Goal: Task Accomplishment & Management: Complete application form

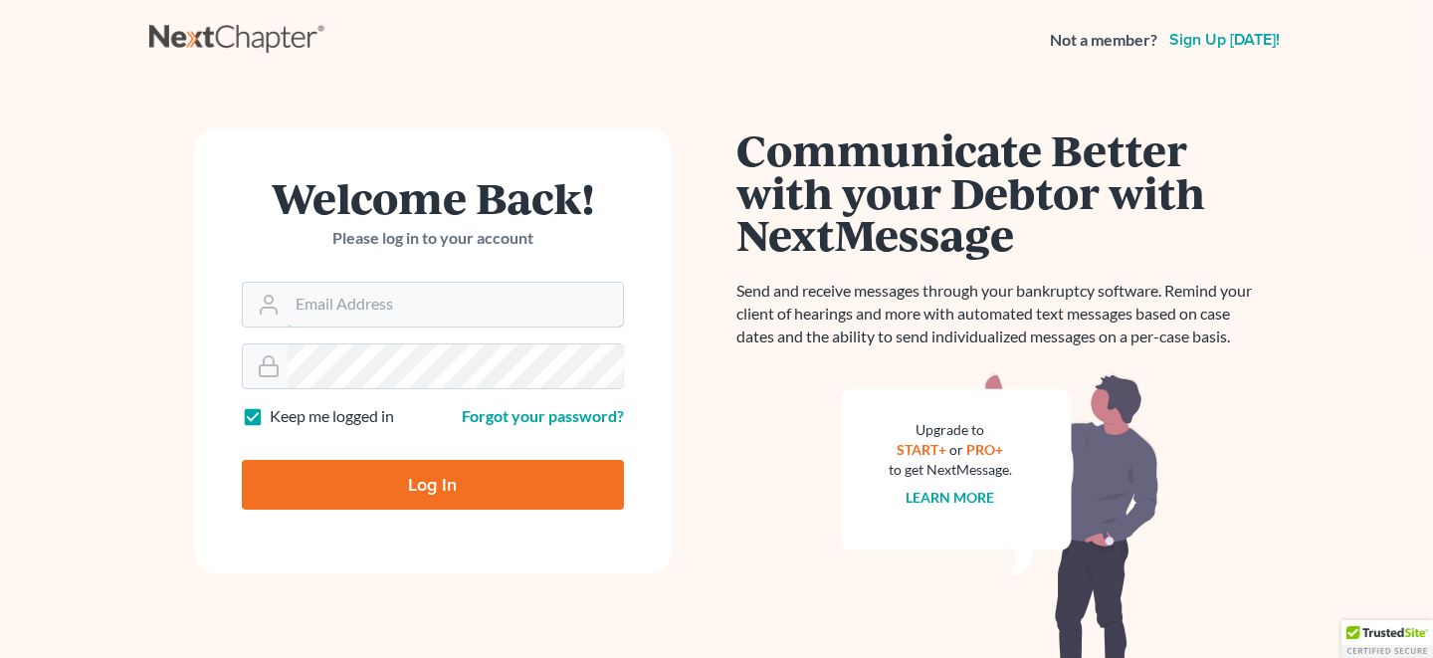
type input "LHOLDER@LNHPC.COM"
click at [398, 478] on input "Log In" at bounding box center [433, 485] width 382 height 50
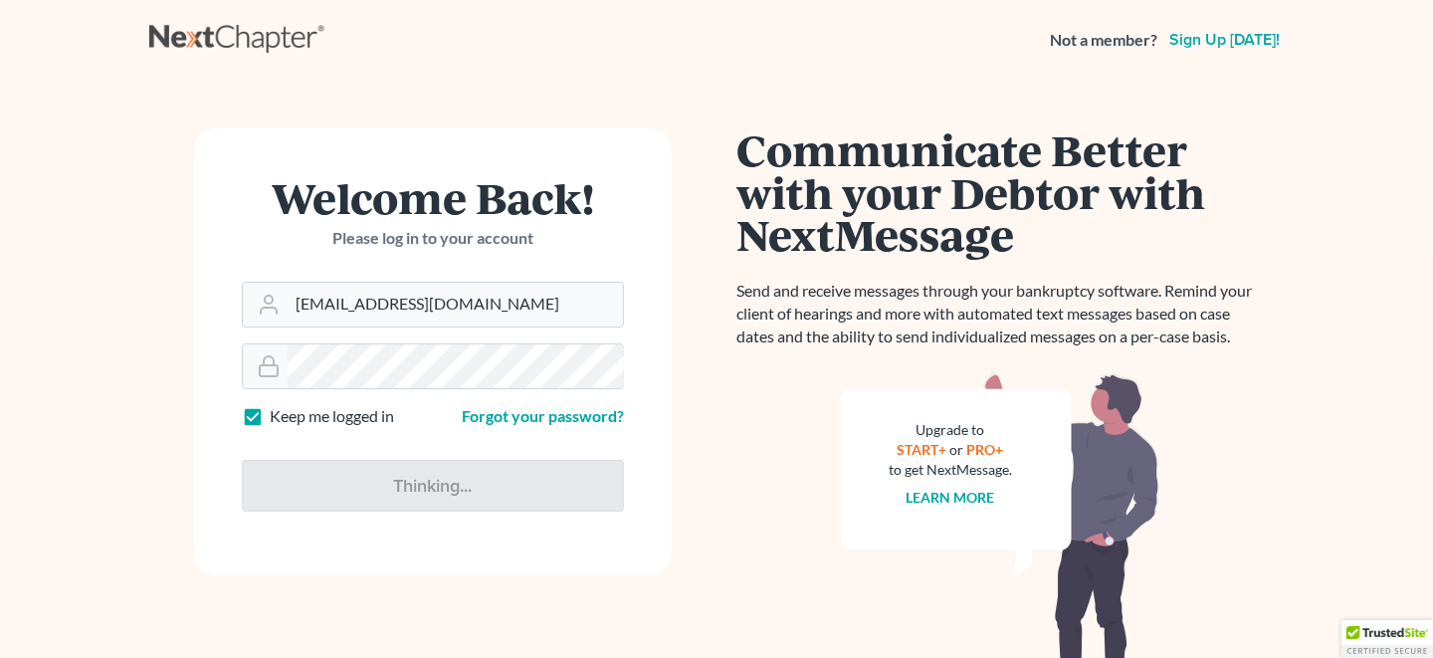
type input "Thinking..."
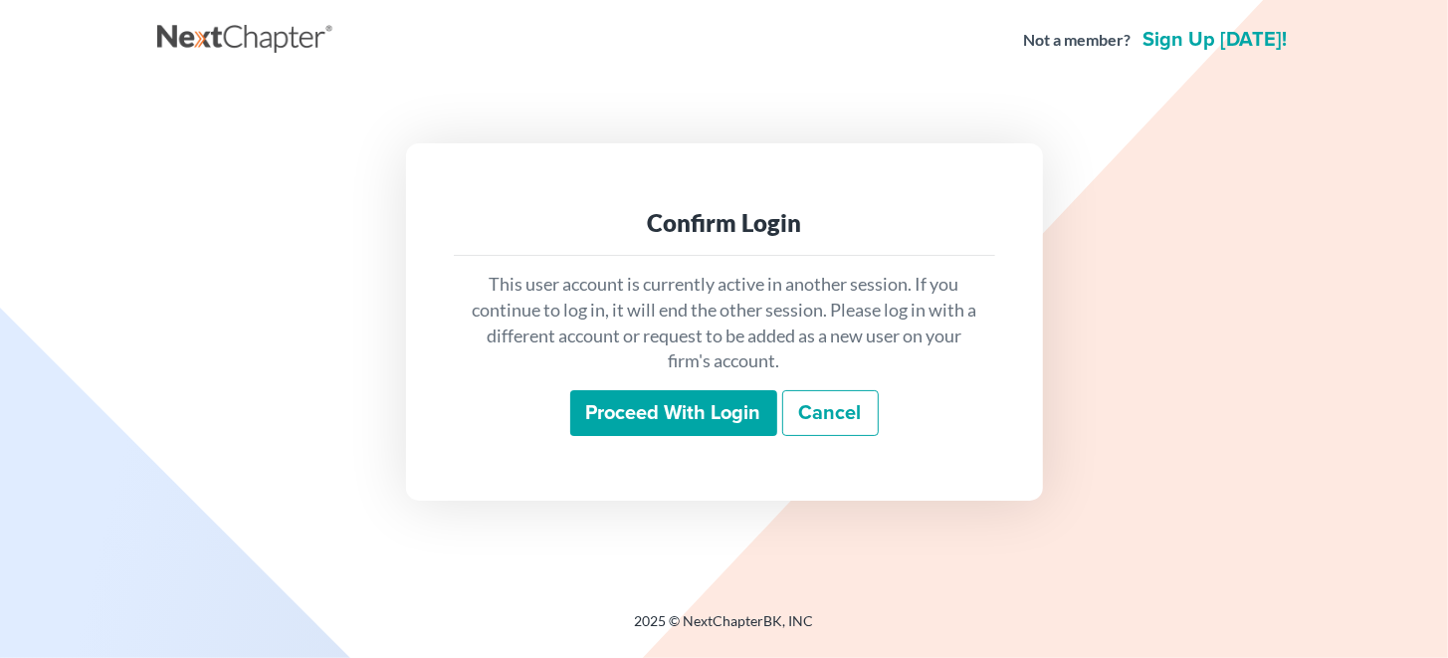
click at [682, 413] on input "Proceed with login" at bounding box center [673, 413] width 207 height 46
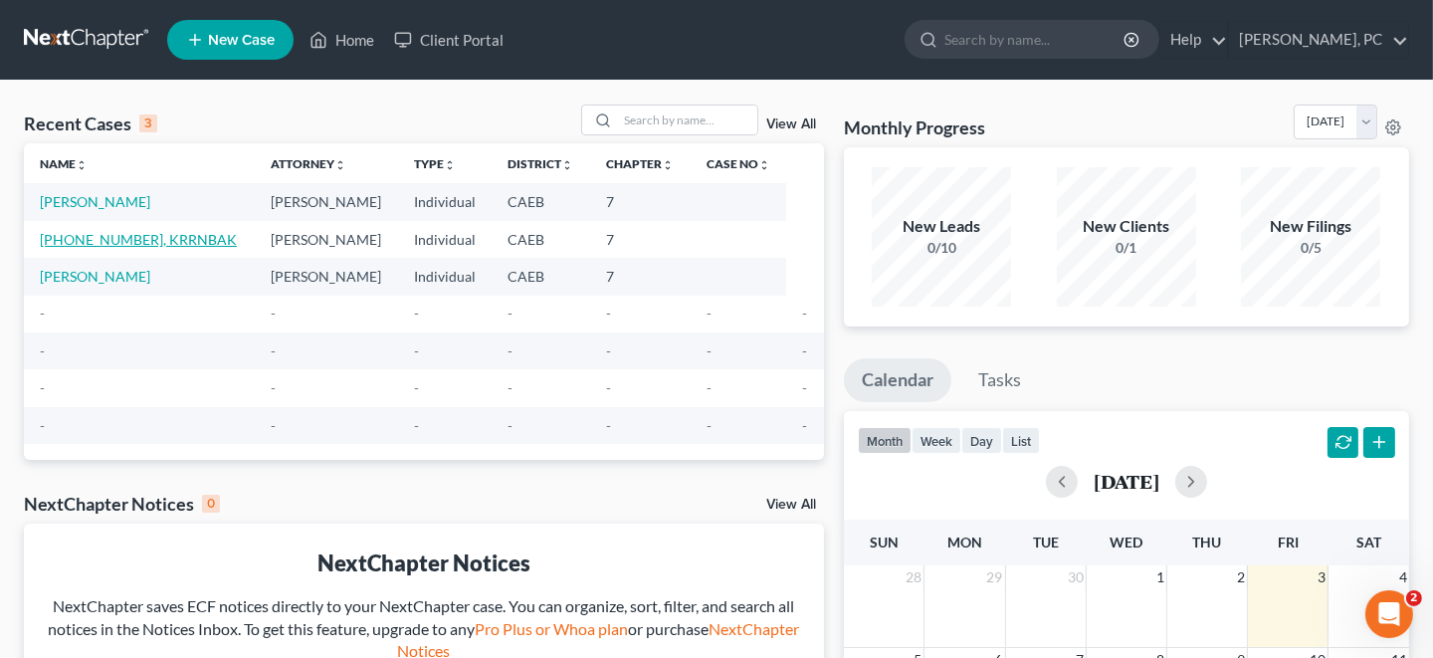
click at [106, 237] on link "[PHONE_NUMBER], KRRNBAK" at bounding box center [138, 239] width 197 height 17
select select "10"
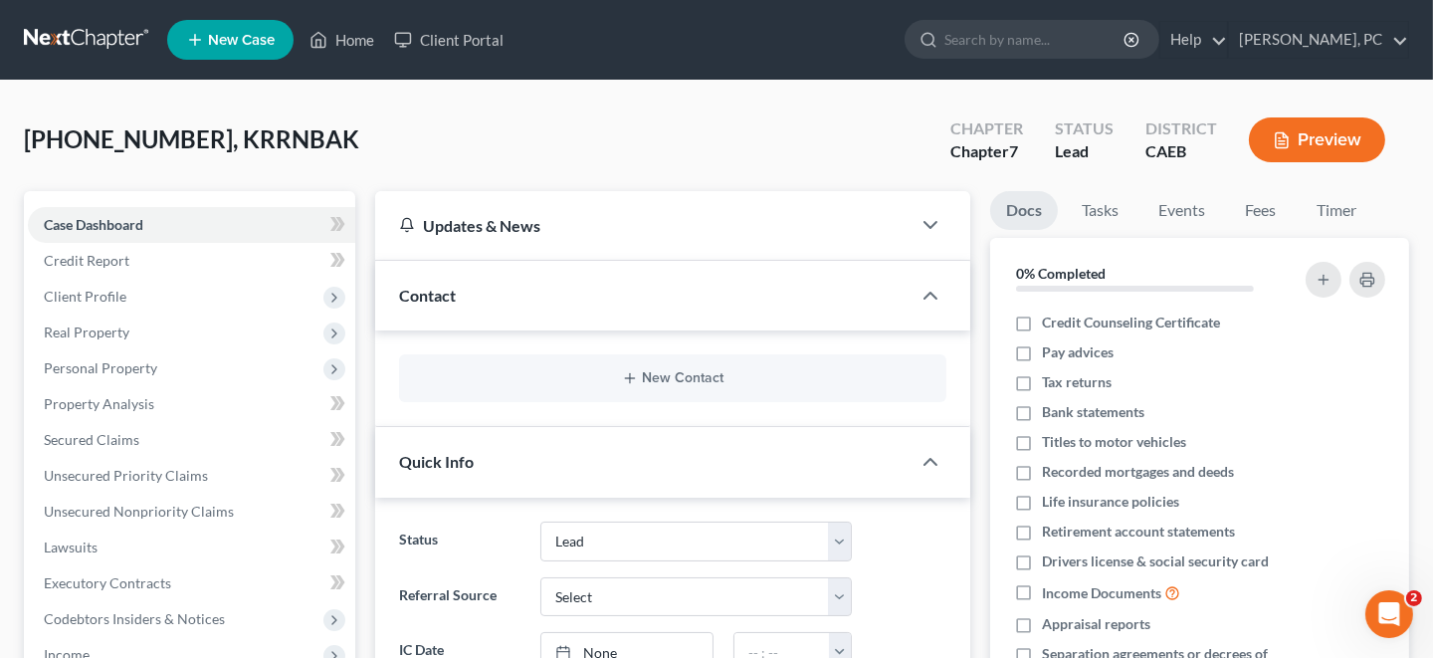
click at [150, 140] on span "[PHONE_NUMBER], KRRNBAK" at bounding box center [191, 138] width 335 height 29
drag, startPoint x: 206, startPoint y: 146, endPoint x: 565, endPoint y: 124, distance: 359.9
click at [565, 124] on div "[PHONE_NUMBER], KRRNBAK Upgraded Chapter Chapter 7 Status Lead District CAEB Pr…" at bounding box center [716, 147] width 1385 height 87
drag, startPoint x: 96, startPoint y: 224, endPoint x: 316, endPoint y: 199, distance: 222.3
click at [96, 224] on span "Case Dashboard" at bounding box center [93, 224] width 99 height 17
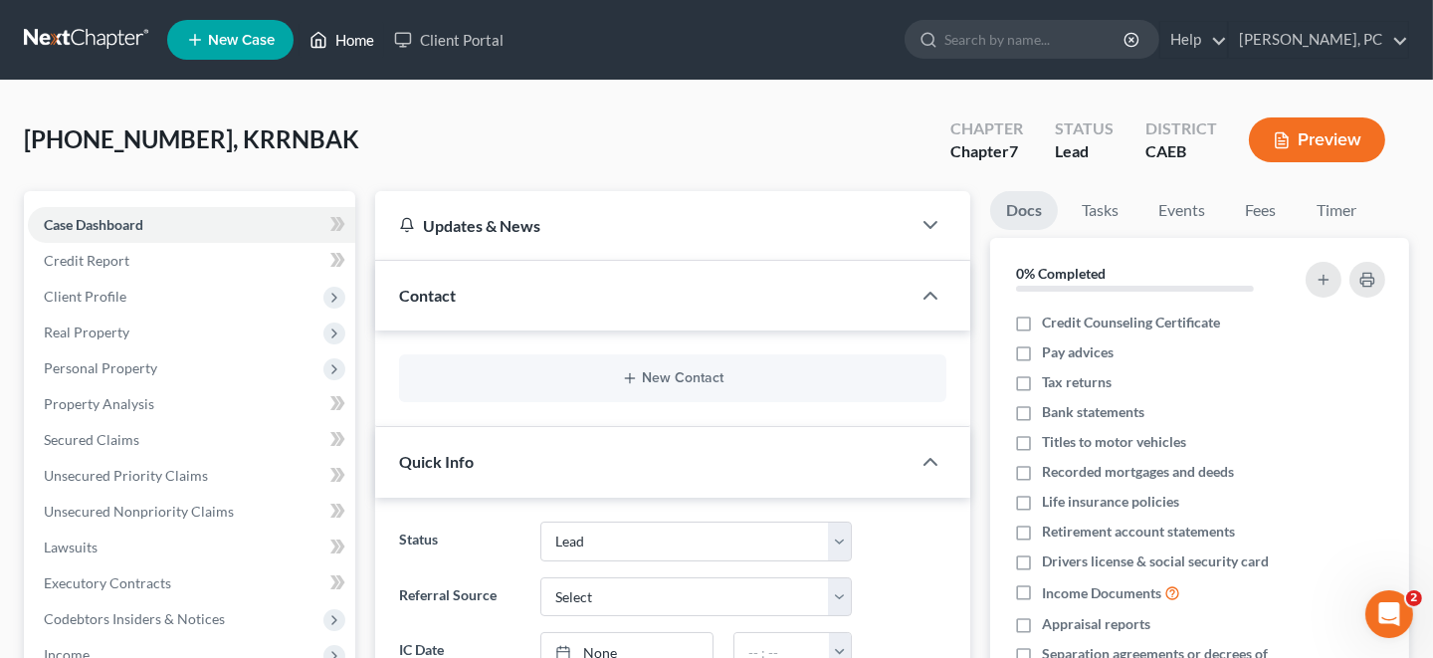
click at [335, 41] on link "Home" at bounding box center [341, 40] width 85 height 36
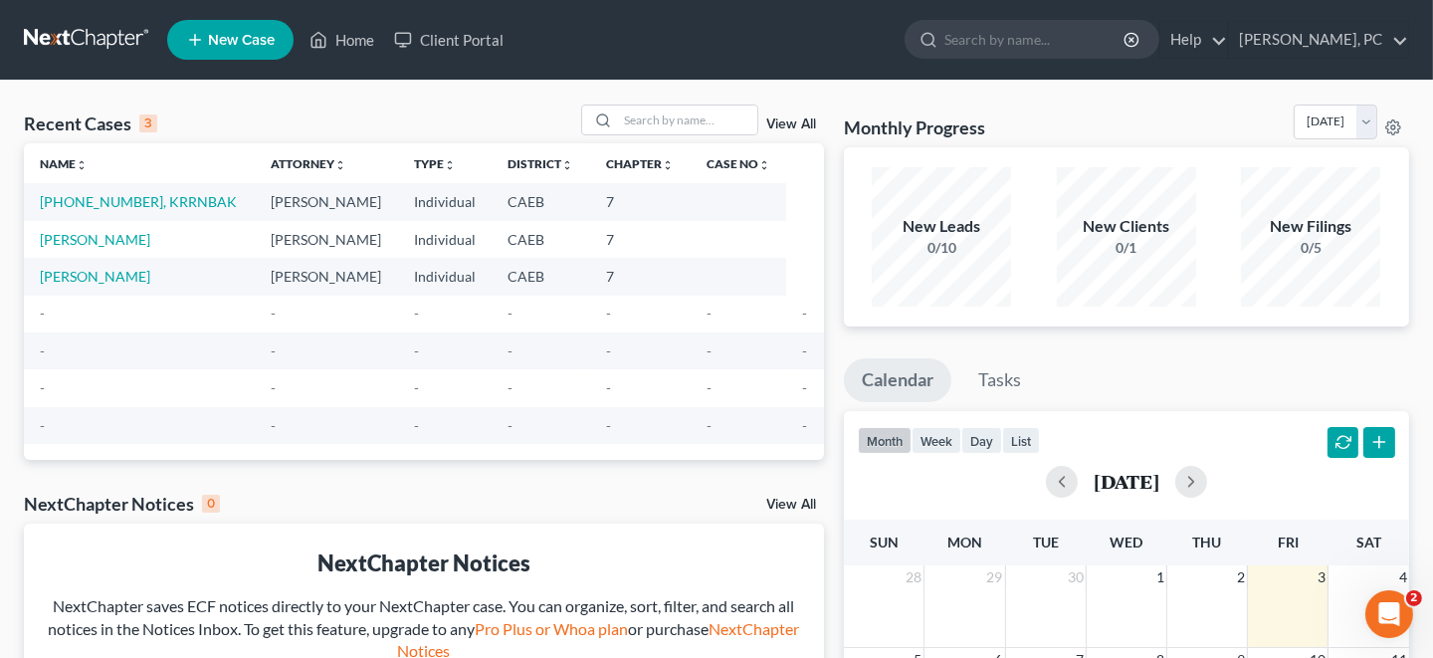
drag, startPoint x: 123, startPoint y: 203, endPoint x: 735, endPoint y: 205, distance: 611.9
click at [735, 205] on td at bounding box center [739, 201] width 97 height 37
click at [156, 199] on link "[PHONE_NUMBER], KRRNBAK" at bounding box center [138, 201] width 197 height 17
select select "10"
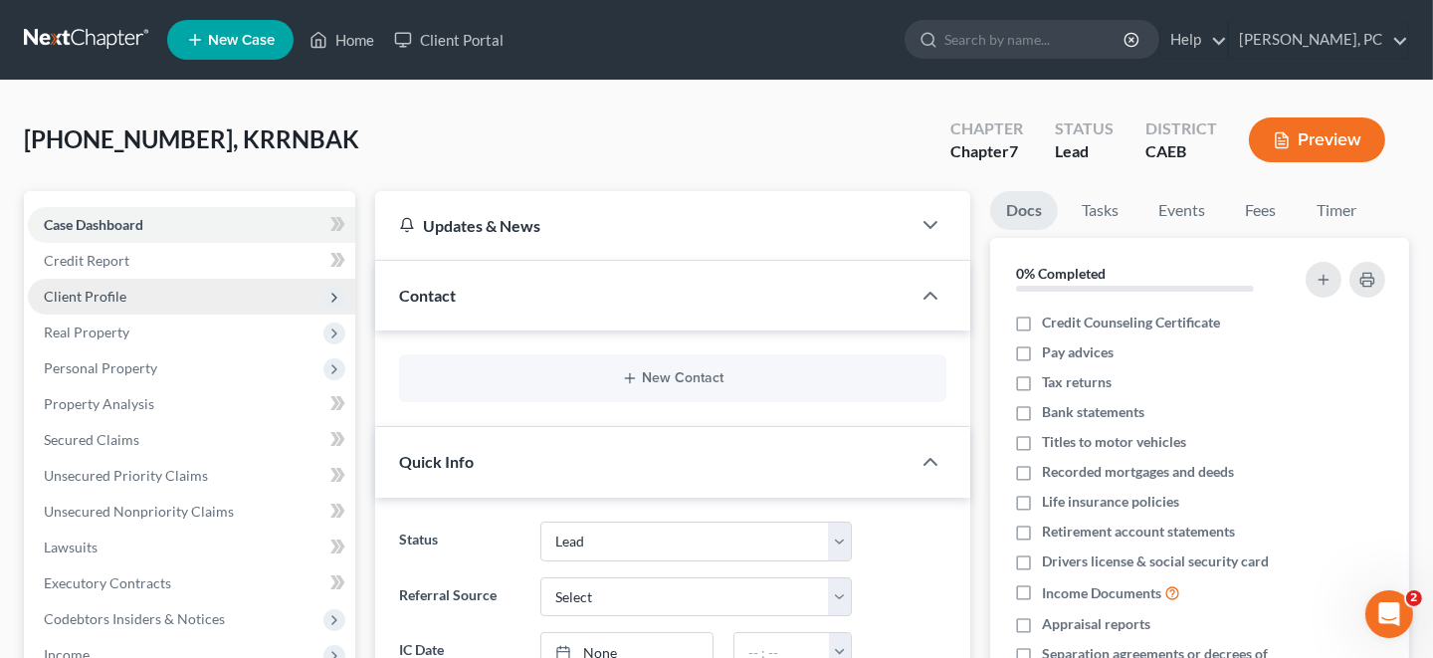
click at [267, 298] on span "Client Profile" at bounding box center [191, 297] width 327 height 36
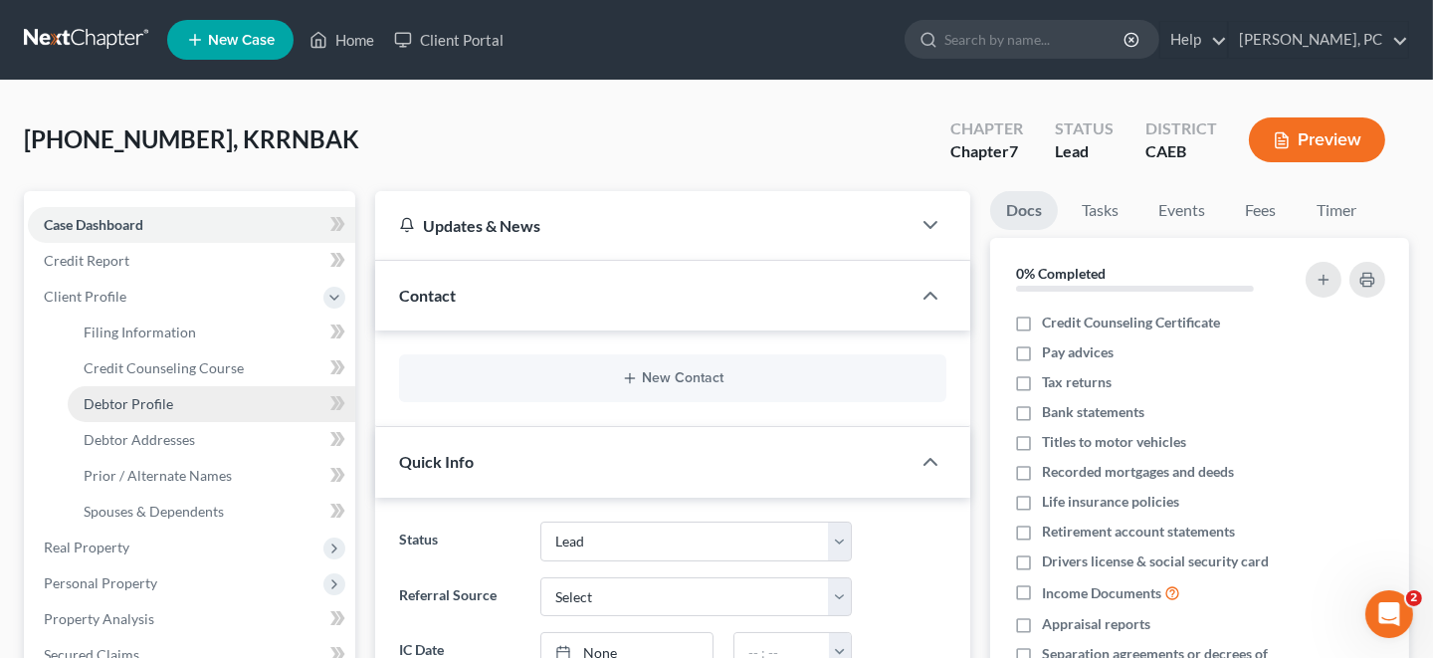
click at [113, 398] on span "Debtor Profile" at bounding box center [129, 403] width 90 height 17
select select "0"
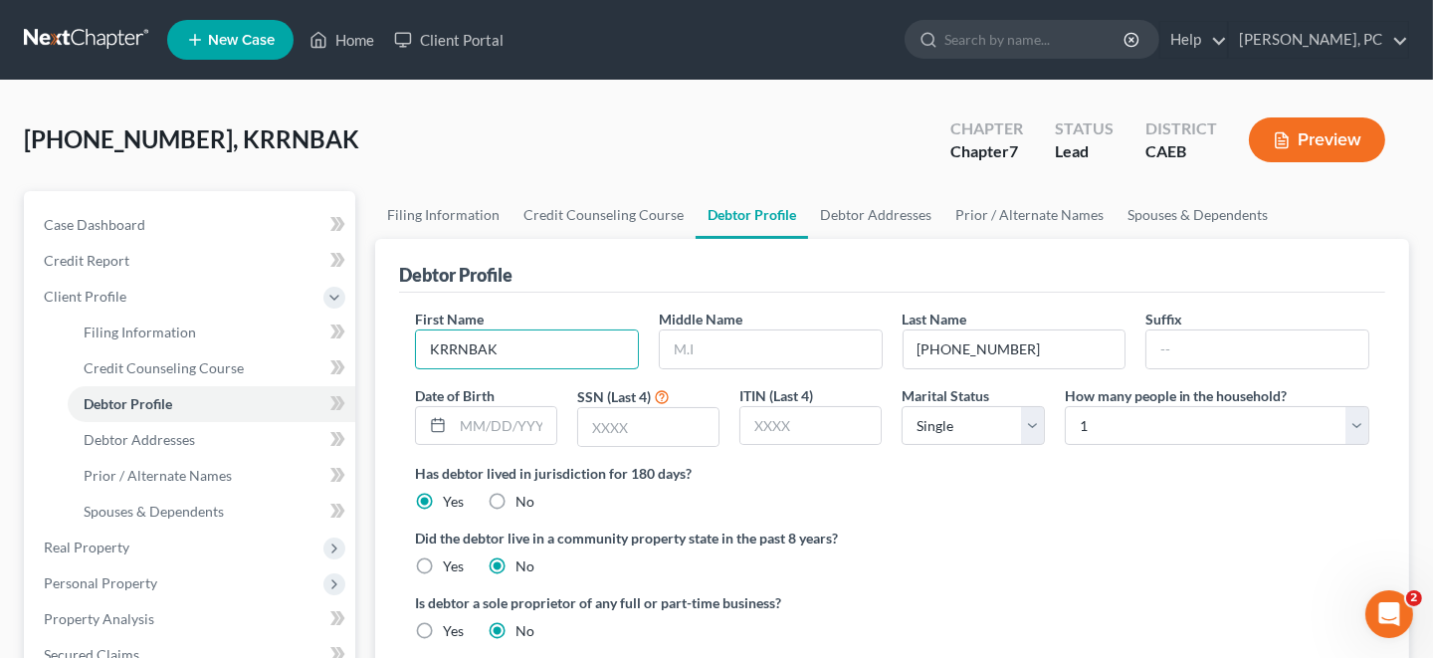
drag, startPoint x: 507, startPoint y: 344, endPoint x: 373, endPoint y: 353, distance: 134.6
type input "[PERSON_NAME]"
click at [705, 345] on input "text" at bounding box center [771, 349] width 222 height 38
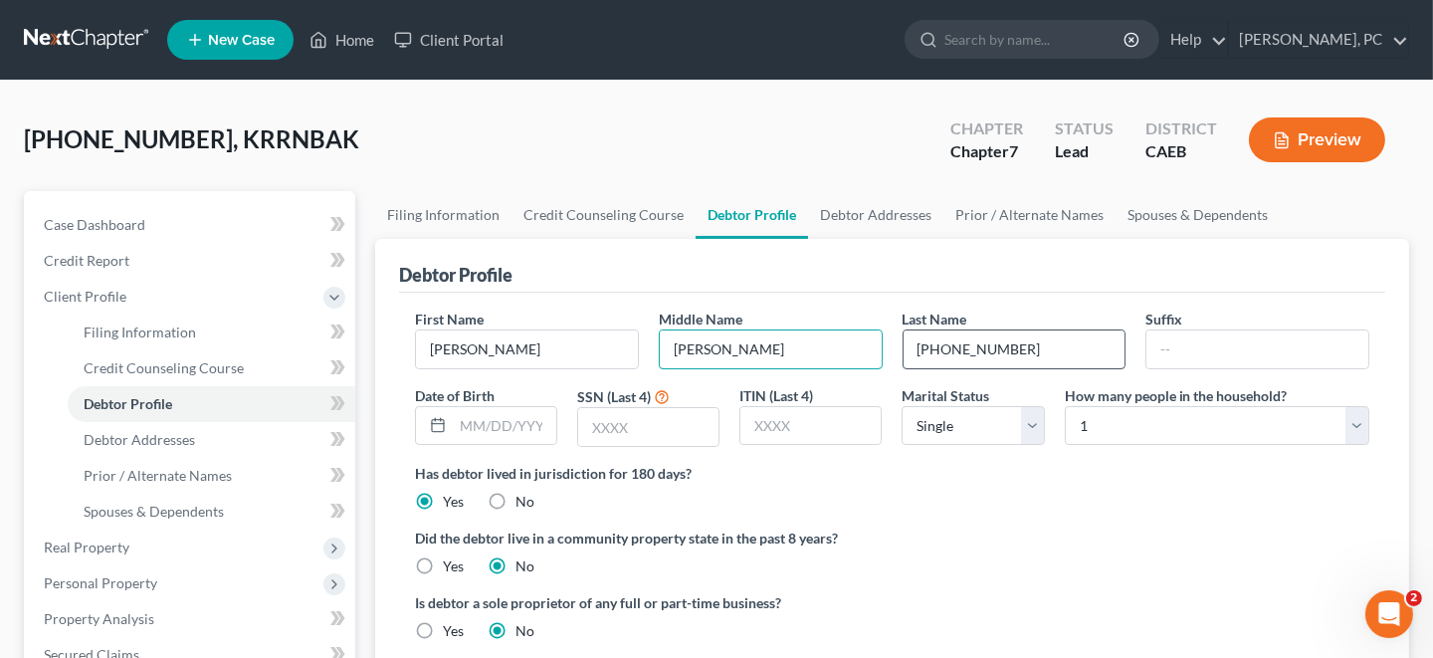
type input "[PERSON_NAME]"
drag, startPoint x: 1025, startPoint y: 348, endPoint x: 892, endPoint y: 352, distance: 133.4
click at [893, 352] on div "Last Name [PHONE_NUMBER]" at bounding box center [1015, 338] width 244 height 61
type input "[PERSON_NAME]"
drag, startPoint x: 847, startPoint y: 212, endPoint x: 858, endPoint y: 213, distance: 11.0
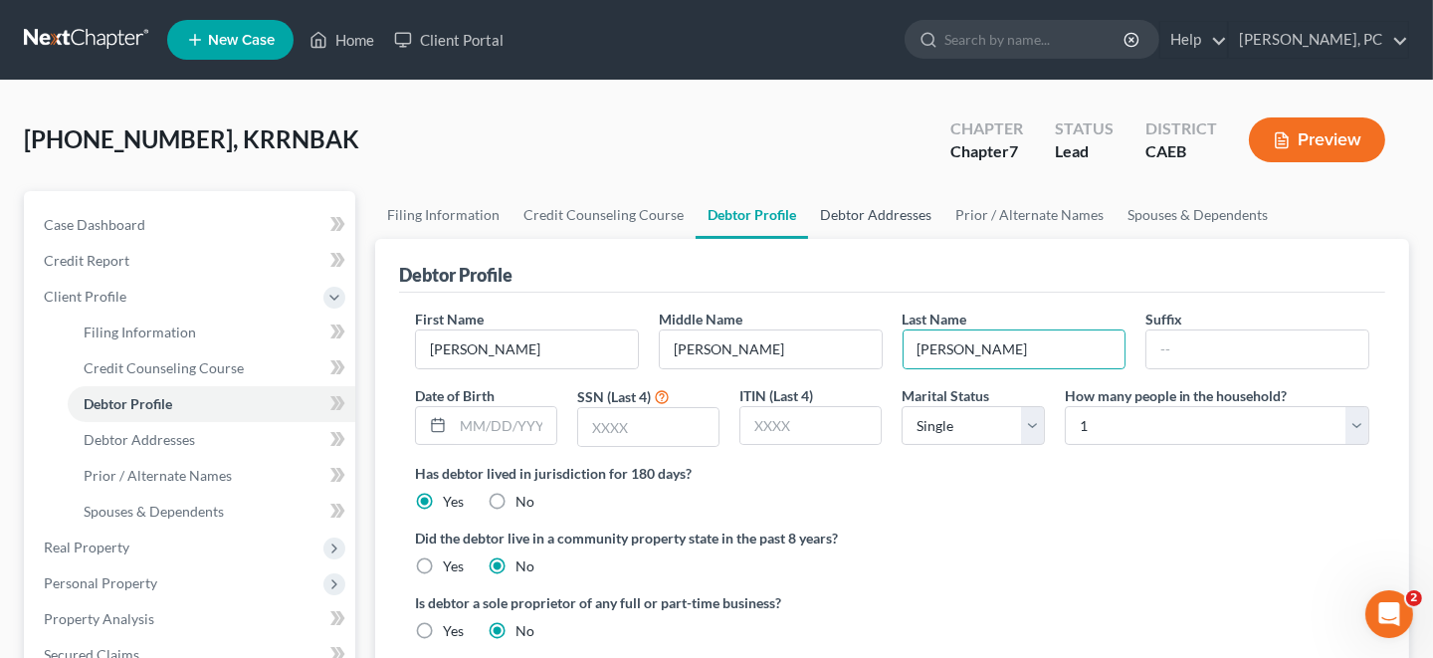
click at [847, 213] on link "Debtor Addresses" at bounding box center [875, 215] width 135 height 48
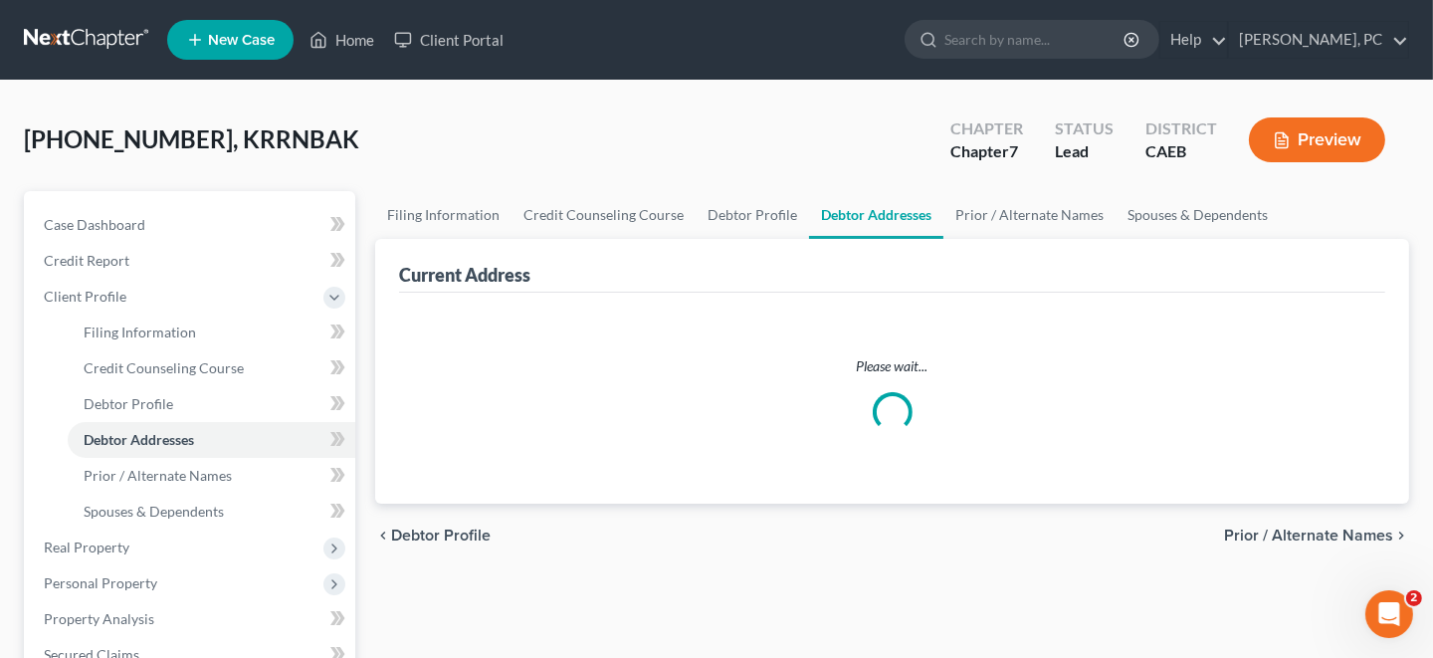
select select "0"
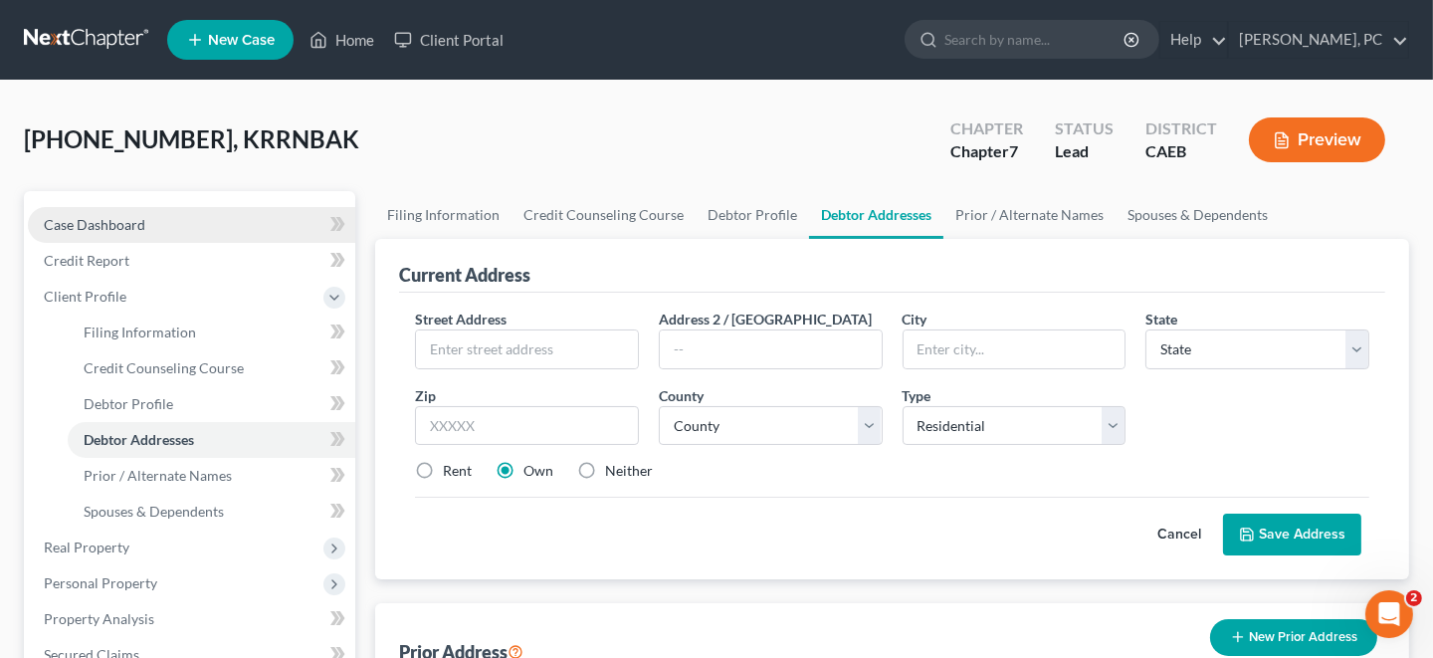
click at [90, 222] on span "Case Dashboard" at bounding box center [94, 224] width 101 height 17
select select "10"
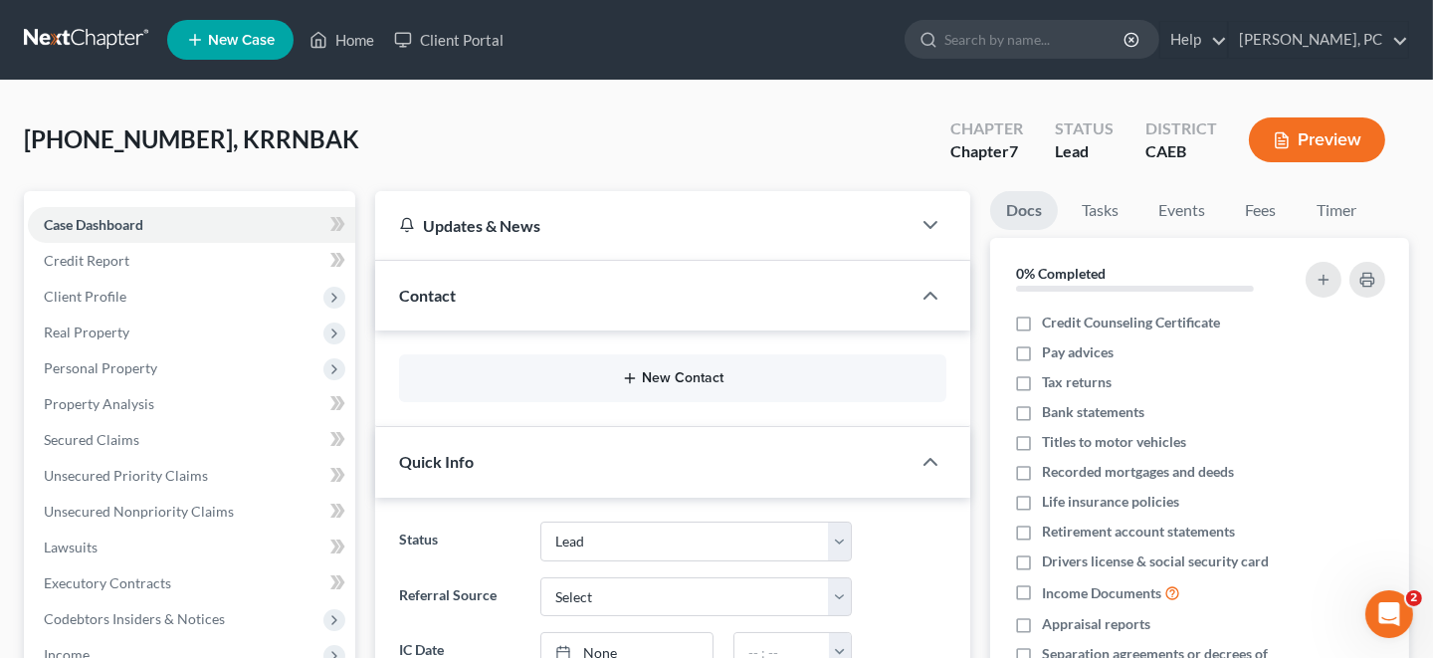
click at [684, 376] on button "New Contact" at bounding box center [672, 378] width 515 height 16
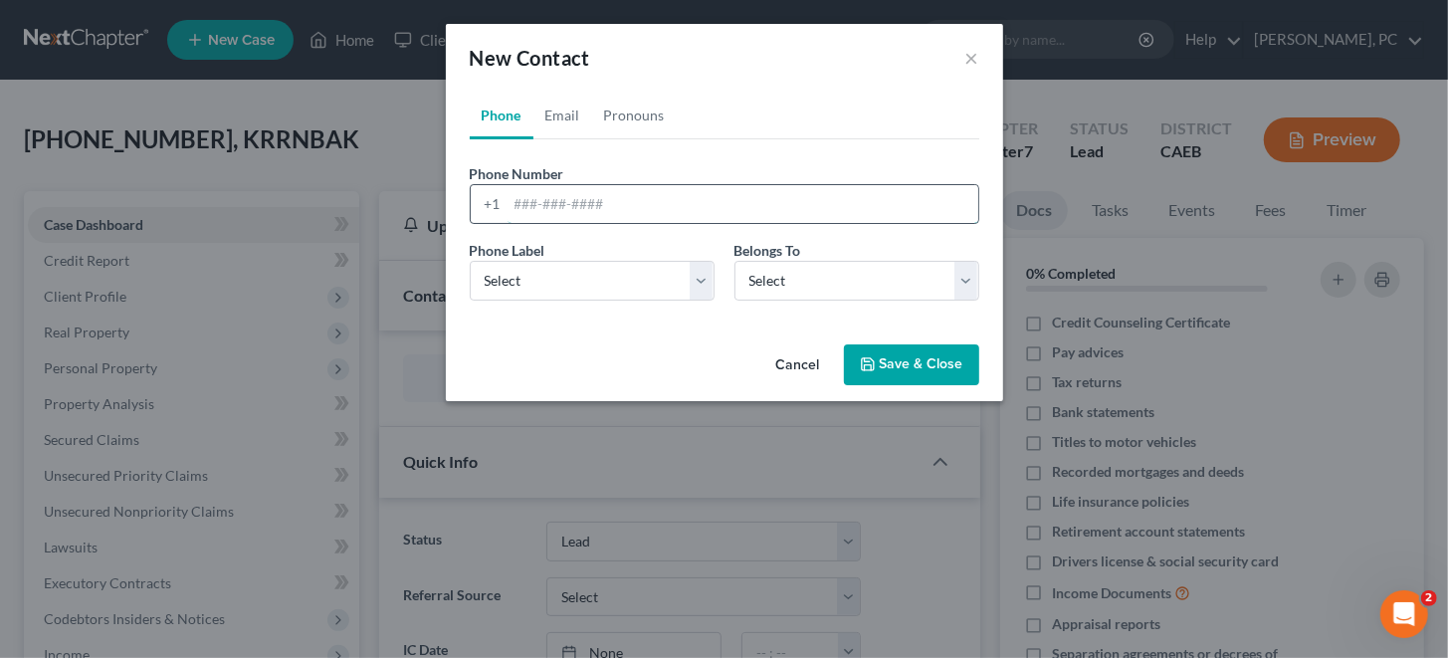
click at [683, 199] on input "tel" at bounding box center [742, 204] width 471 height 38
paste input "[PHONE_NUMBER]"
type input "[PHONE_NUMBER]"
click at [705, 280] on select "Select Mobile Home Work Other" at bounding box center [592, 281] width 245 height 40
select select "0"
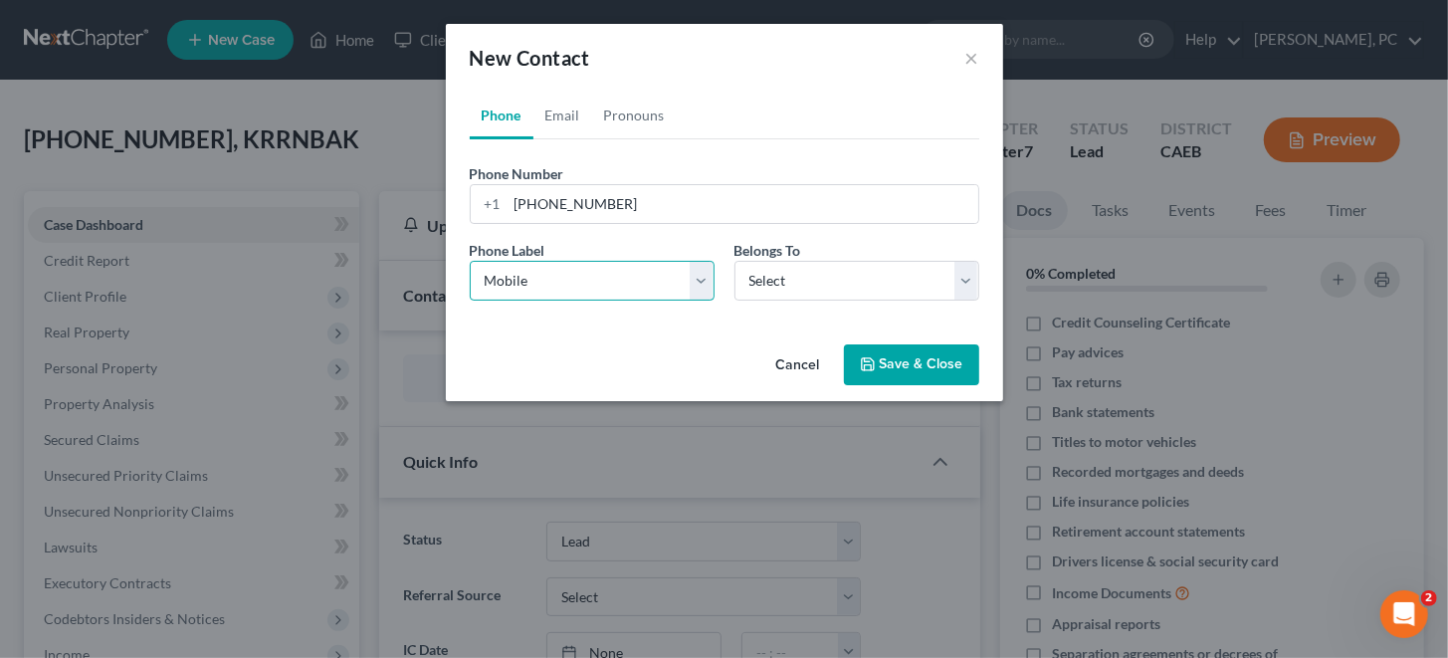
click at [470, 261] on select "Select Mobile Home Work Other" at bounding box center [592, 281] width 245 height 40
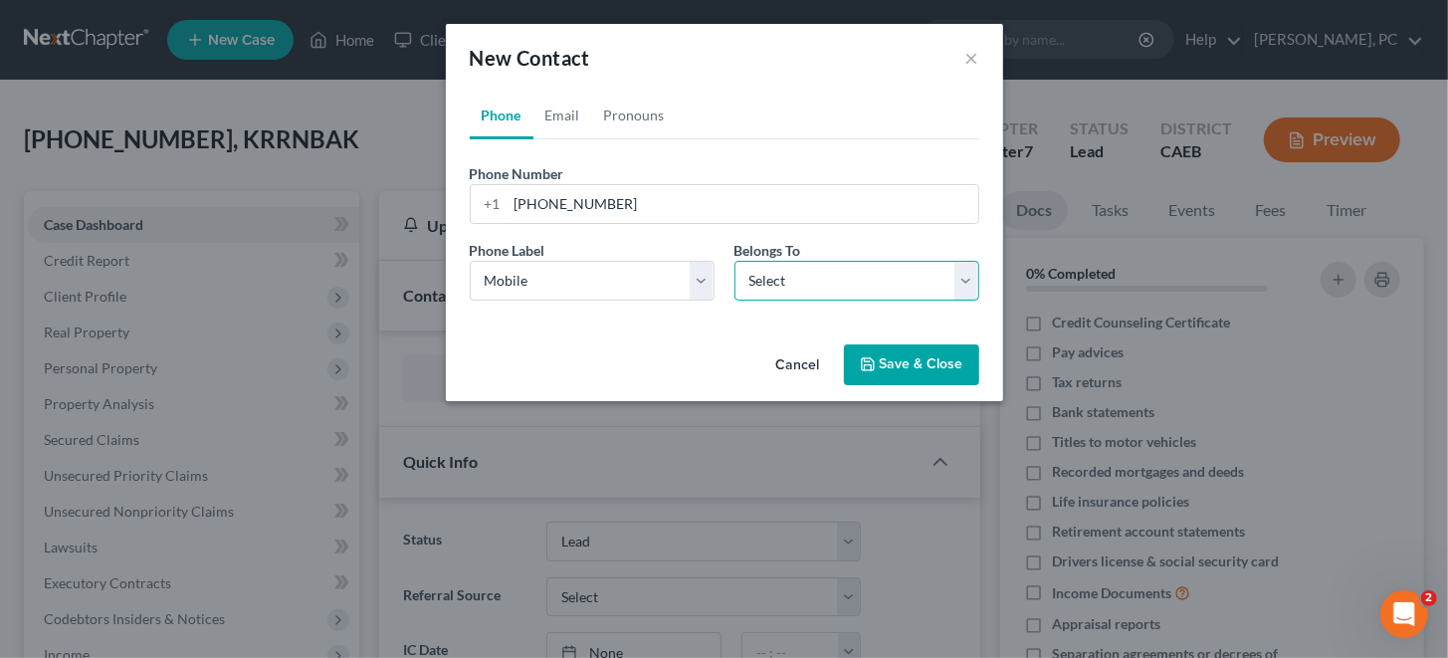
click at [960, 278] on select "Select Client Other" at bounding box center [856, 281] width 245 height 40
select select "0"
click at [734, 261] on select "Select Client Other" at bounding box center [856, 281] width 245 height 40
click at [565, 115] on link "Email" at bounding box center [562, 116] width 59 height 48
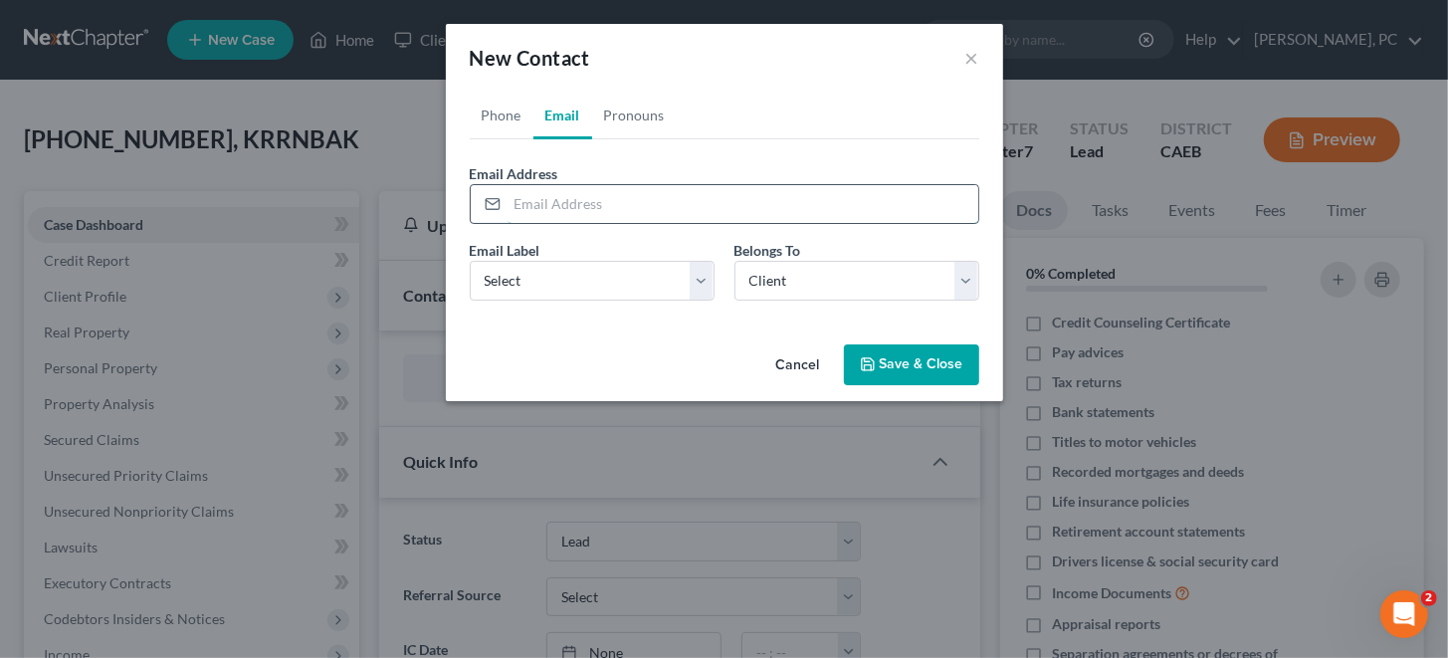
drag, startPoint x: 515, startPoint y: 205, endPoint x: 584, endPoint y: 203, distance: 68.7
click at [515, 205] on input "email" at bounding box center [742, 204] width 471 height 38
paste input "[PHONE_NUMBER]"
drag, startPoint x: 656, startPoint y: 207, endPoint x: 460, endPoint y: 204, distance: 196.0
click at [460, 204] on div "Phone Email Pronouns Phone Number * [PHONE_NUMBER] Ext. Phone Label * Select Mo…" at bounding box center [724, 214] width 557 height 245
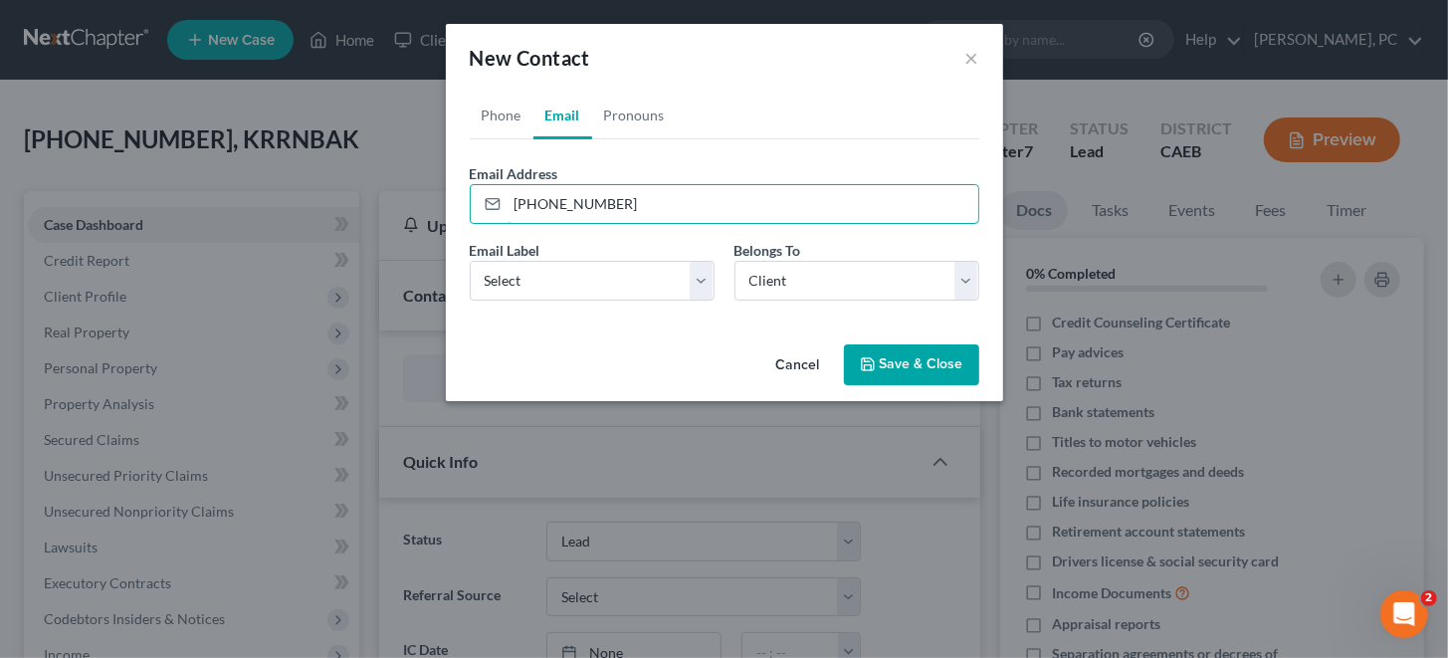
paste input "[PERSON_NAME] <[EMAIL_ADDRESS][DOMAIN_NAME]"
click at [565, 202] on input "[PERSON_NAME] <[EMAIL_ADDRESS][DOMAIN_NAME]" at bounding box center [742, 204] width 471 height 38
type input "[EMAIL_ADDRESS][DOMAIN_NAME]"
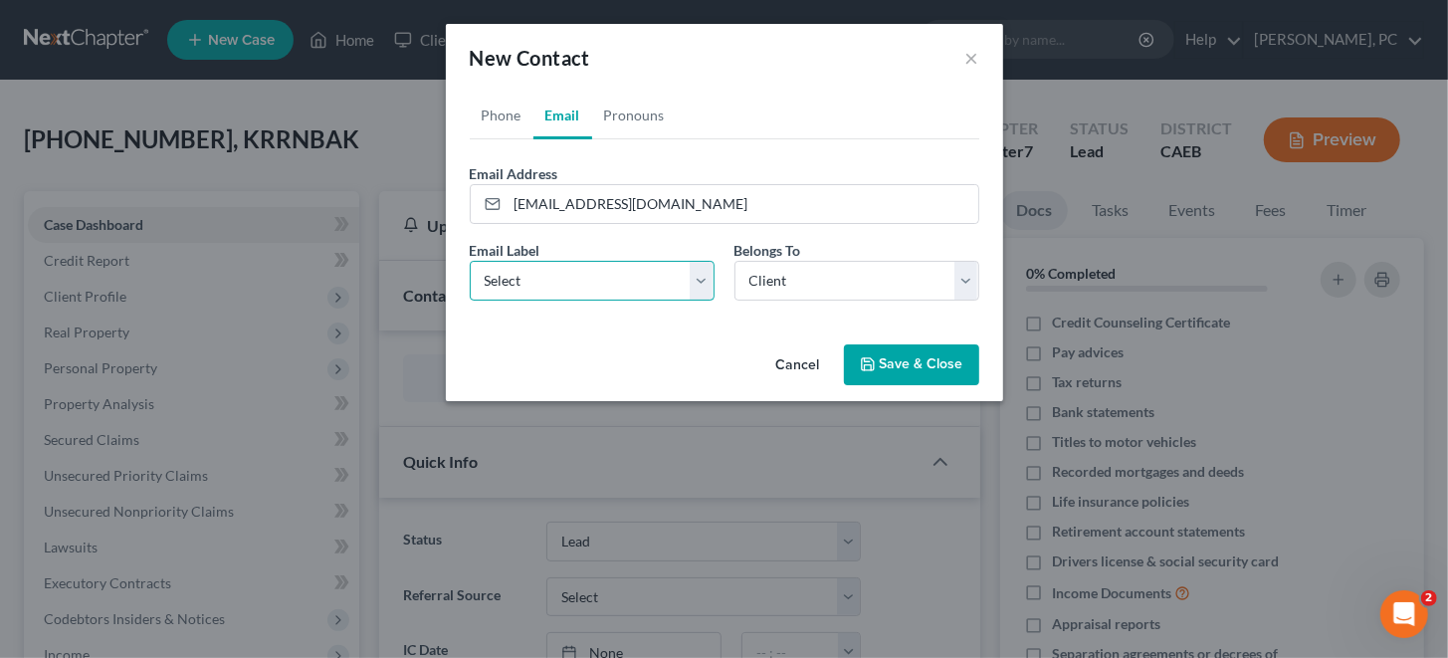
click at [696, 280] on select "Select Home Work Other" at bounding box center [592, 281] width 245 height 40
select select "0"
click at [470, 261] on select "Select Home Work Other" at bounding box center [592, 281] width 245 height 40
click at [891, 361] on button "Save & Close" at bounding box center [911, 365] width 135 height 42
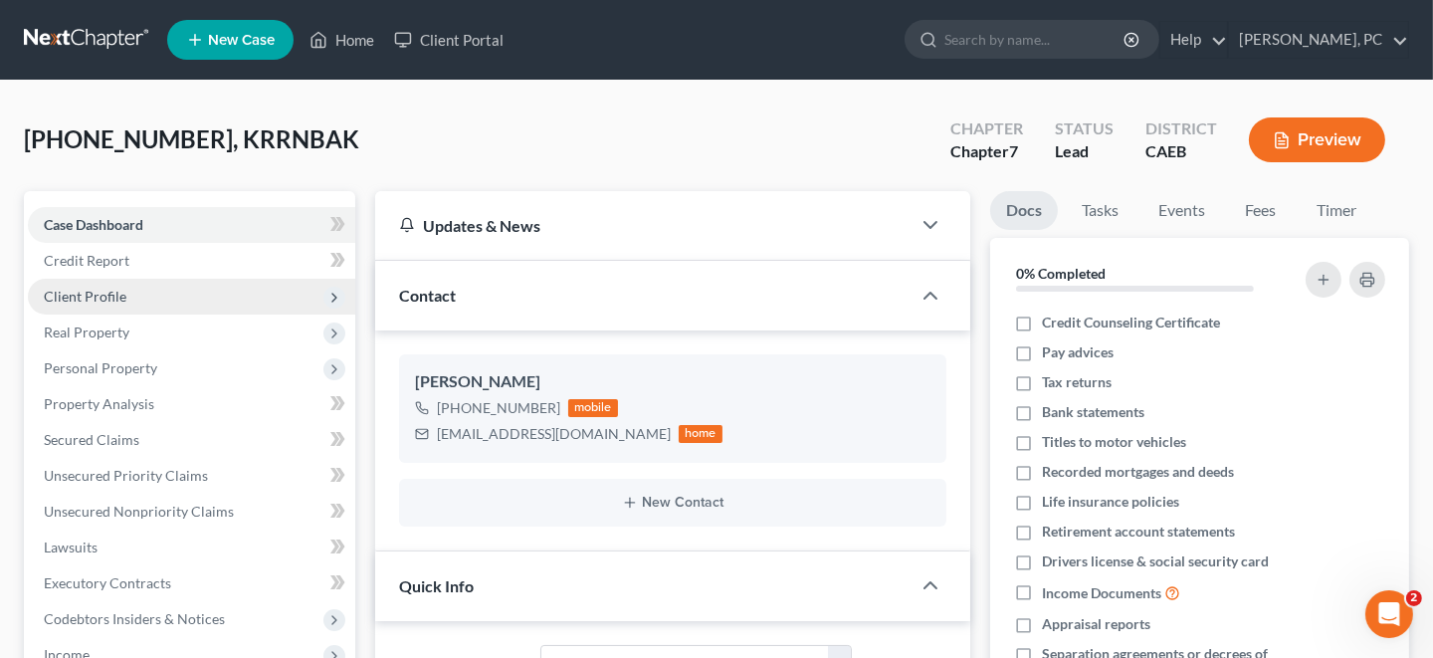
click at [91, 296] on span "Client Profile" at bounding box center [85, 296] width 83 height 17
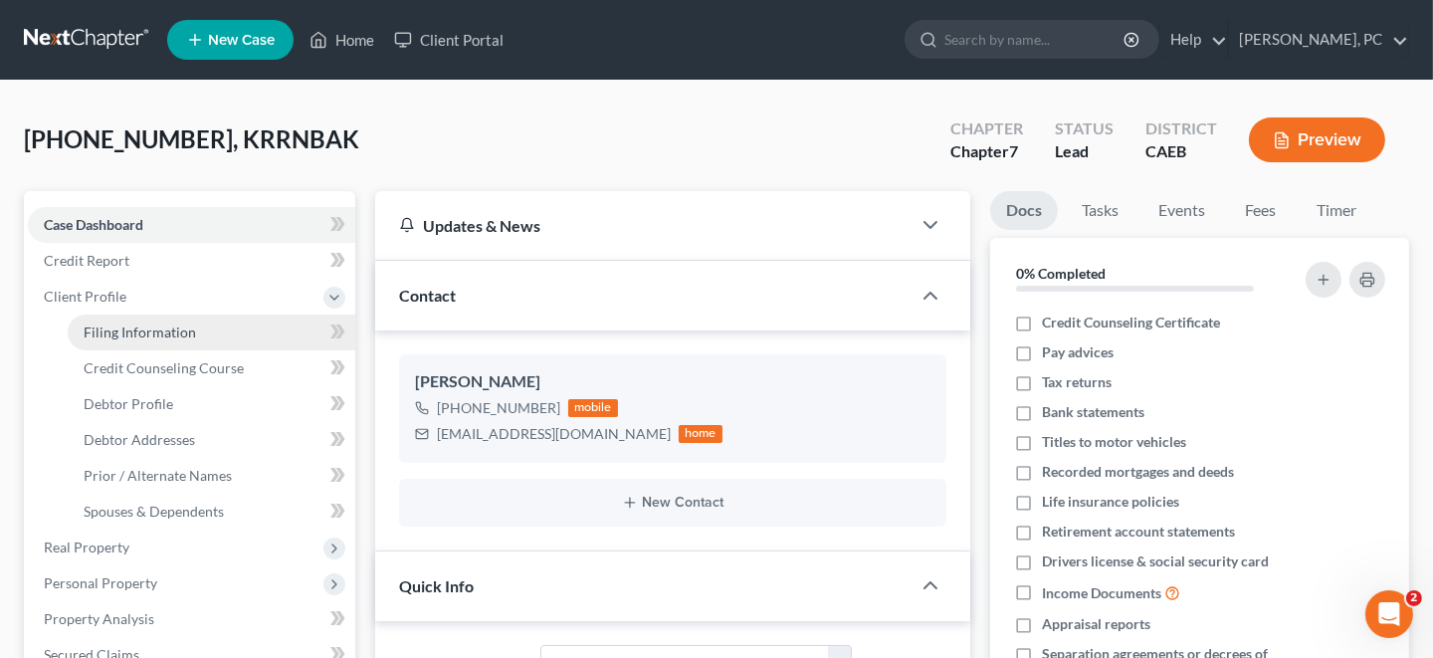
click at [100, 336] on span "Filing Information" at bounding box center [140, 331] width 112 height 17
select select "1"
select select "0"
select select "4"
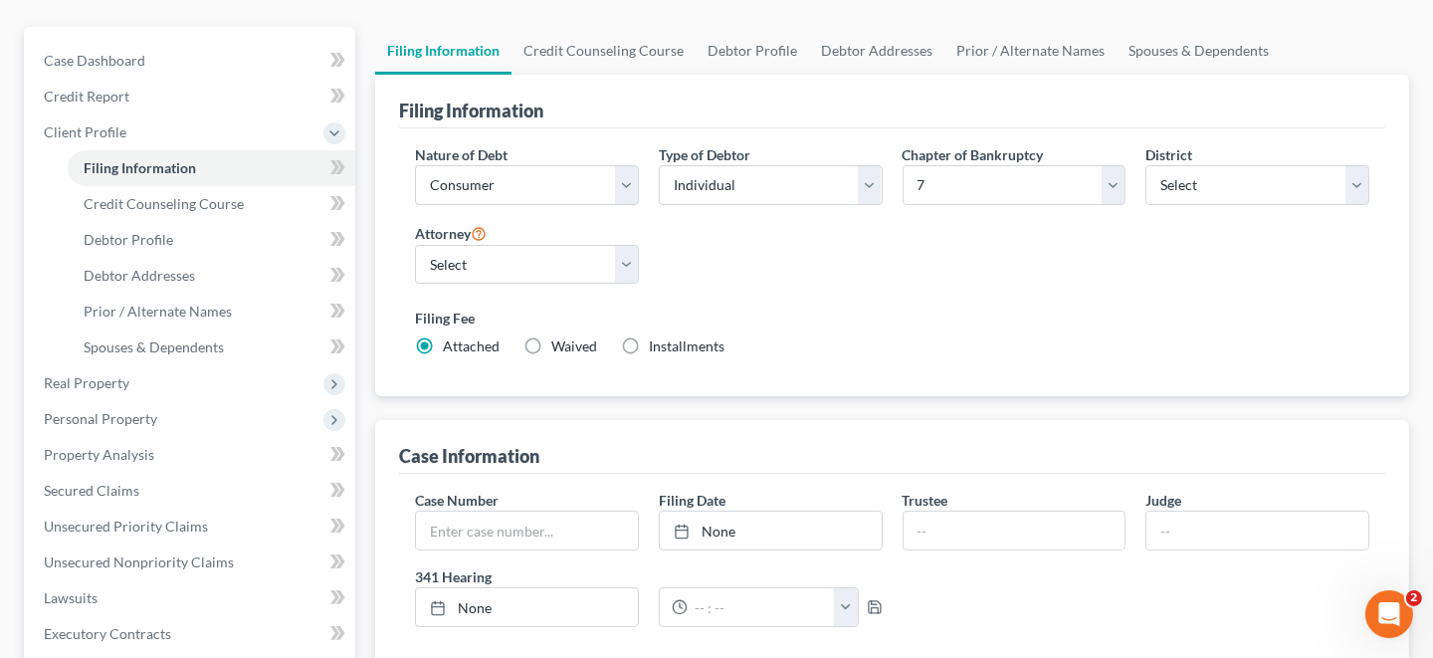
scroll to position [198, 0]
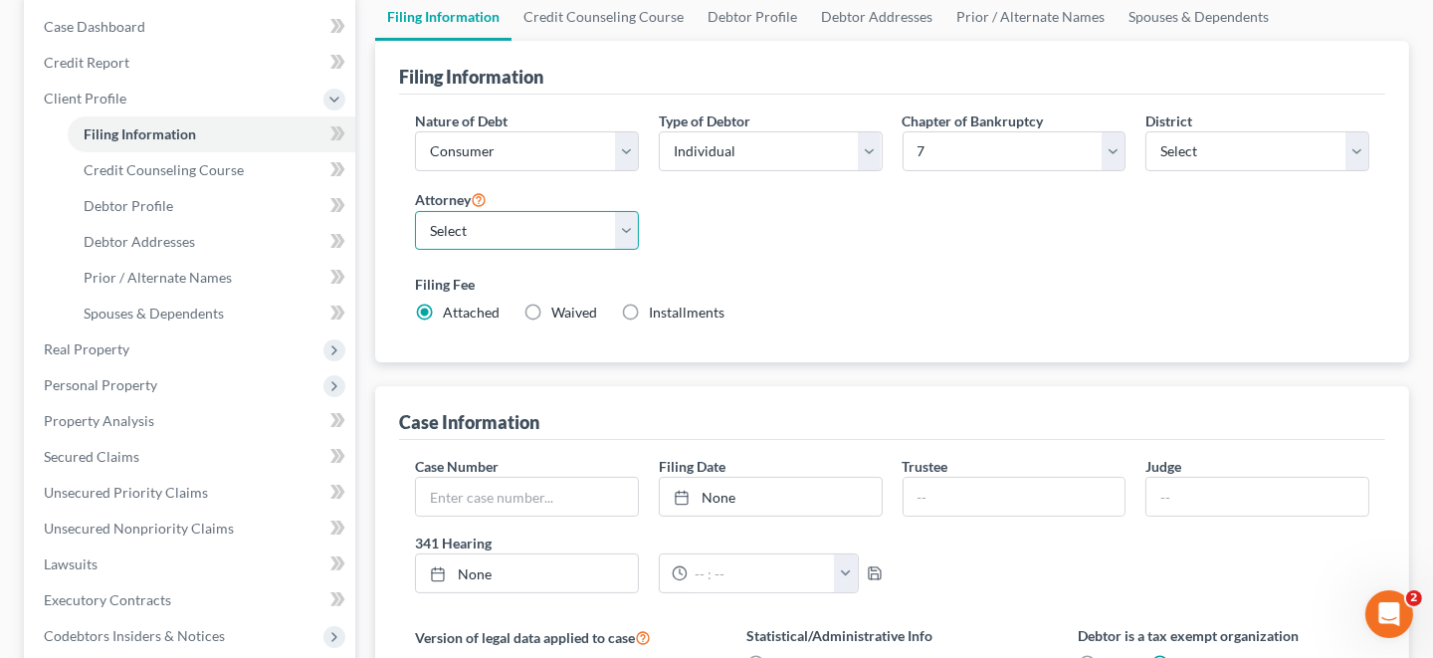
click at [628, 224] on select "Select [PERSON_NAME] - null" at bounding box center [527, 231] width 224 height 40
click at [742, 228] on div "Nature of Debt Select Business Consumer Other Nature of Business Select Clearin…" at bounding box center [892, 224] width 974 height 229
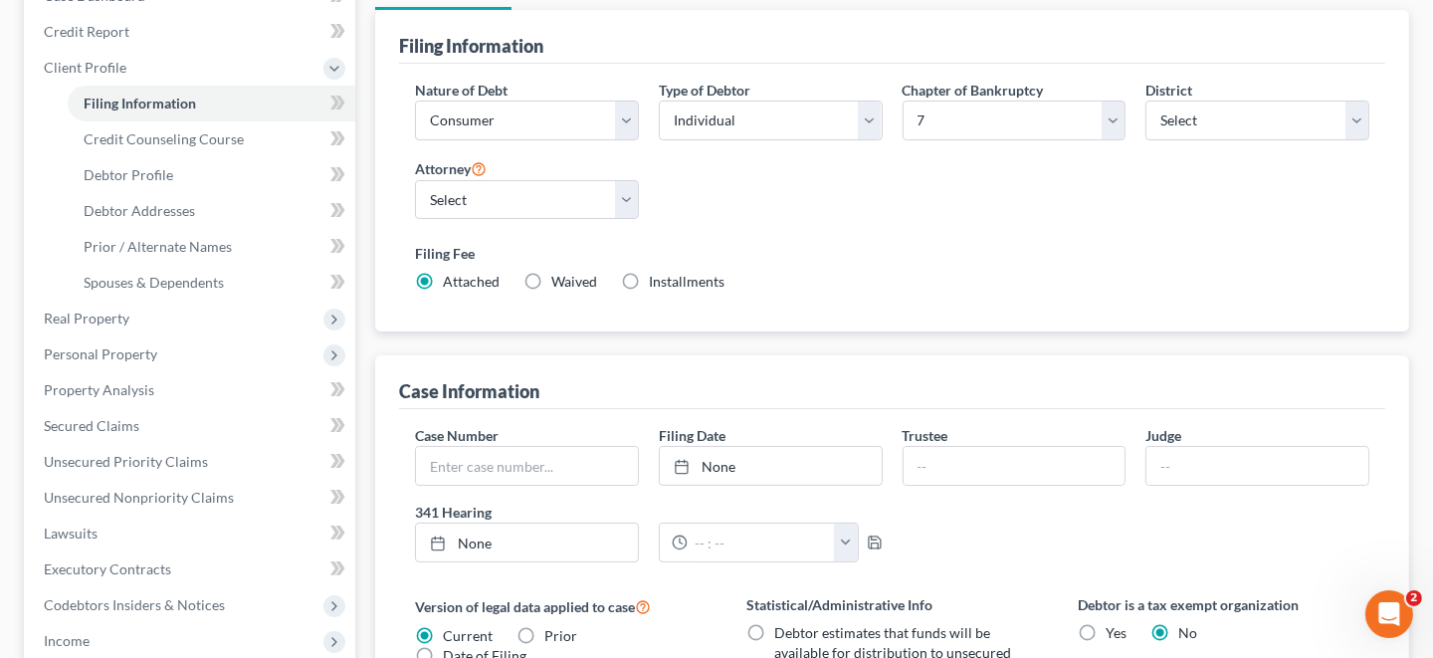
scroll to position [0, 0]
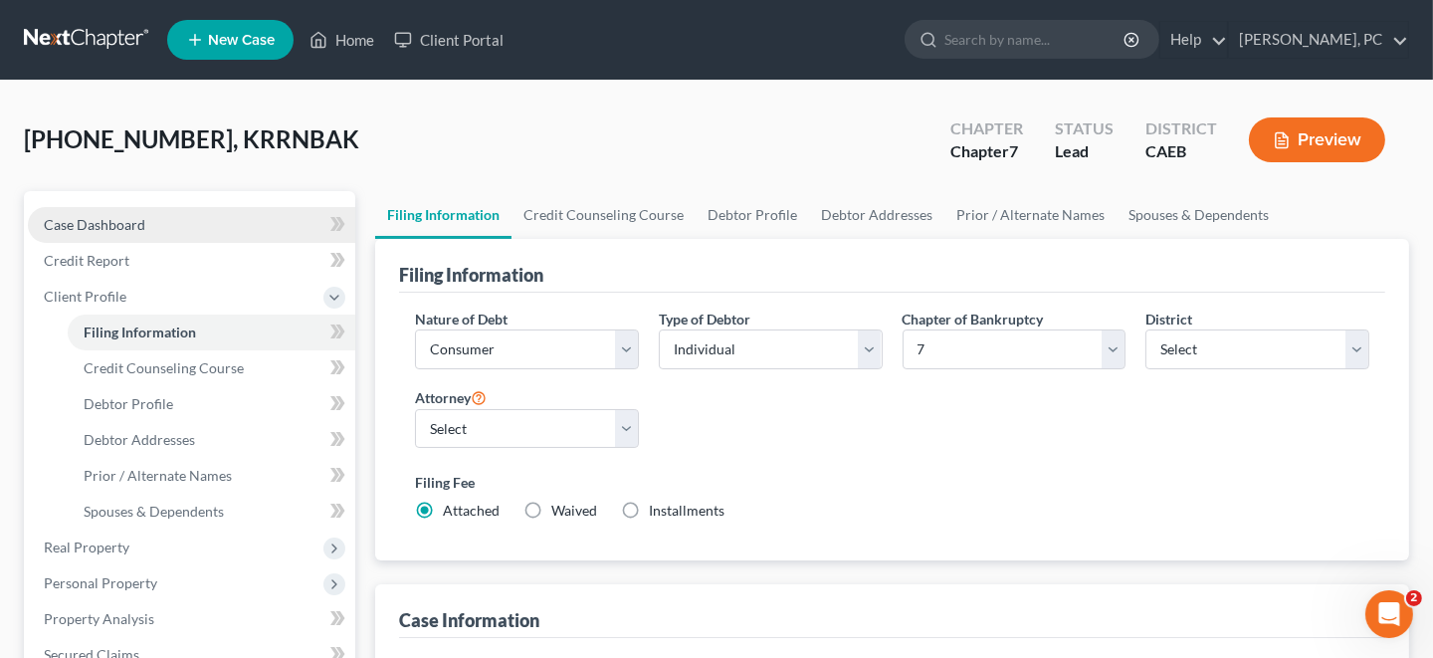
click at [82, 224] on span "Case Dashboard" at bounding box center [94, 224] width 101 height 17
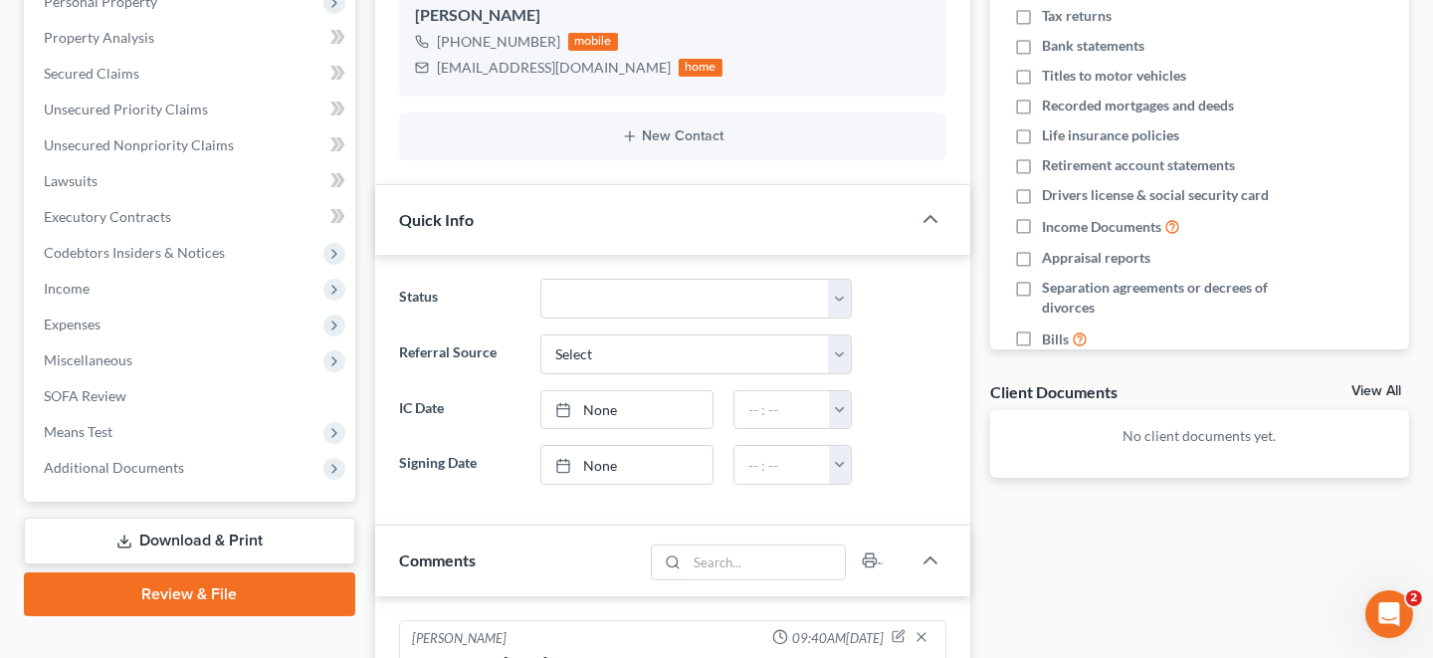
scroll to position [397, 0]
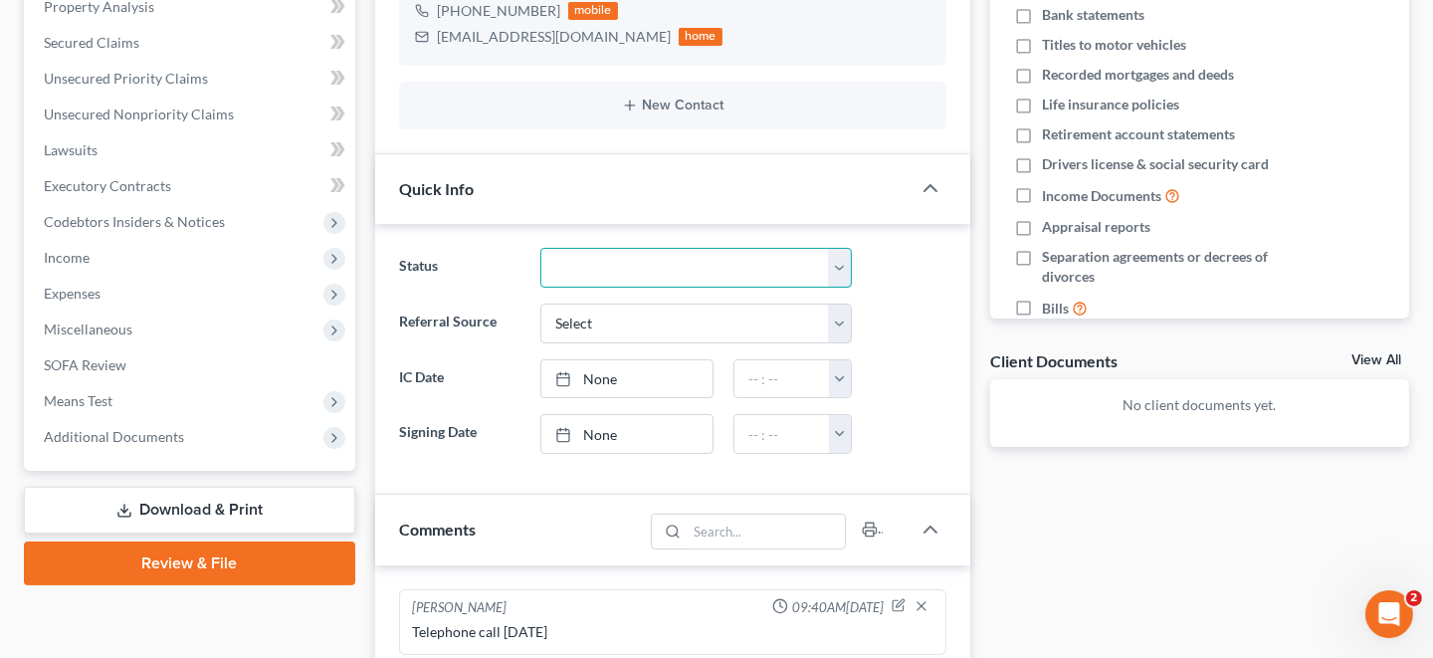
click at [837, 270] on select "Discharged Discharged & Reported Discharge Litigation Dismissal Notice Dismisse…" at bounding box center [695, 268] width 310 height 40
select select "17"
click at [540, 248] on select "Discharged Discharged & Reported Discharge Litigation Dismissal Notice Dismisse…" at bounding box center [695, 268] width 310 height 40
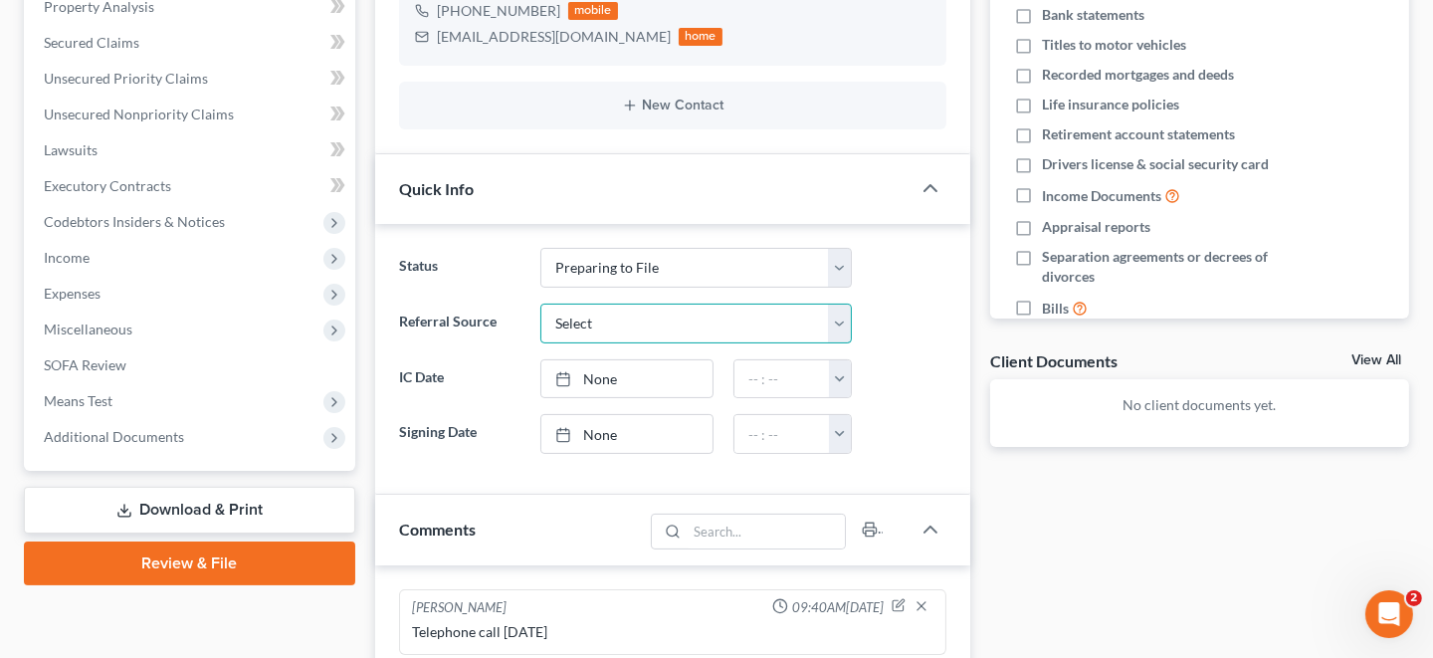
click at [839, 325] on select "Select Word Of Mouth Previous Clients Direct Mail Website Google Search Modern …" at bounding box center [695, 323] width 310 height 40
select select "4"
click at [540, 303] on select "Select Word Of Mouth Previous Clients Direct Mail Website Google Search Modern …" at bounding box center [695, 323] width 310 height 40
click at [842, 373] on button "button" at bounding box center [840, 379] width 22 height 38
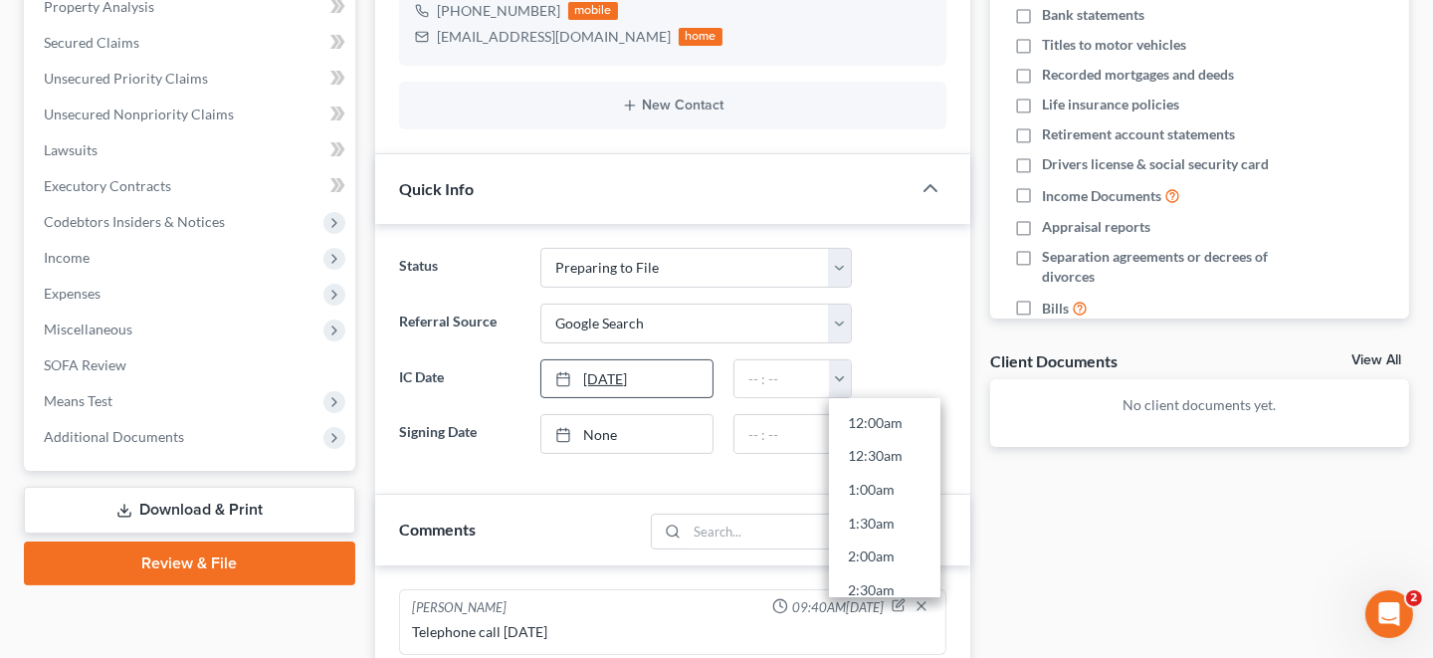
type input "[DATE]"
click at [624, 378] on link "[DATE]" at bounding box center [626, 379] width 171 height 38
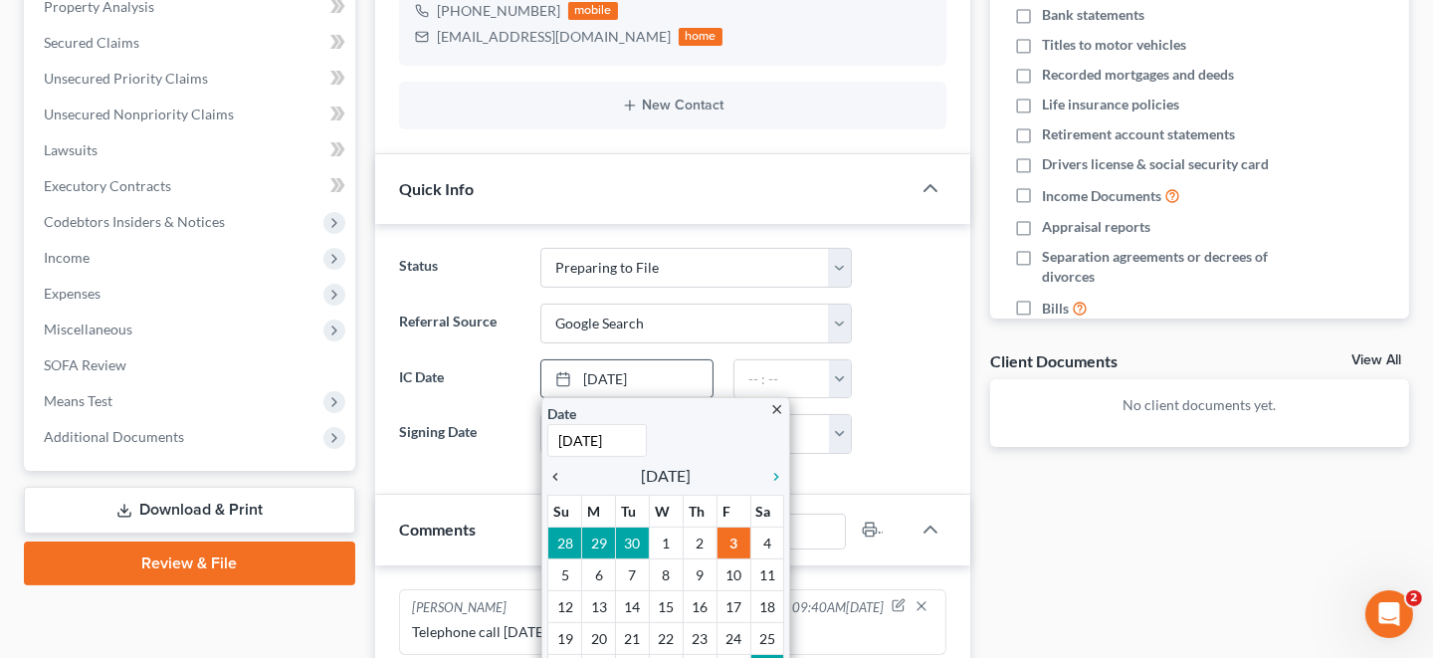
click at [555, 473] on icon "chevron_left" at bounding box center [560, 477] width 26 height 16
click at [555, 474] on icon "chevron_left" at bounding box center [560, 477] width 26 height 16
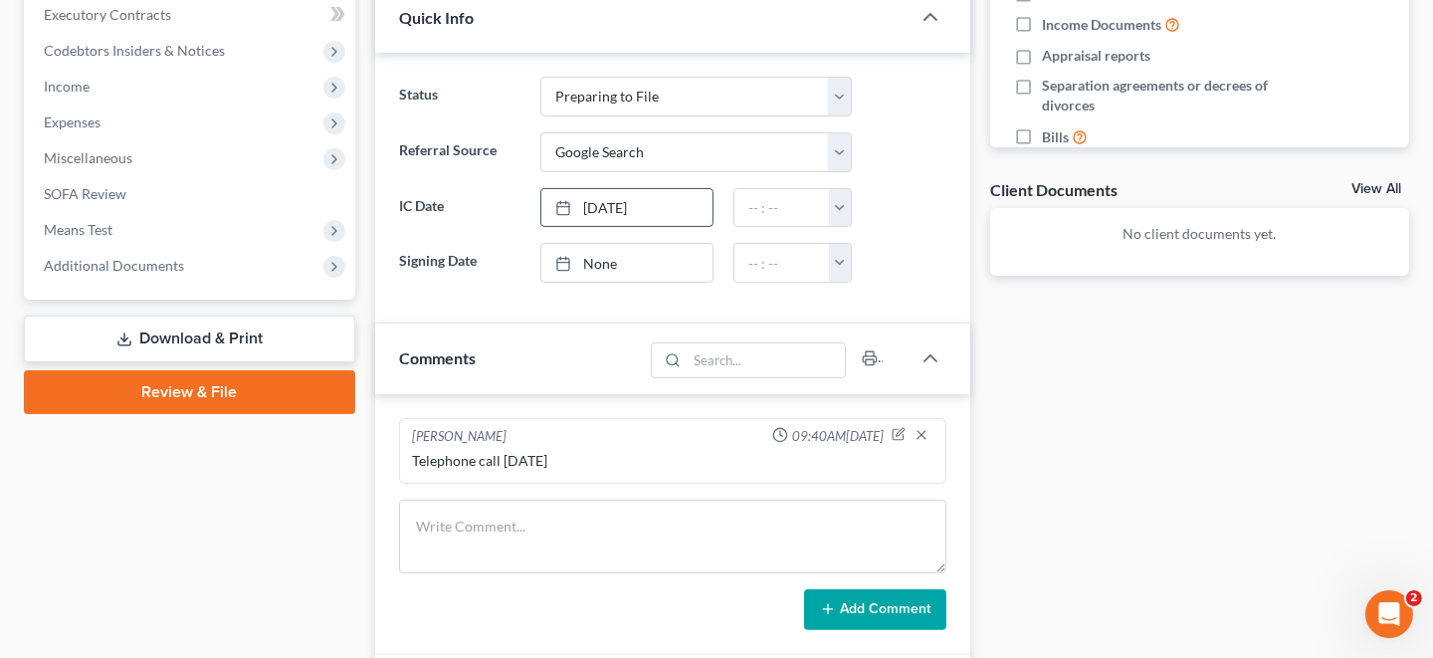
scroll to position [597, 0]
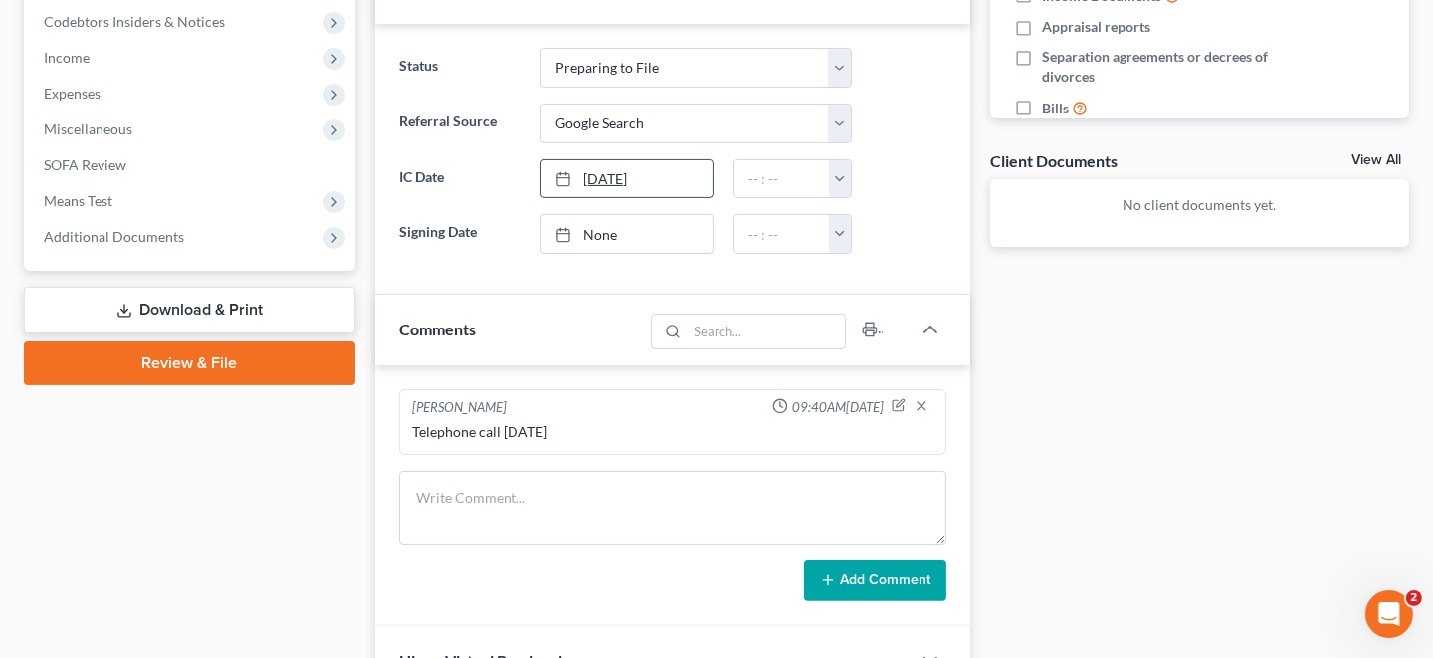
click at [663, 178] on link "[DATE]" at bounding box center [626, 179] width 171 height 38
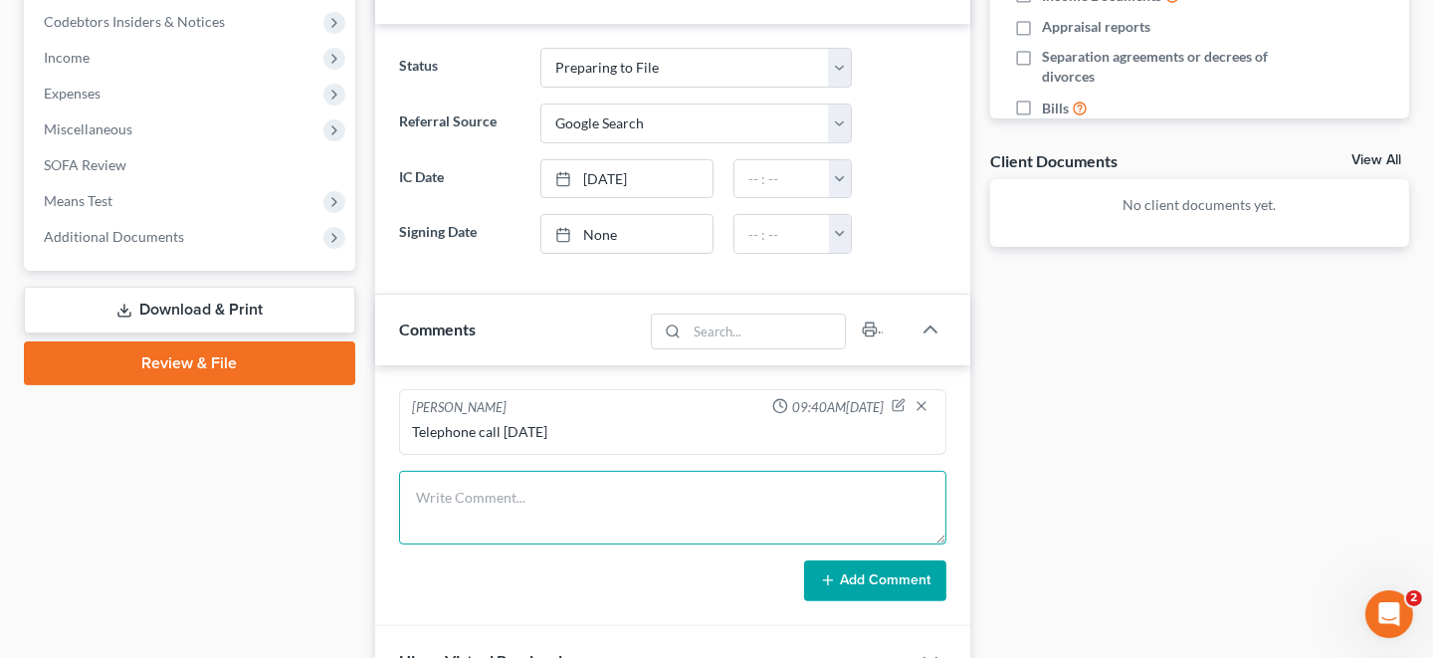
click at [432, 497] on textarea at bounding box center [672, 508] width 547 height 74
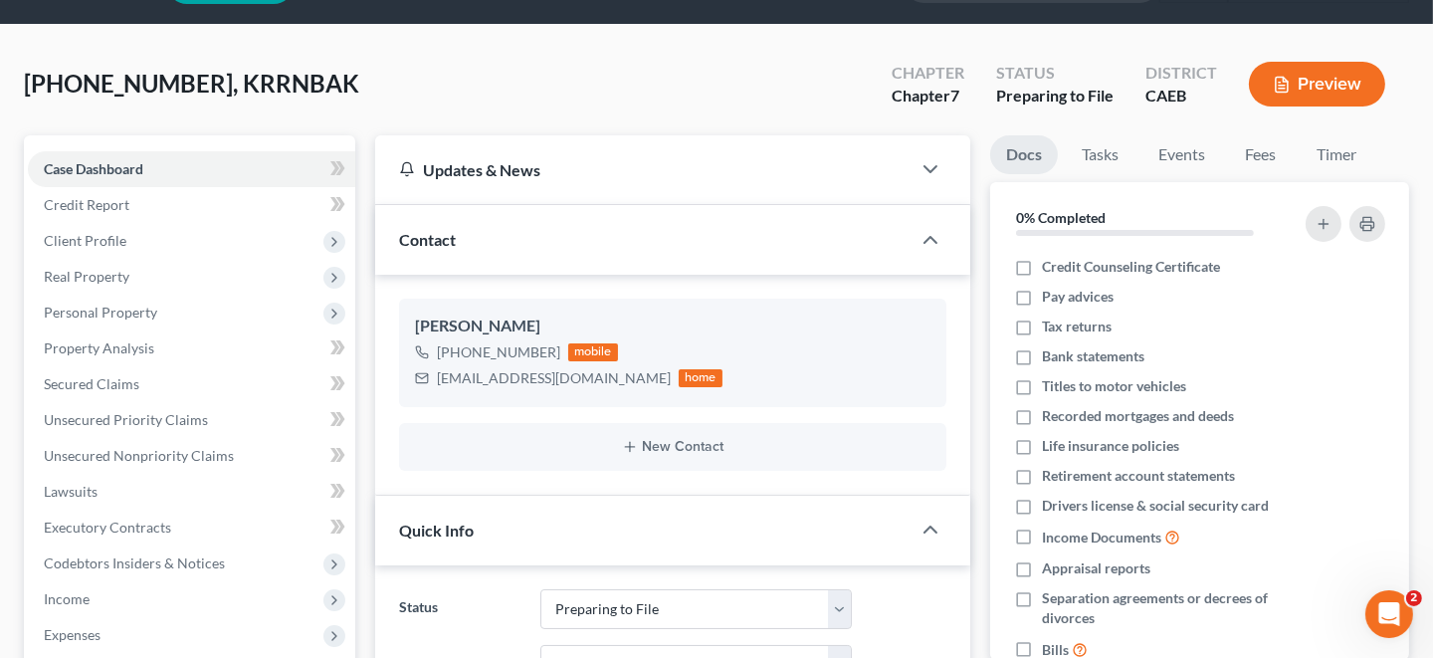
scroll to position [0, 0]
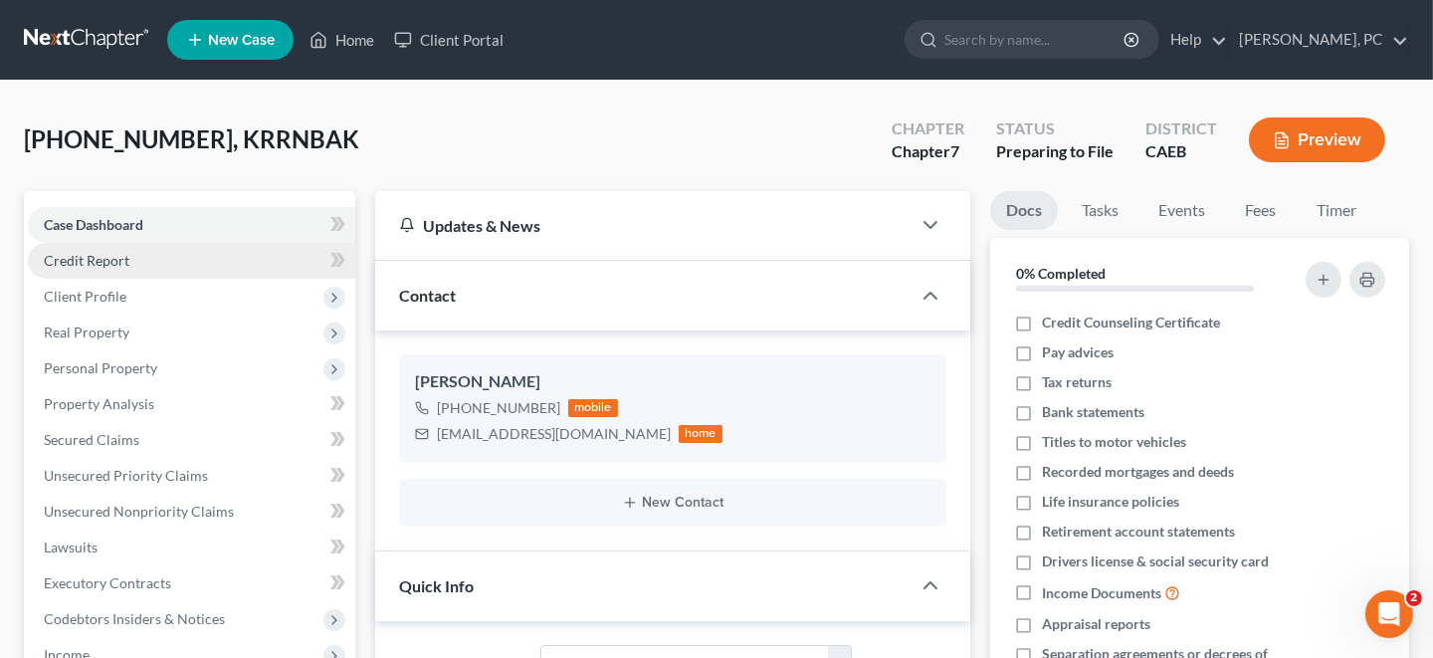
click at [140, 256] on link "Credit Report" at bounding box center [191, 261] width 327 height 36
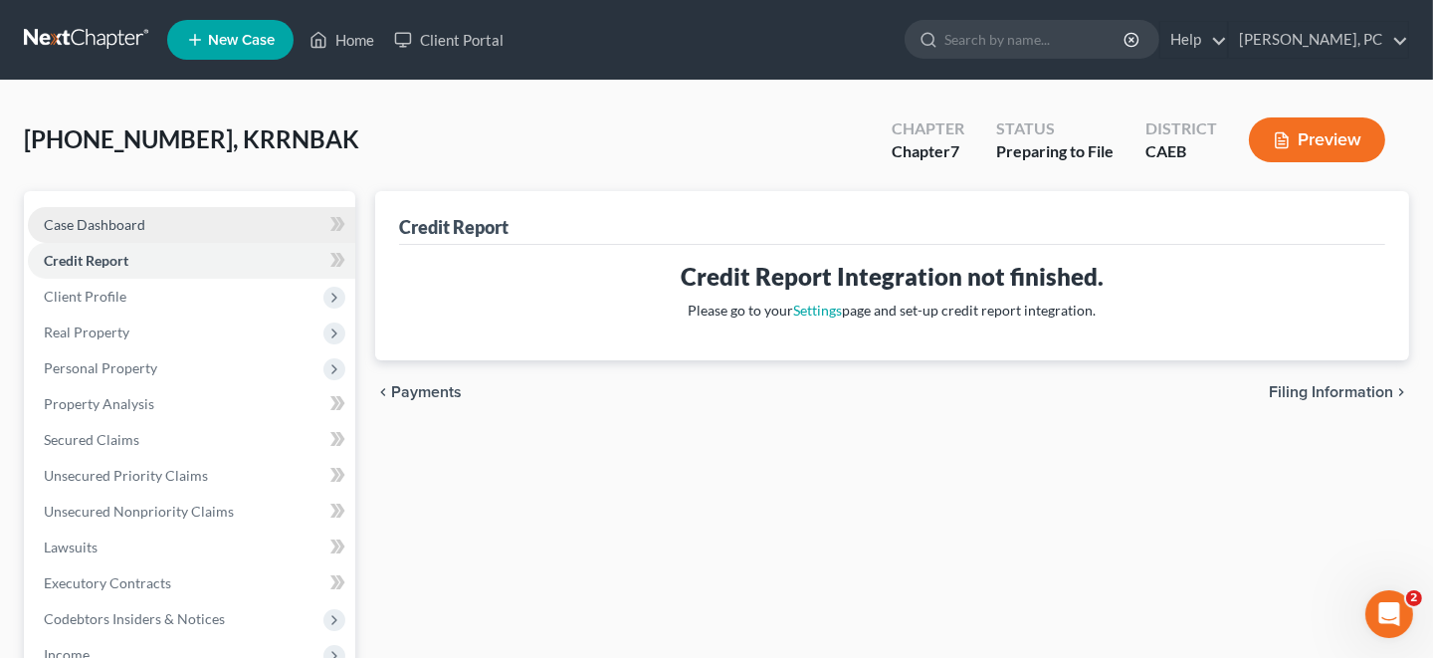
click at [233, 224] on link "Case Dashboard" at bounding box center [191, 225] width 327 height 36
select select "17"
select select "4"
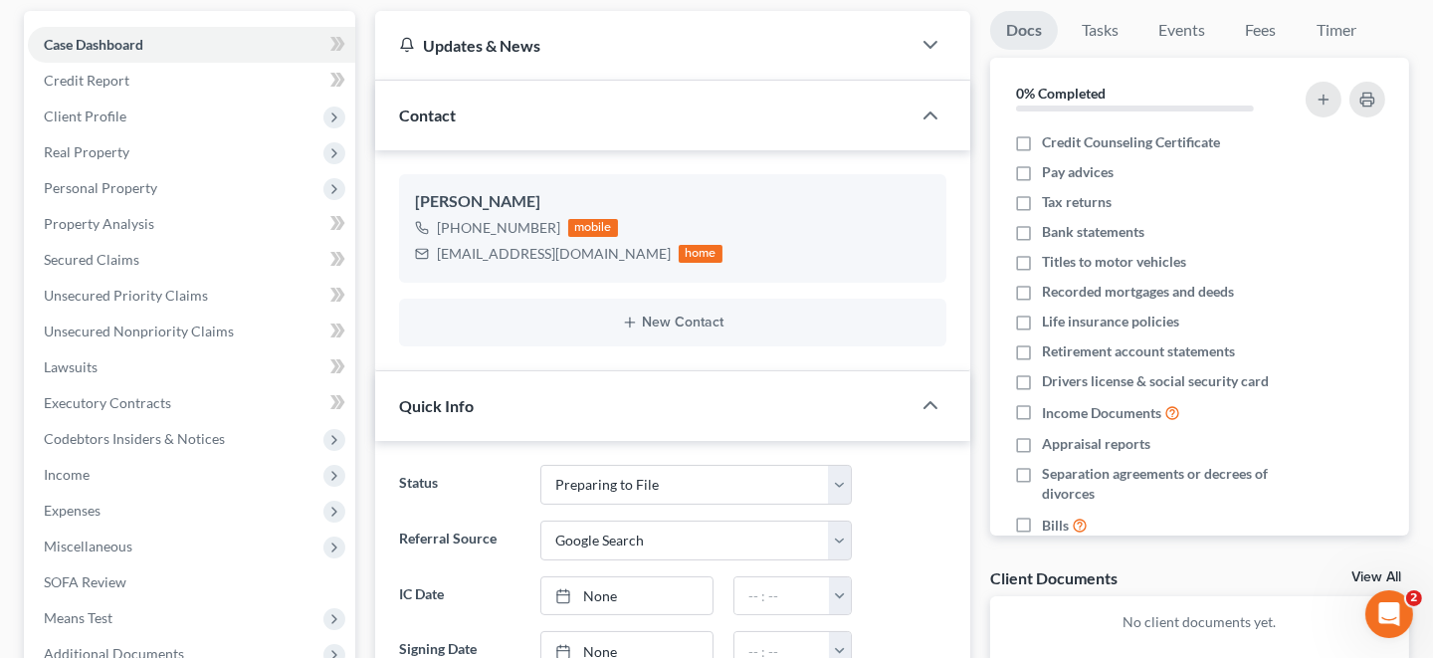
scroll to position [198, 0]
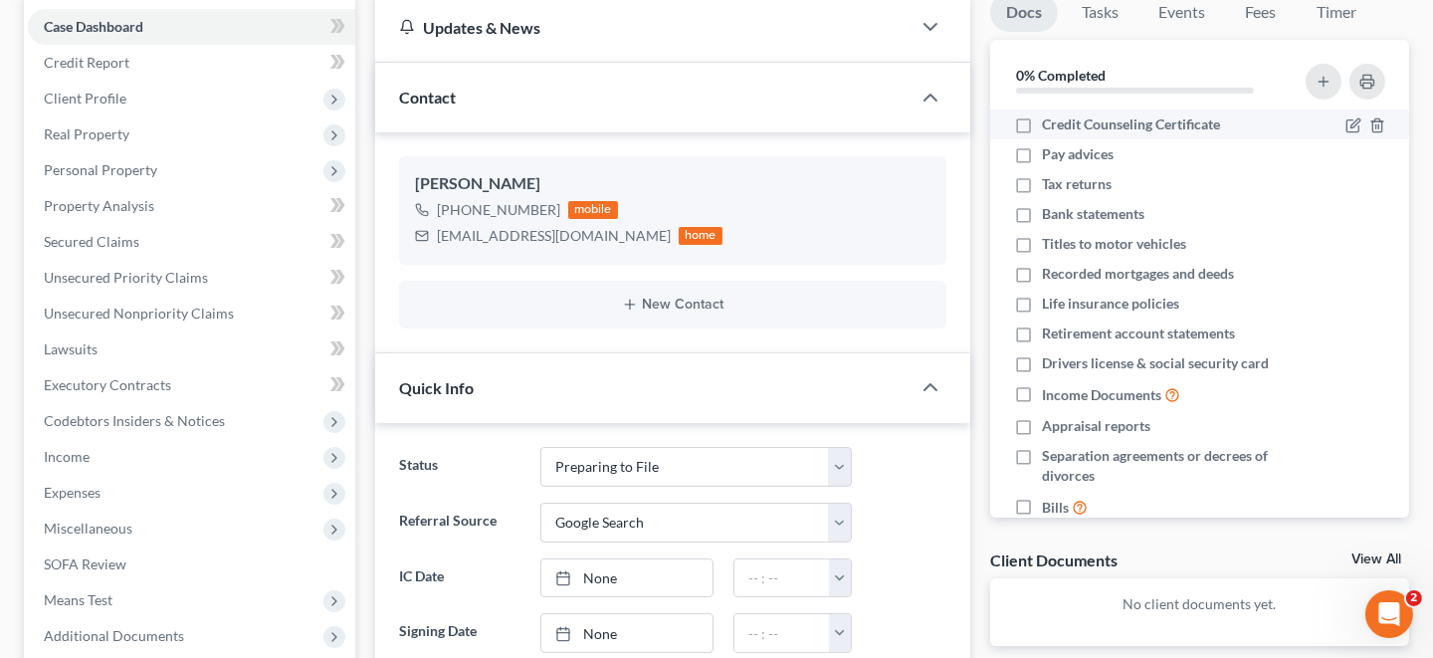
click at [1042, 119] on label "Credit Counseling Certificate" at bounding box center [1131, 124] width 178 height 20
click at [1050, 119] on input "Credit Counseling Certificate" at bounding box center [1056, 120] width 13 height 13
checkbox input "true"
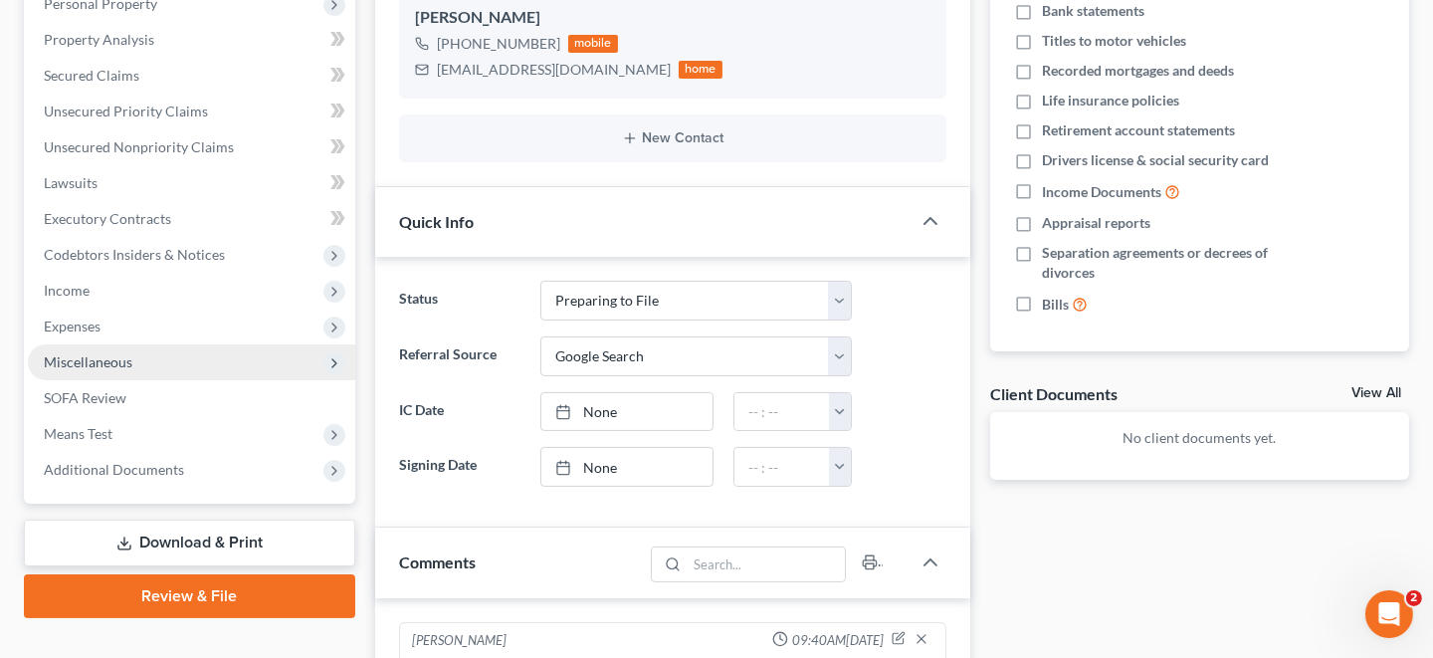
scroll to position [397, 0]
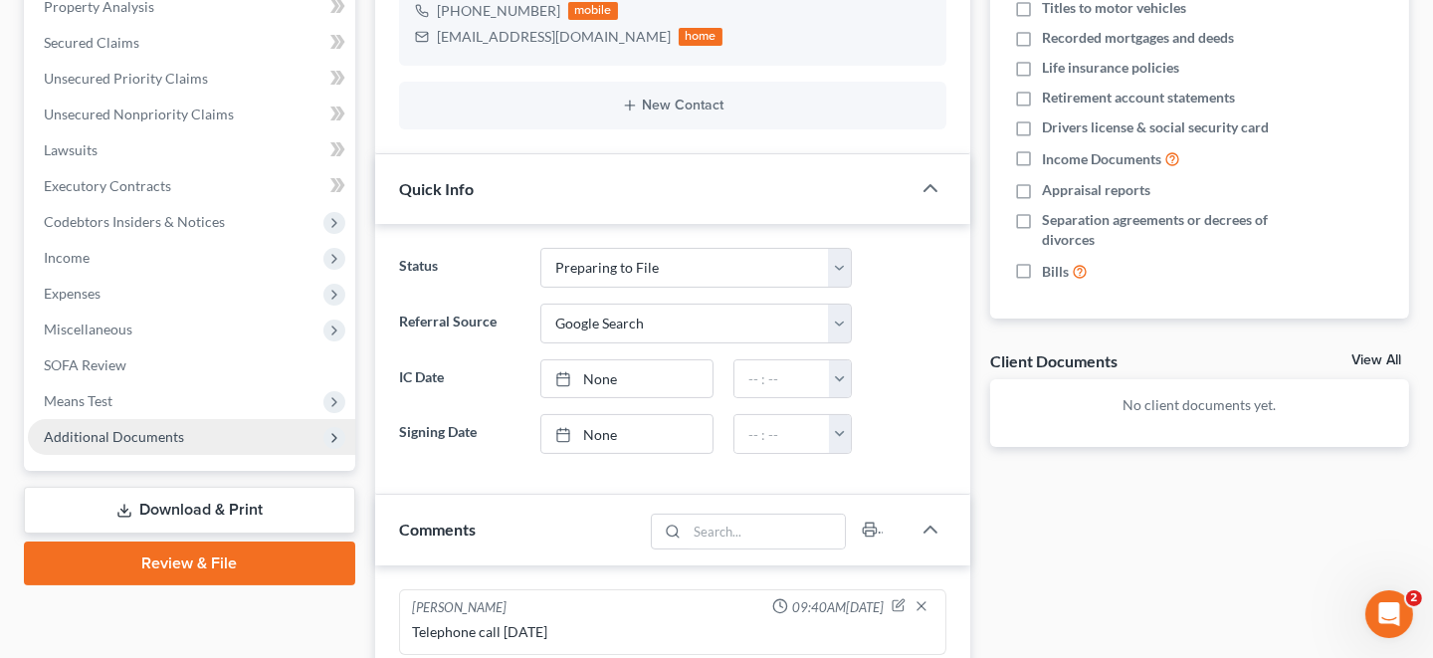
drag, startPoint x: 149, startPoint y: 432, endPoint x: 174, endPoint y: 435, distance: 25.1
click at [149, 432] on span "Additional Documents" at bounding box center [114, 436] width 140 height 17
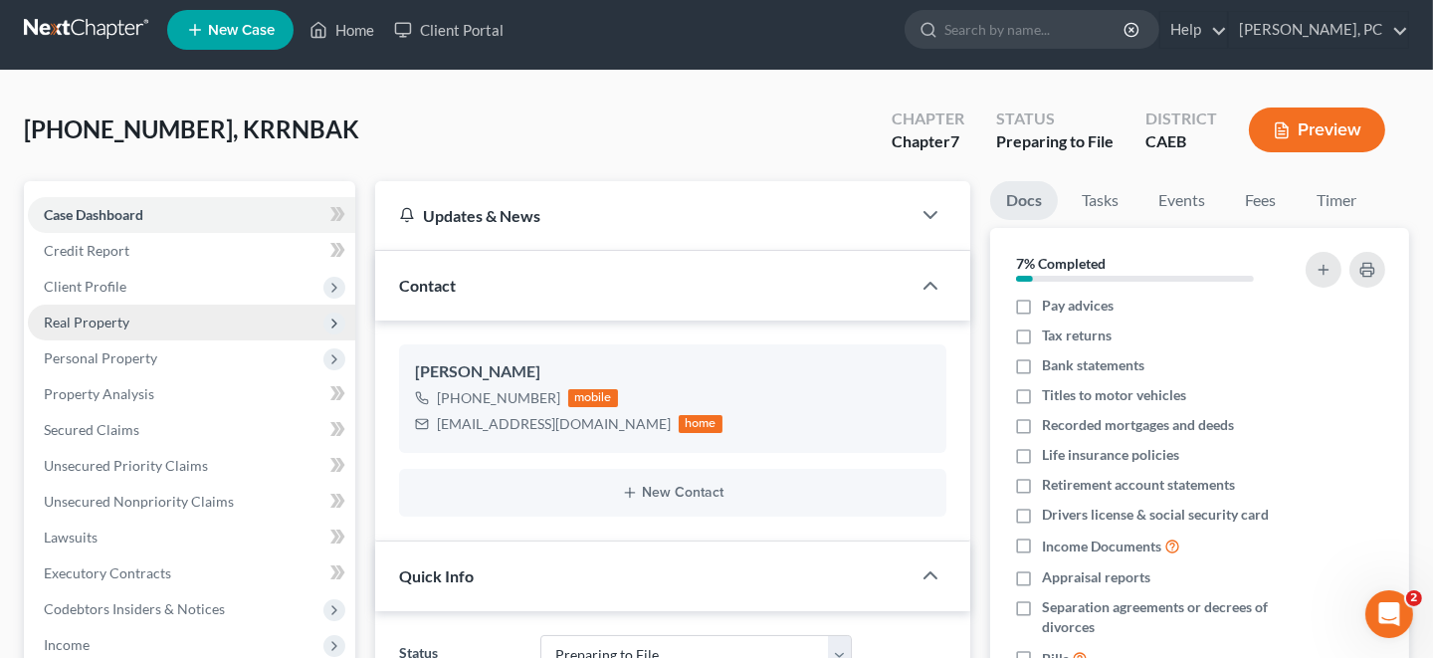
scroll to position [0, 0]
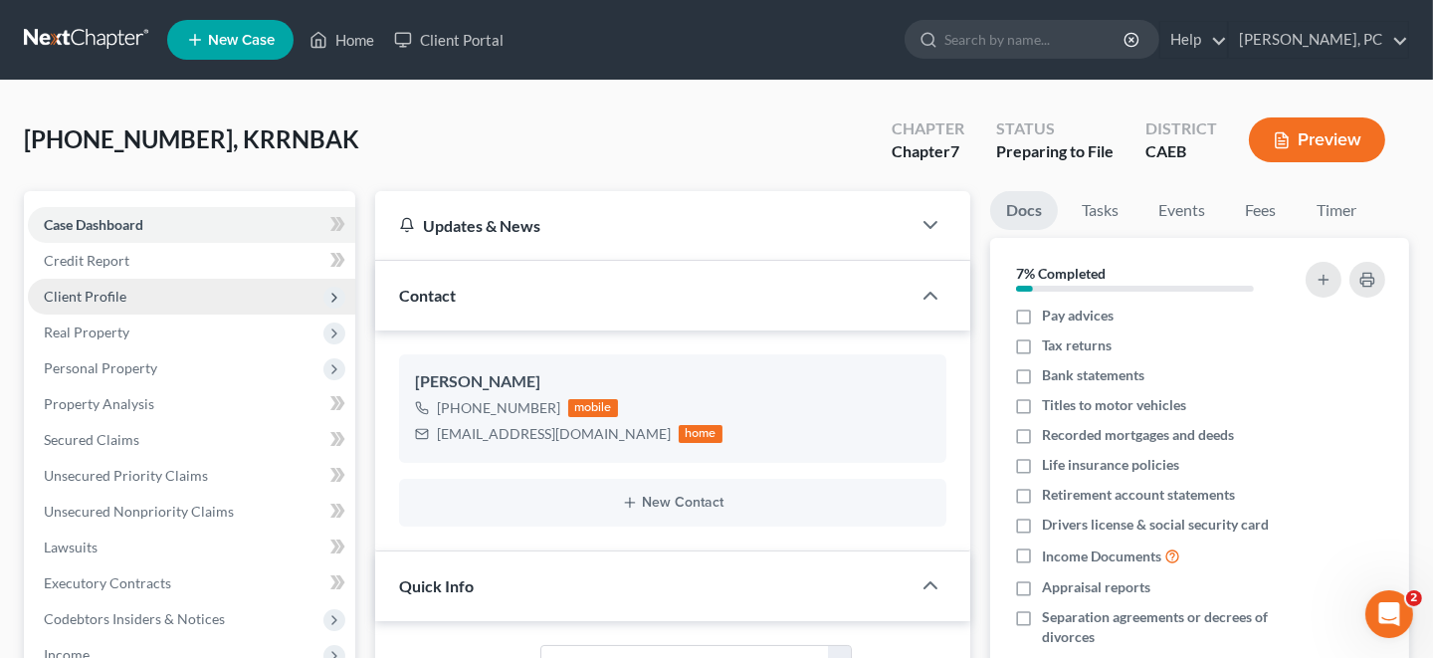
click at [127, 295] on span "Client Profile" at bounding box center [191, 297] width 327 height 36
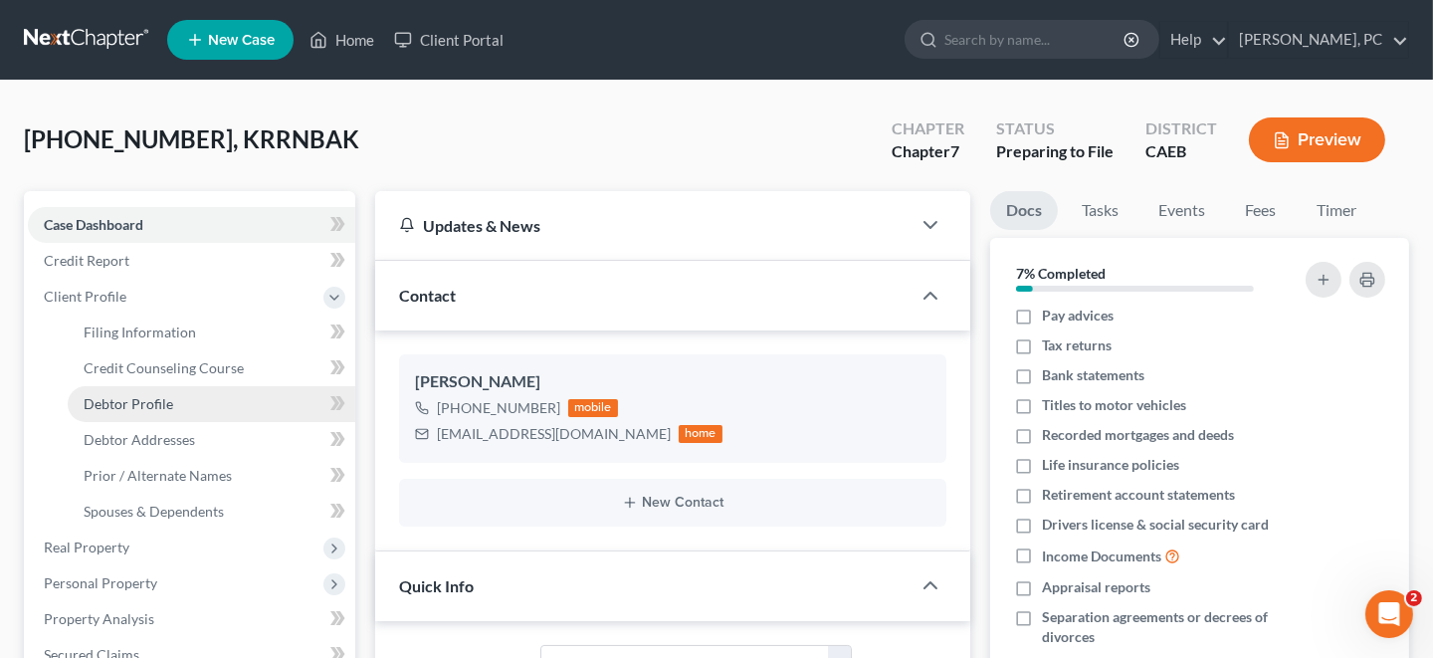
click at [160, 402] on span "Debtor Profile" at bounding box center [129, 403] width 90 height 17
select select "0"
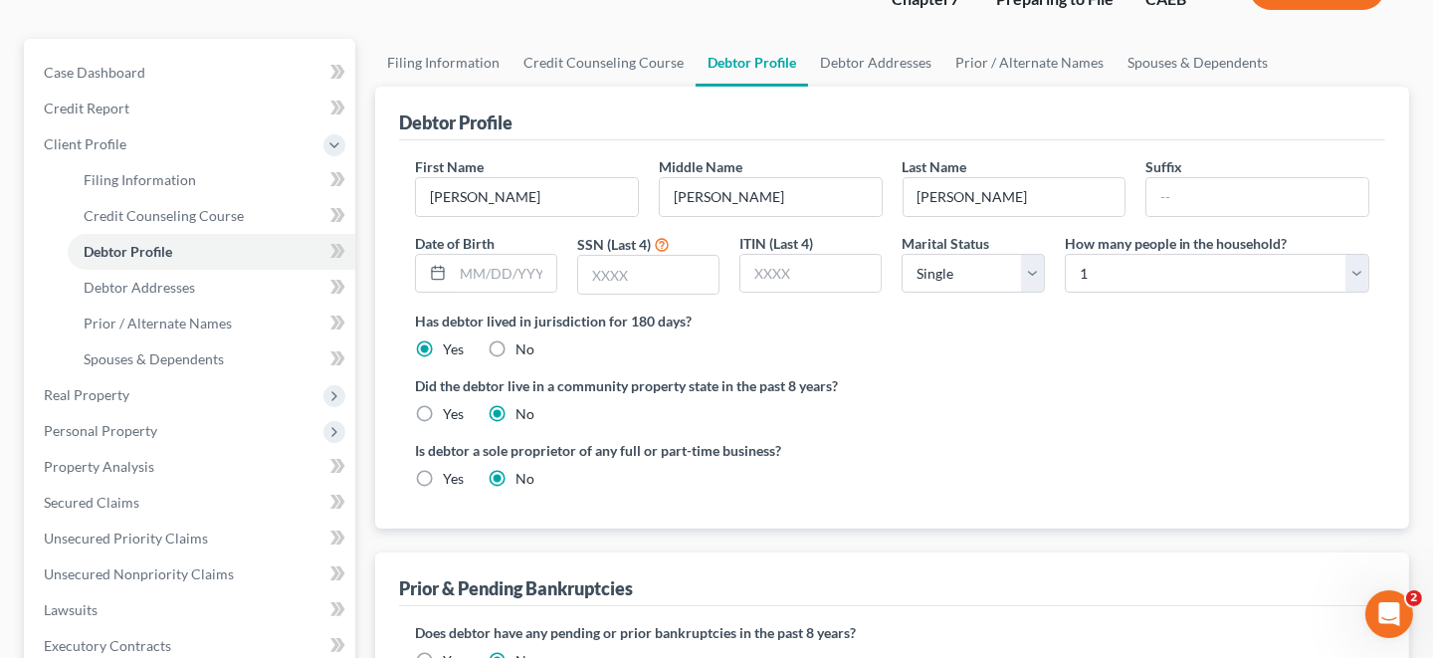
scroll to position [198, 0]
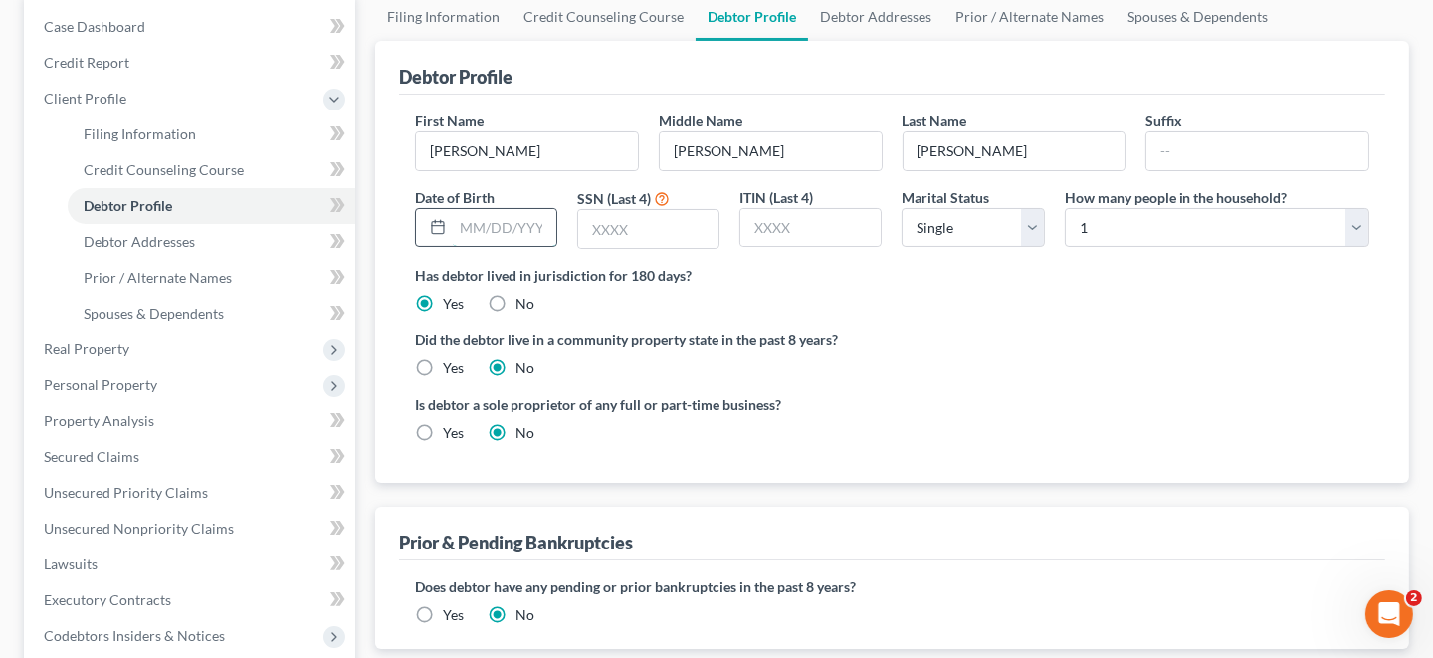
click at [549, 224] on input "text" at bounding box center [504, 228] width 103 height 38
type input "[DATE]"
click at [668, 231] on input "text" at bounding box center [648, 229] width 140 height 38
type input "3405"
click at [443, 365] on label "Yes" at bounding box center [453, 368] width 21 height 20
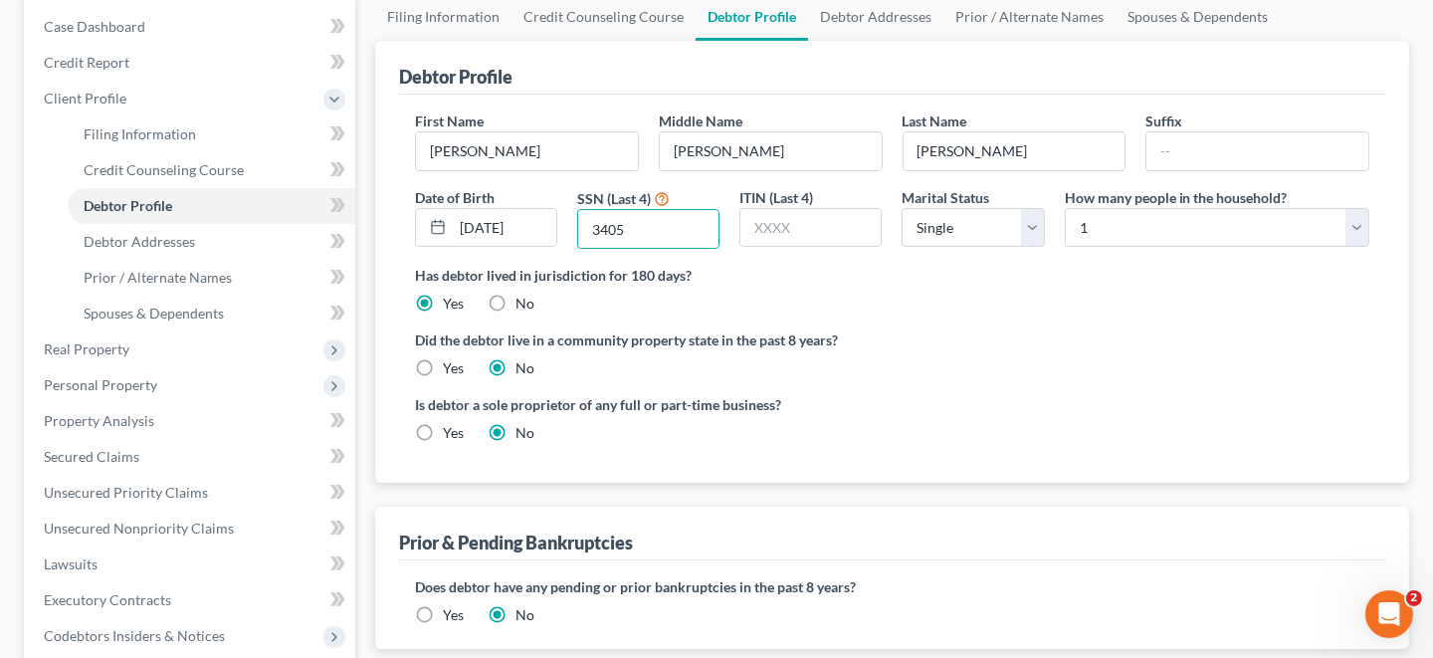
click at [451, 365] on input "Yes" at bounding box center [457, 364] width 13 height 13
radio input "true"
radio input "false"
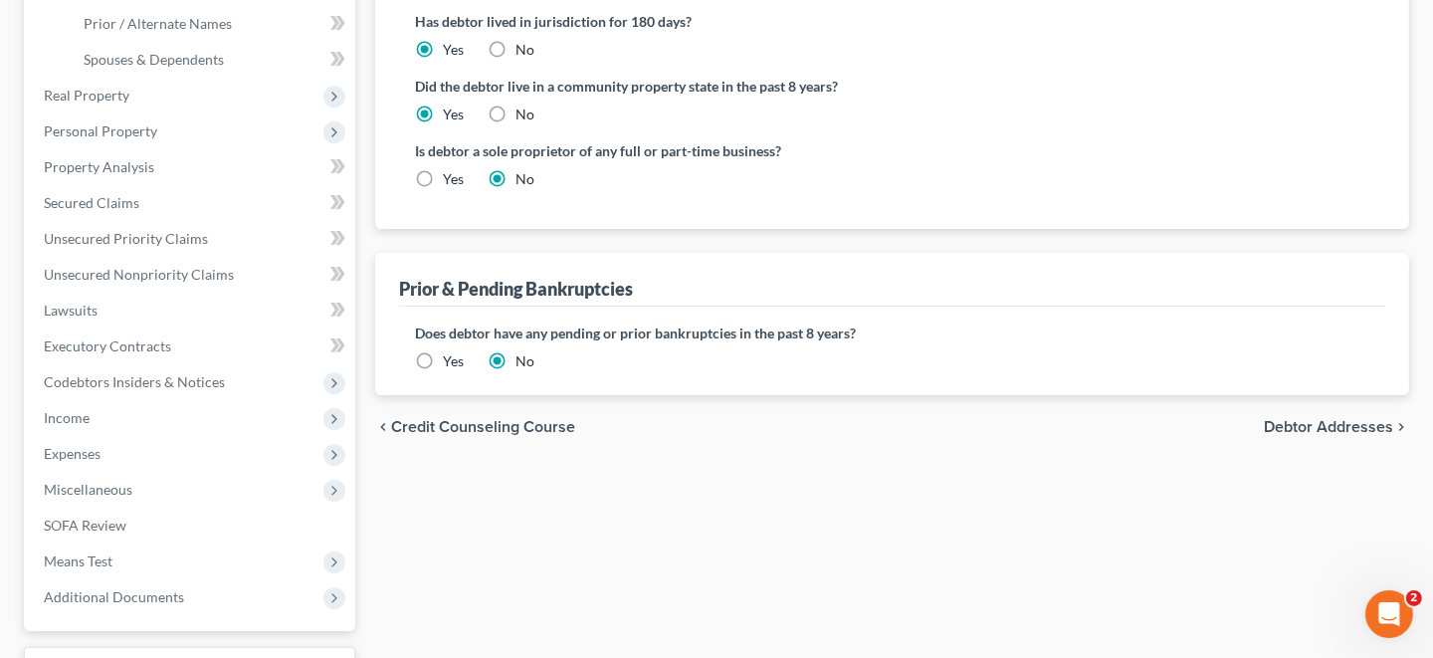
scroll to position [497, 0]
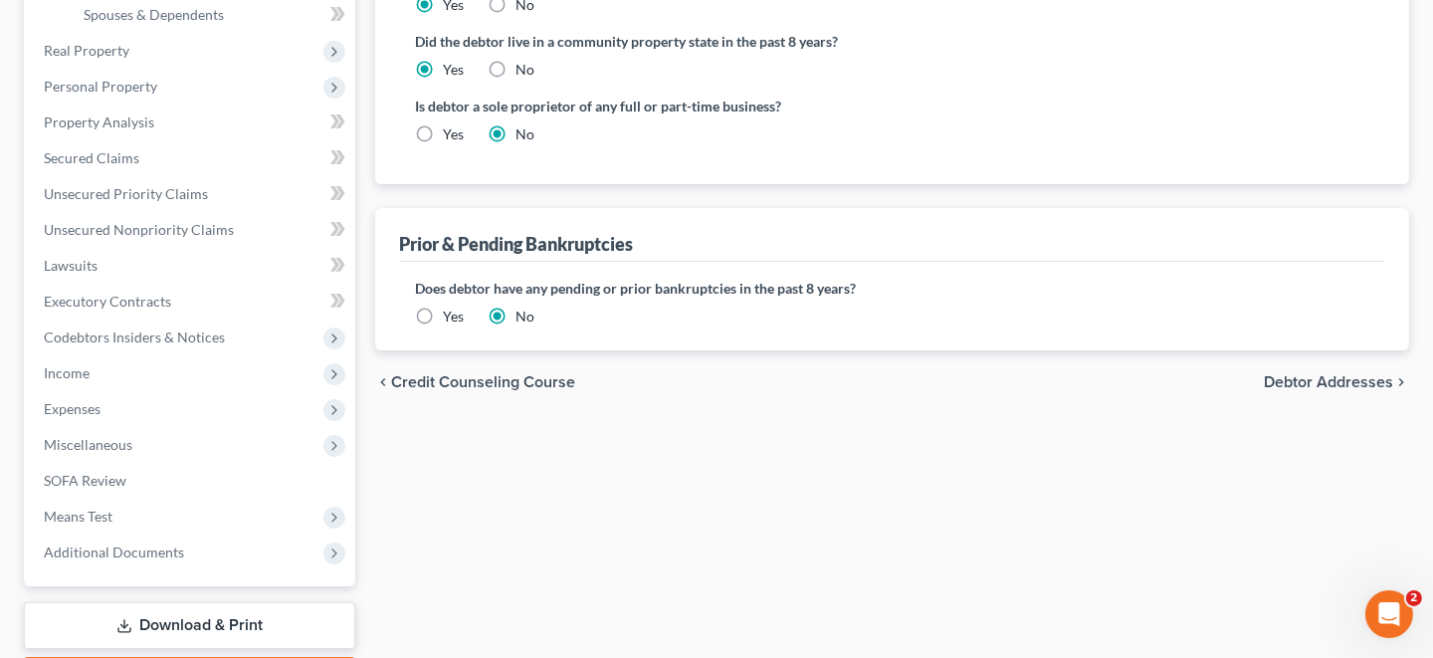
click at [1349, 385] on span "Debtor Addresses" at bounding box center [1328, 382] width 129 height 16
select select "0"
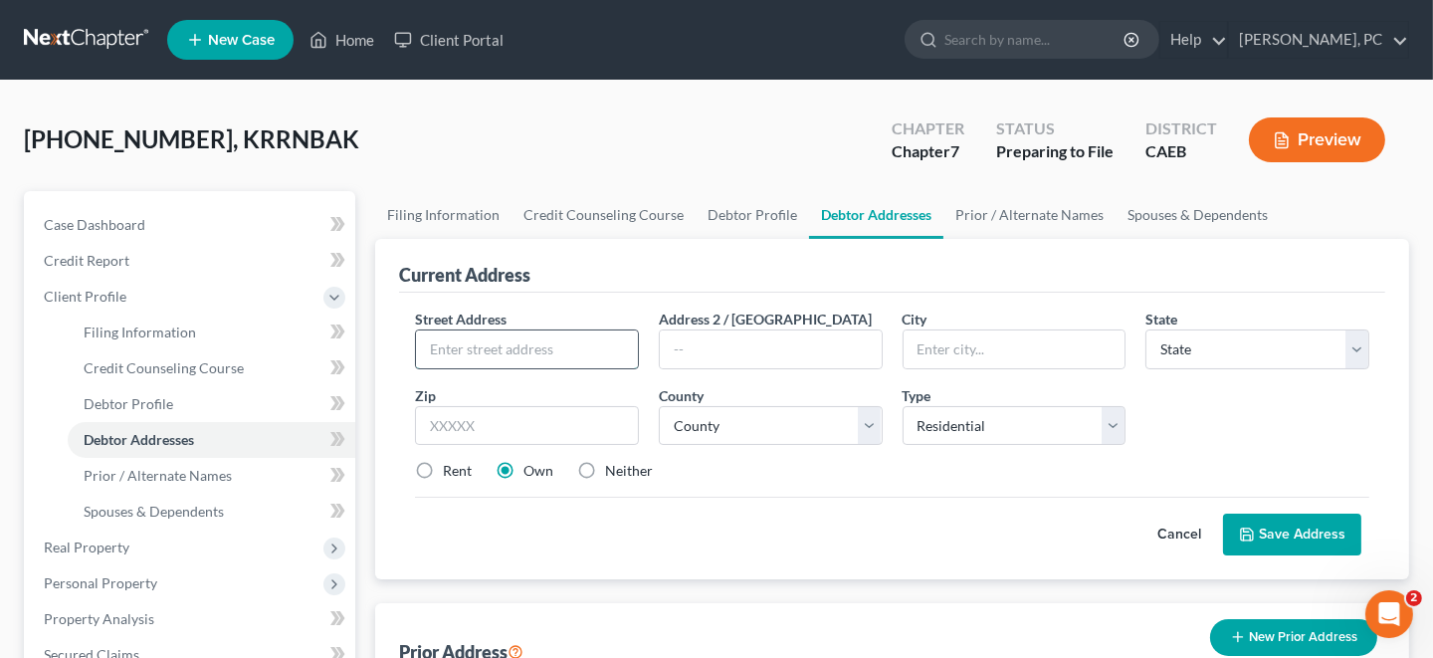
click at [494, 355] on input "text" at bounding box center [527, 349] width 222 height 38
type input "[STREET_ADDRESS]"
click at [943, 337] on input "text" at bounding box center [1014, 349] width 222 height 38
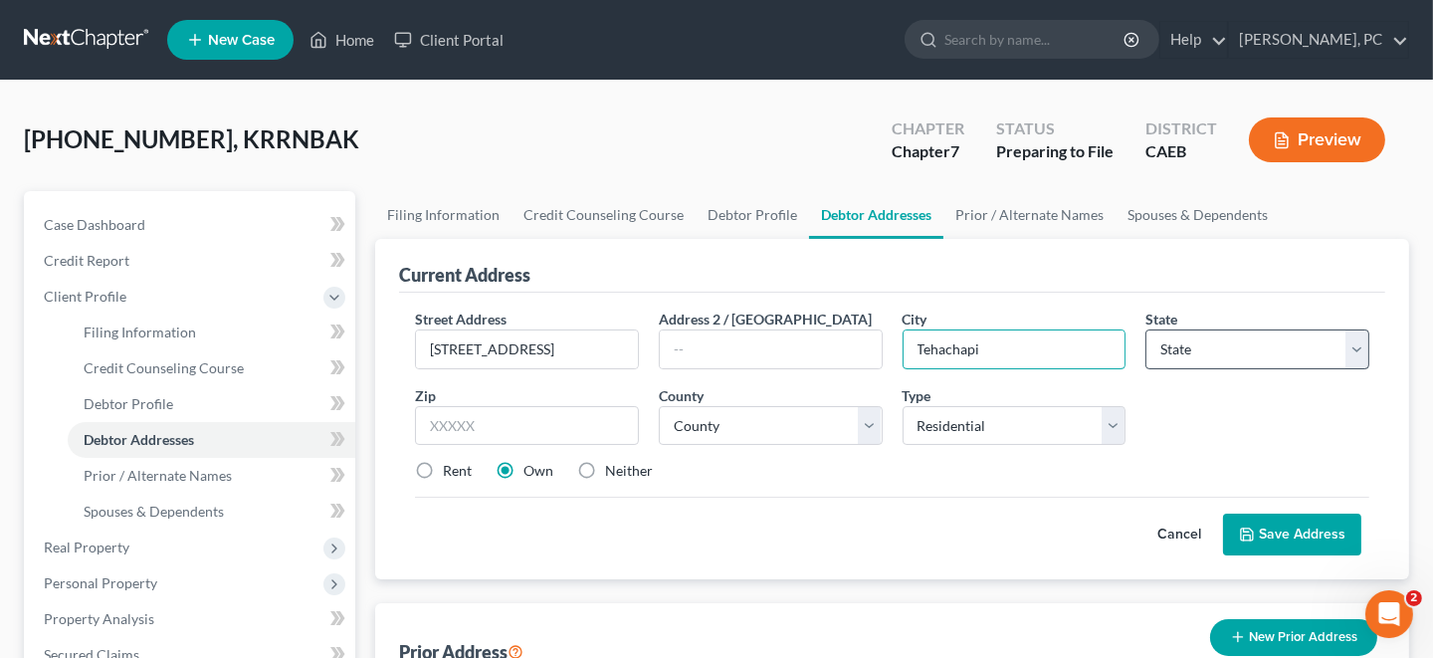
type input "Tehachapi"
click at [1324, 348] on select "State [US_STATE] AK AR AZ CA CO CT DE DC [GEOGRAPHIC_DATA] [GEOGRAPHIC_DATA] GU…" at bounding box center [1257, 349] width 224 height 40
select select "4"
click at [1145, 329] on select "State [US_STATE] AK AR AZ CA CO CT DE DC [GEOGRAPHIC_DATA] [GEOGRAPHIC_DATA] GU…" at bounding box center [1257, 349] width 224 height 40
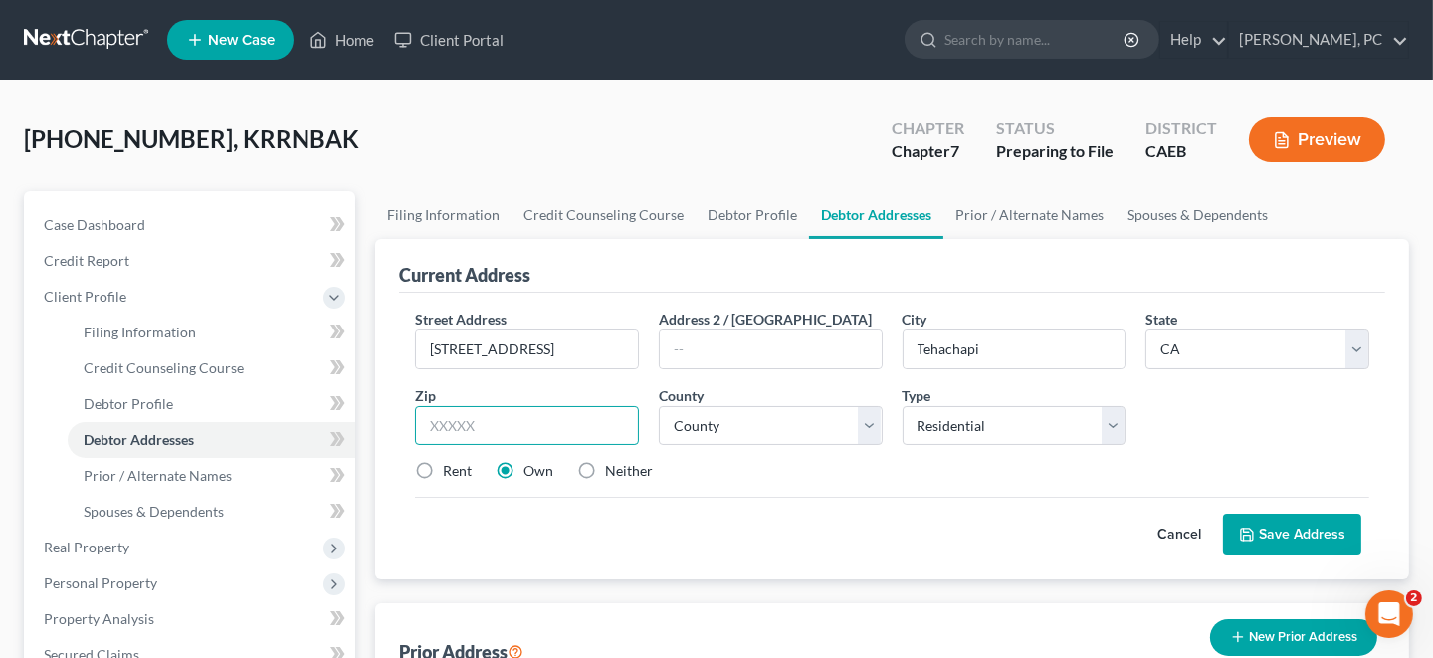
click at [550, 426] on input "text" at bounding box center [527, 426] width 224 height 40
type input "93501"
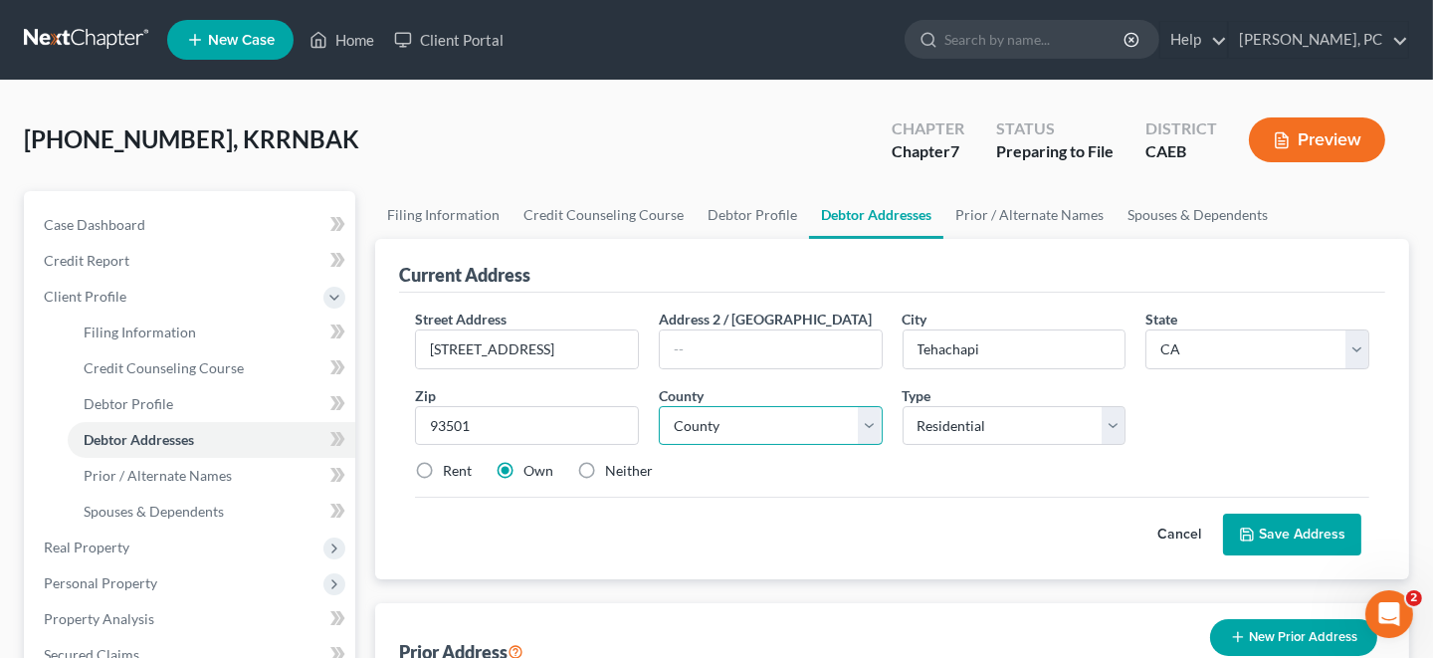
type input "Mojave"
click at [712, 424] on select "County [GEOGRAPHIC_DATA] [GEOGRAPHIC_DATA] [GEOGRAPHIC_DATA] [GEOGRAPHIC_DATA] …" at bounding box center [771, 426] width 224 height 40
select select "14"
click at [659, 406] on select "County [GEOGRAPHIC_DATA] [GEOGRAPHIC_DATA] [GEOGRAPHIC_DATA] [GEOGRAPHIC_DATA] …" at bounding box center [771, 426] width 224 height 40
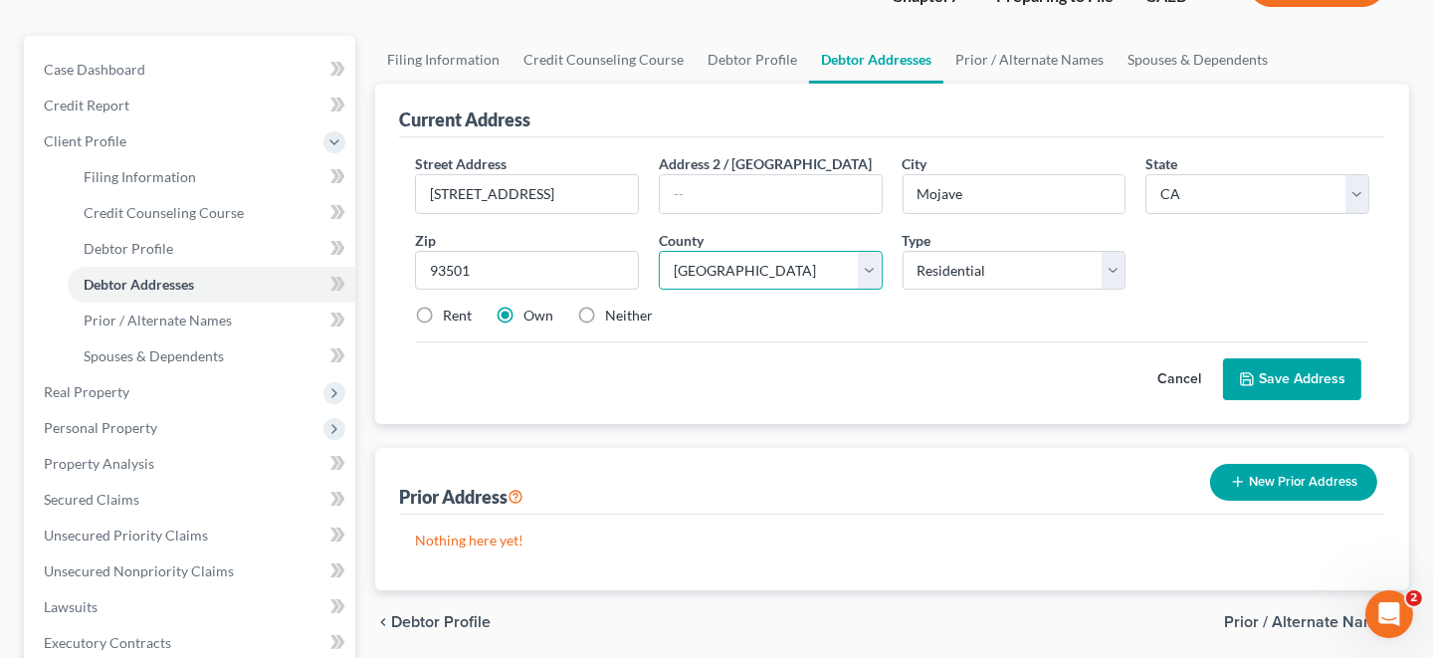
scroll to position [198, 0]
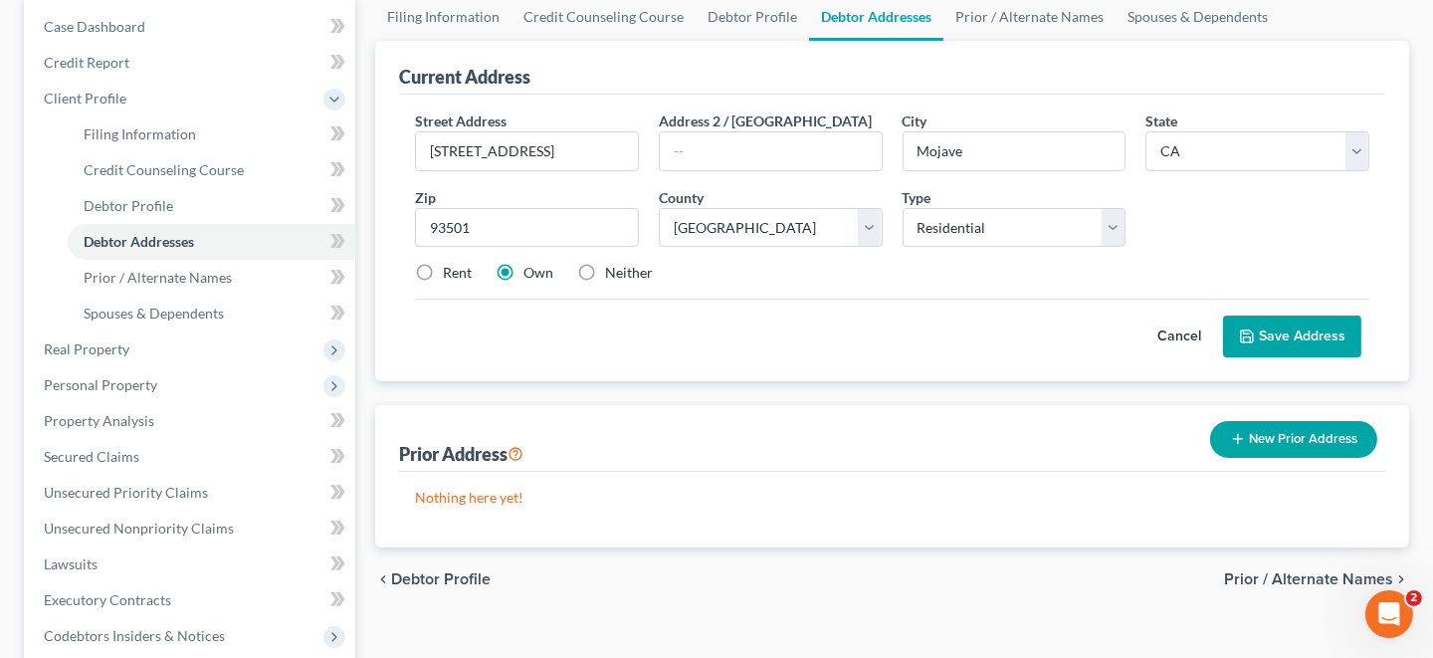
click at [605, 270] on label "Neither" at bounding box center [629, 273] width 48 height 20
click at [613, 270] on input "Neither" at bounding box center [619, 269] width 13 height 13
radio input "true"
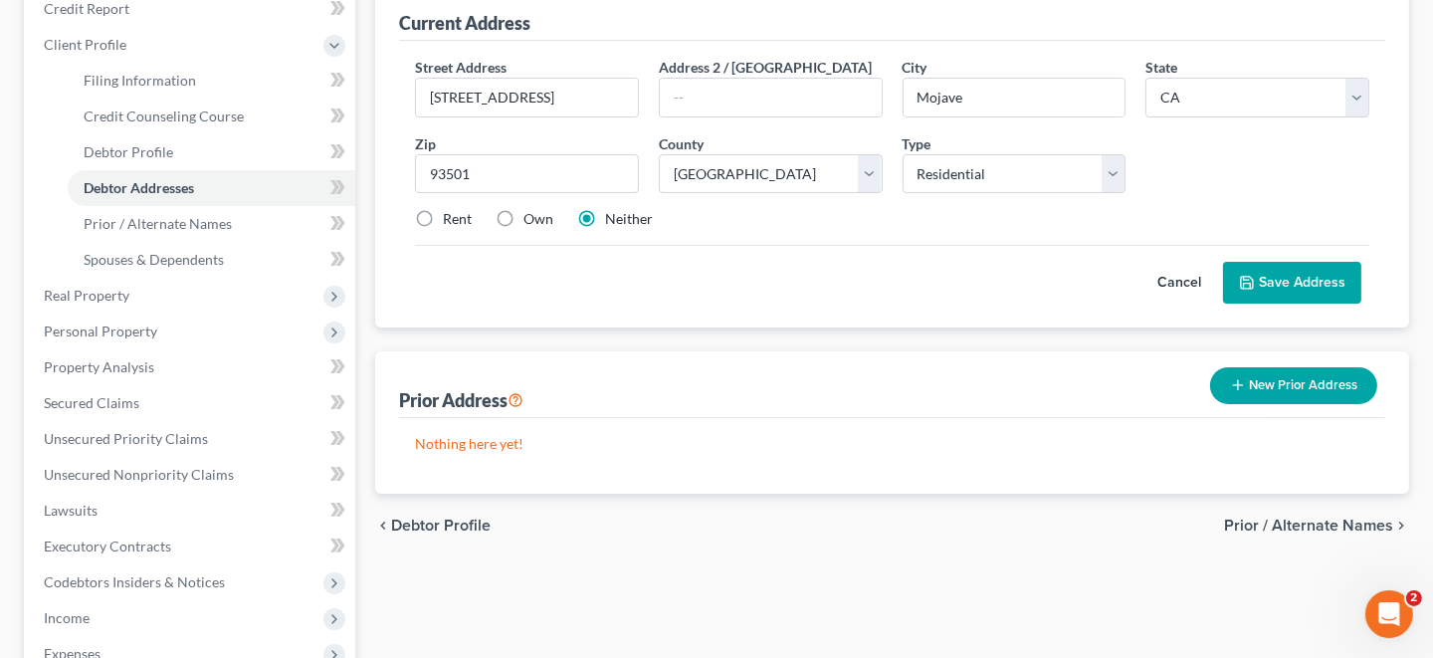
scroll to position [298, 0]
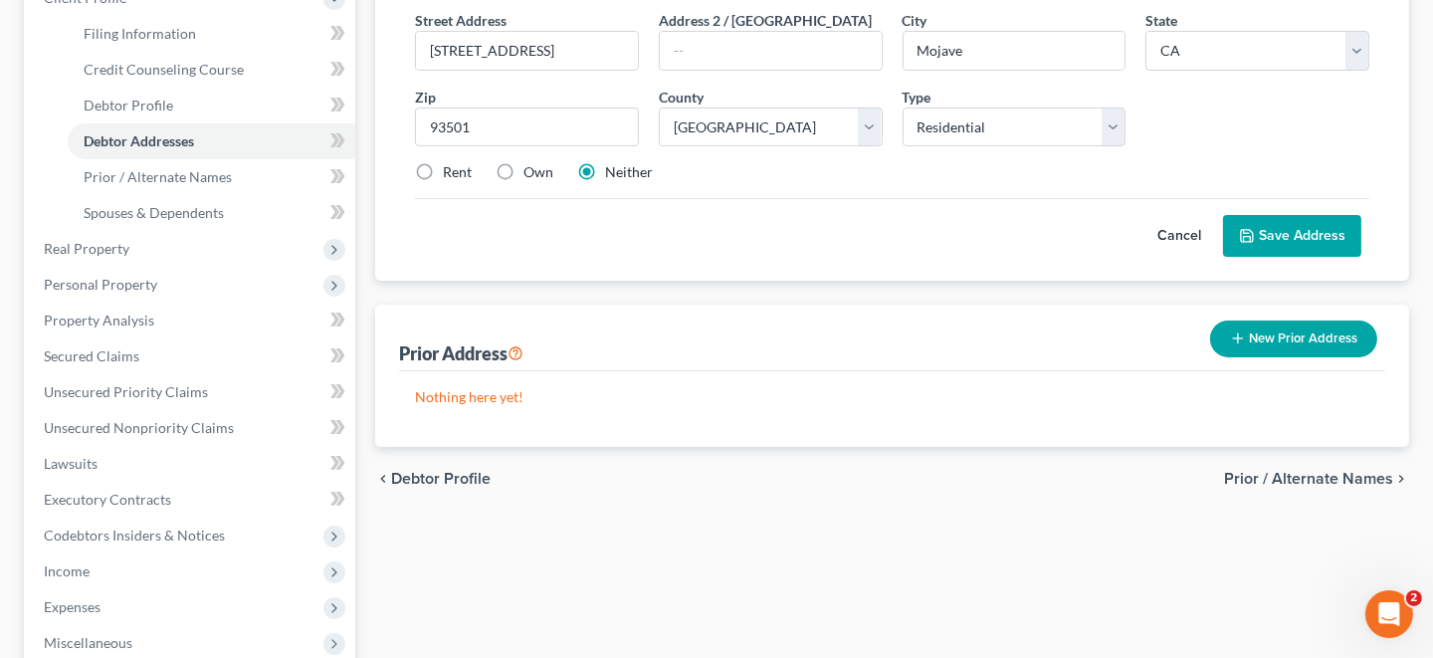
click at [1337, 478] on span "Prior / Alternate Names" at bounding box center [1308, 479] width 169 height 16
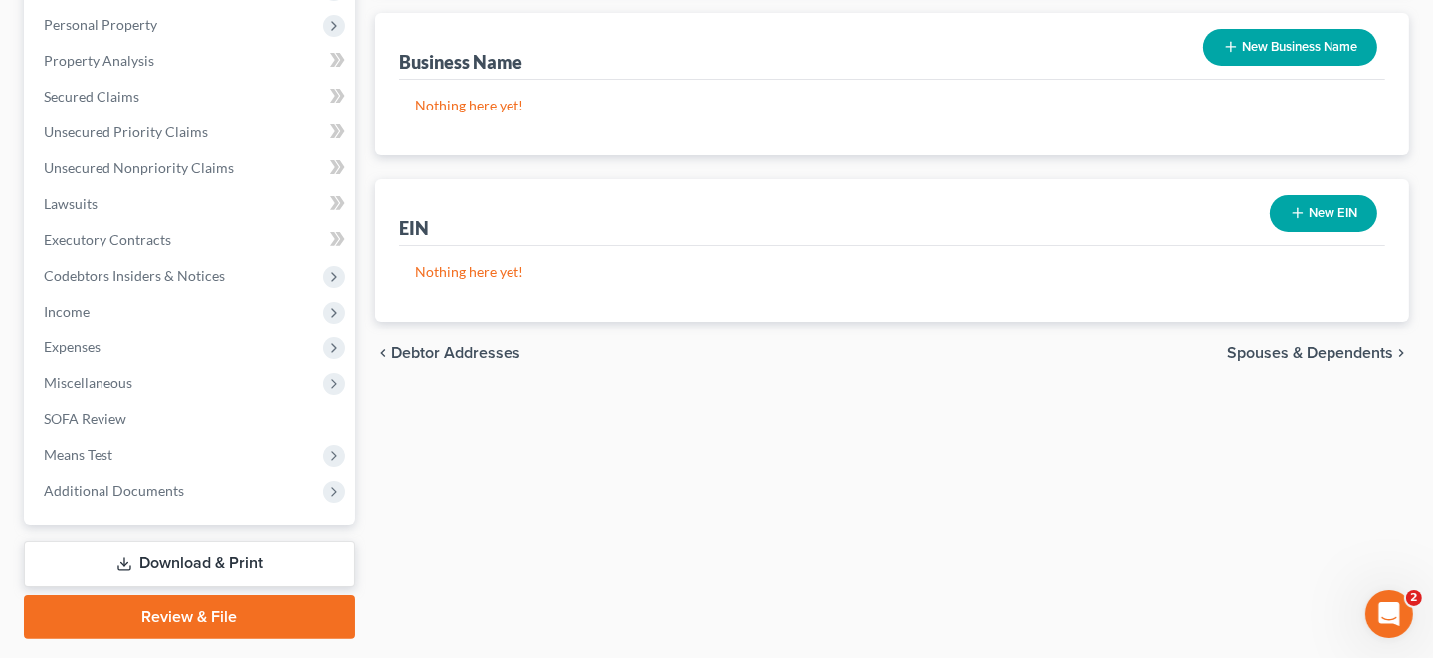
scroll to position [597, 0]
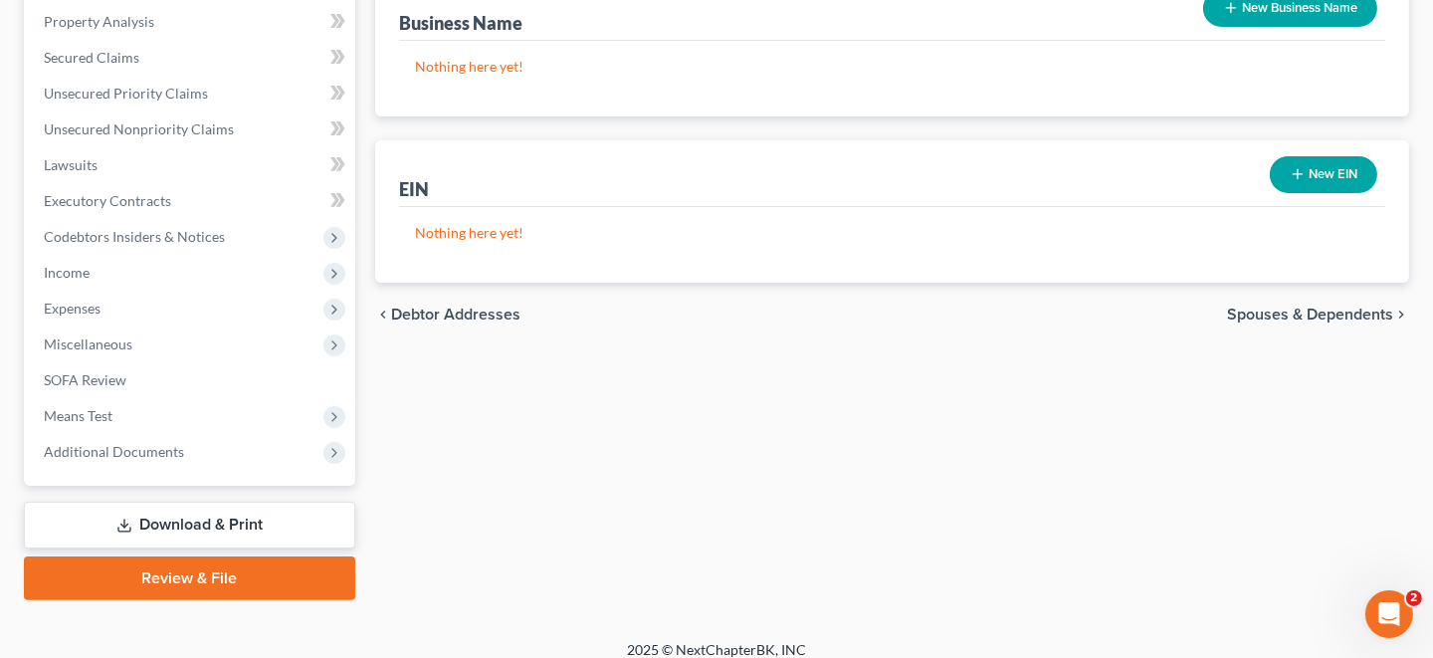
click at [1326, 311] on span "Spouses & Dependents" at bounding box center [1310, 314] width 166 height 16
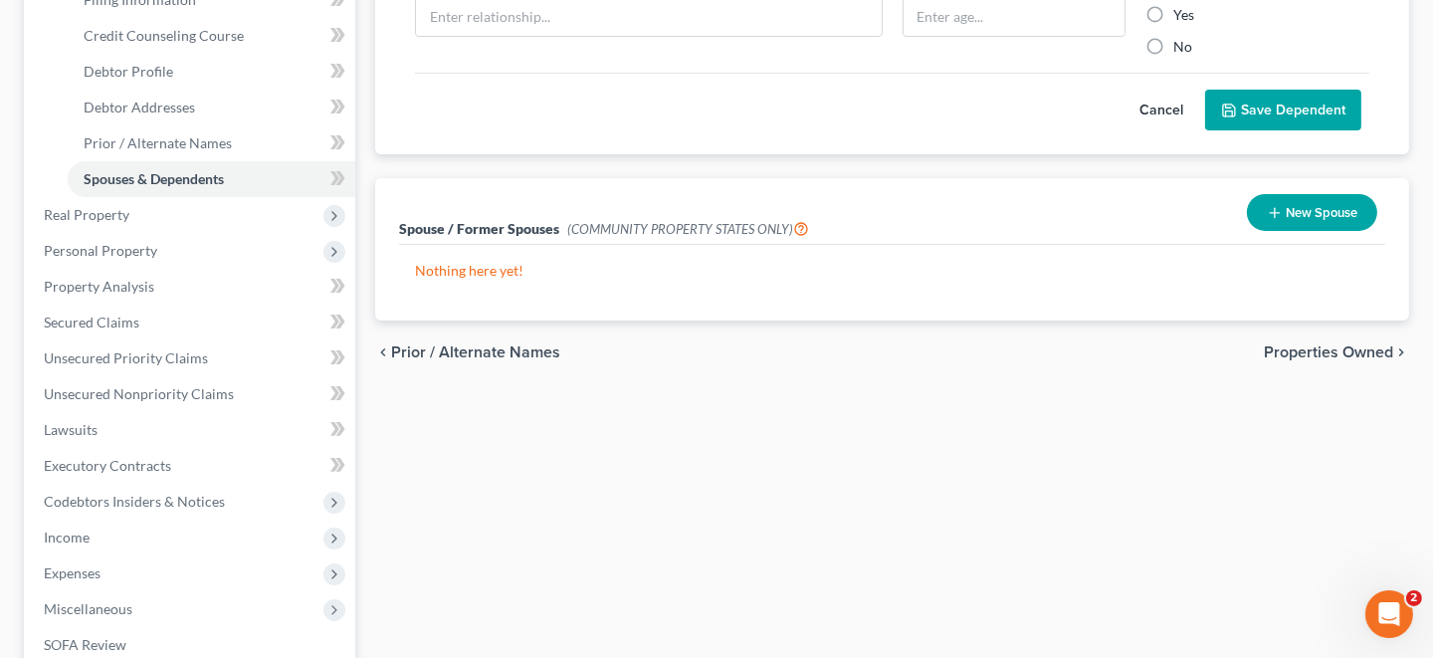
scroll to position [397, 0]
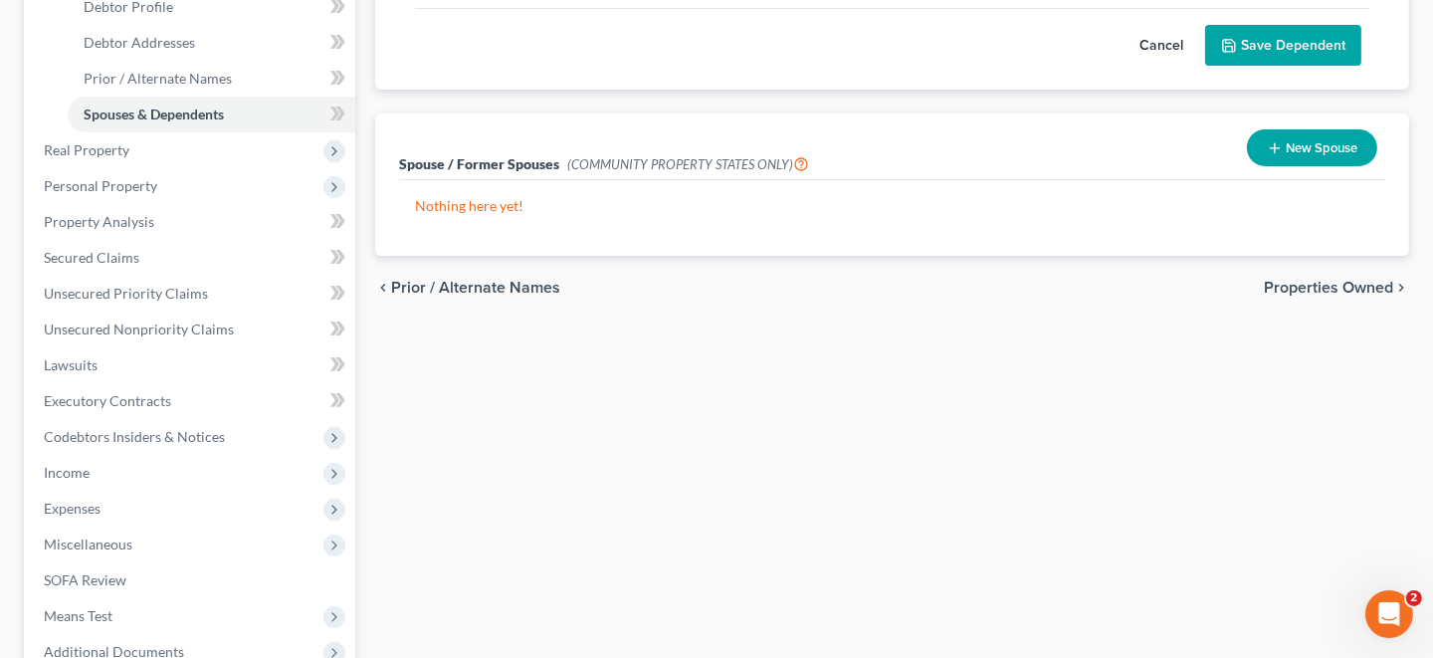
click at [1339, 288] on span "Properties Owned" at bounding box center [1328, 288] width 129 height 16
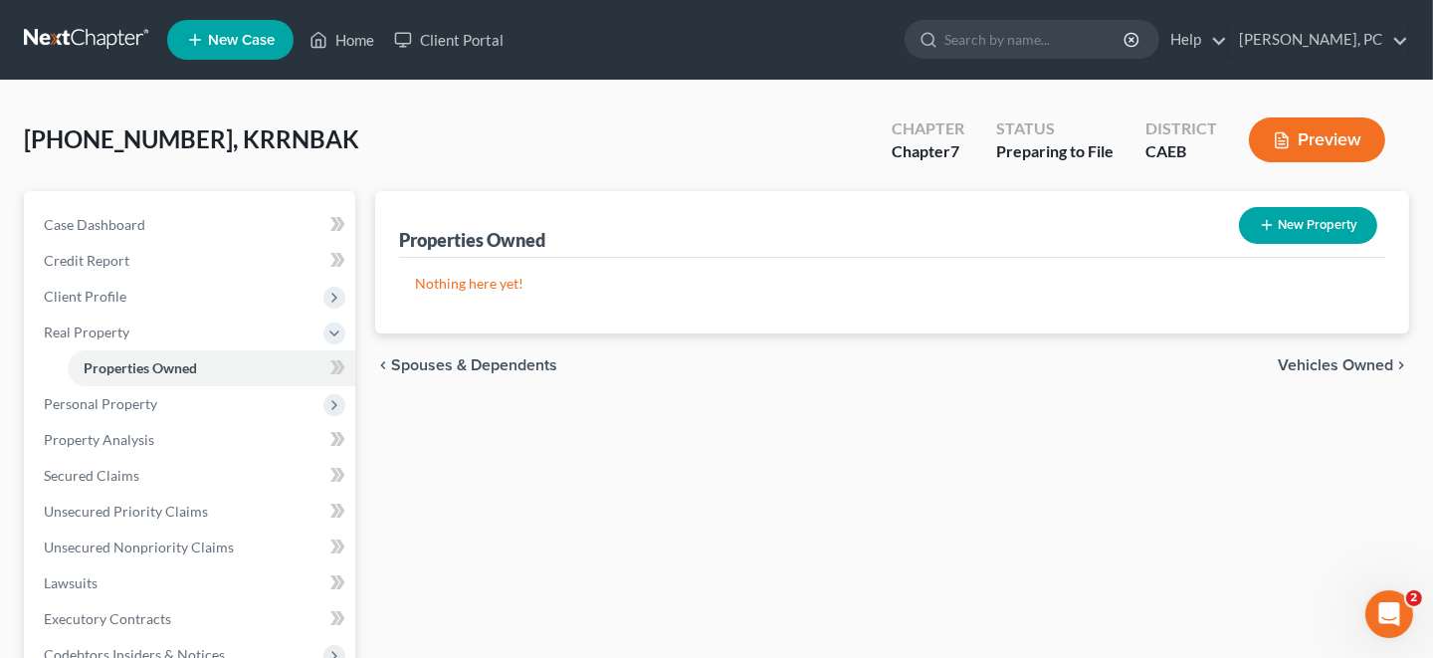
click at [1326, 364] on span "Vehicles Owned" at bounding box center [1335, 365] width 115 height 16
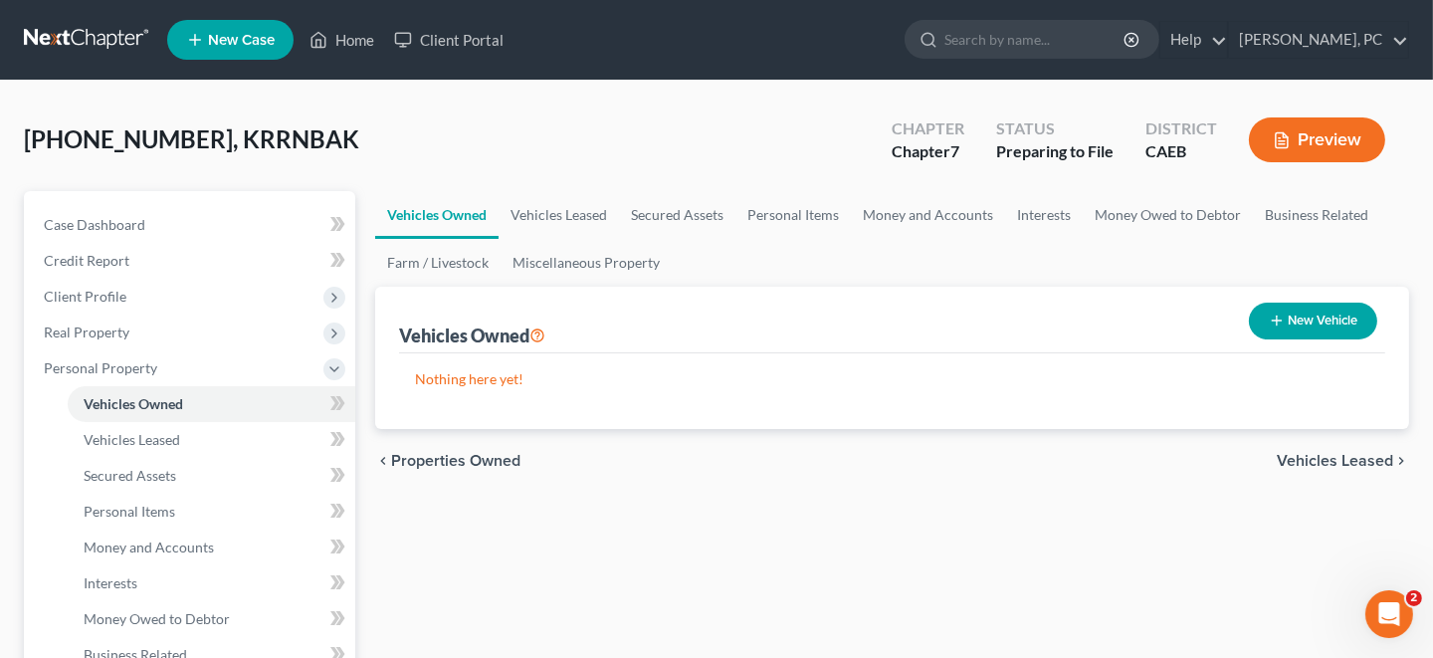
click at [1310, 312] on button "New Vehicle" at bounding box center [1313, 320] width 128 height 37
select select "0"
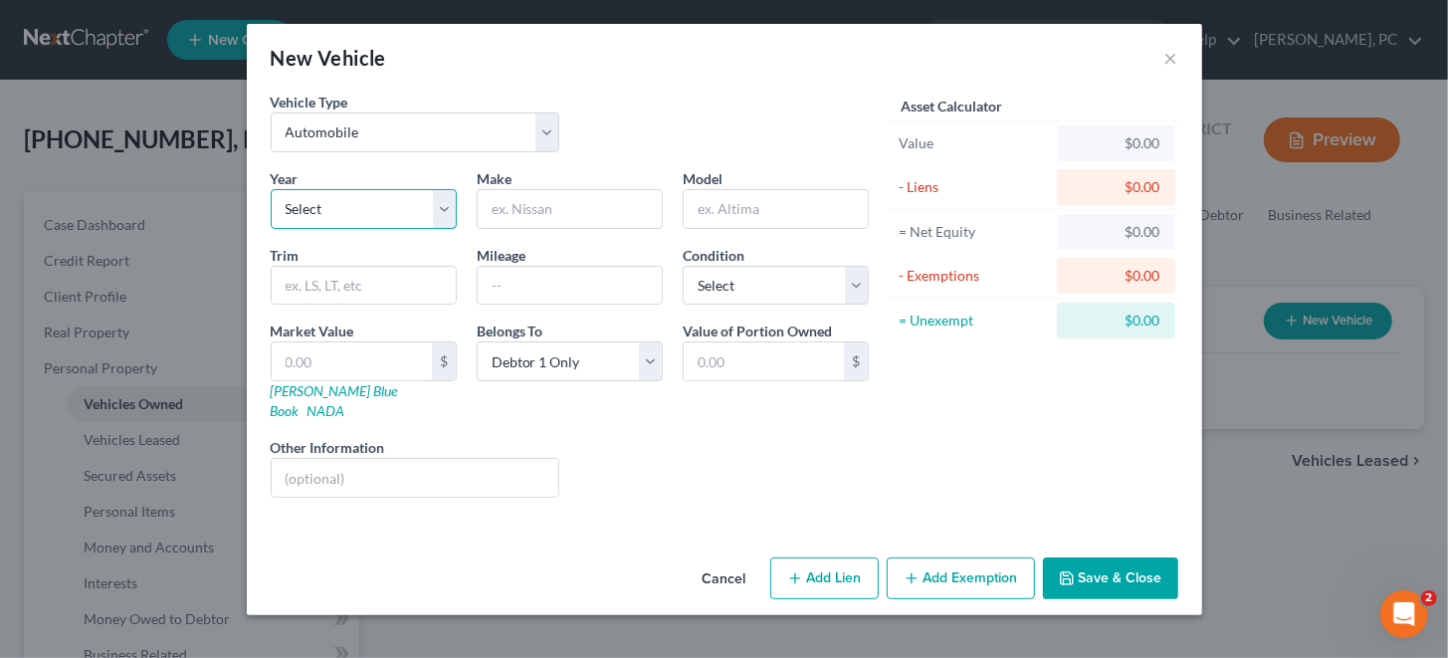
click at [449, 209] on select "Select 2026 2025 2024 2023 2022 2021 2020 2019 2018 2017 2016 2015 2014 2013 20…" at bounding box center [364, 209] width 186 height 40
select select "43"
click at [271, 189] on select "Select 2026 2025 2024 2023 2022 2021 2020 2019 2018 2017 2016 2015 2014 2013 20…" at bounding box center [364, 209] width 186 height 40
click at [503, 203] on input "text" at bounding box center [570, 209] width 184 height 38
type input "FORD"
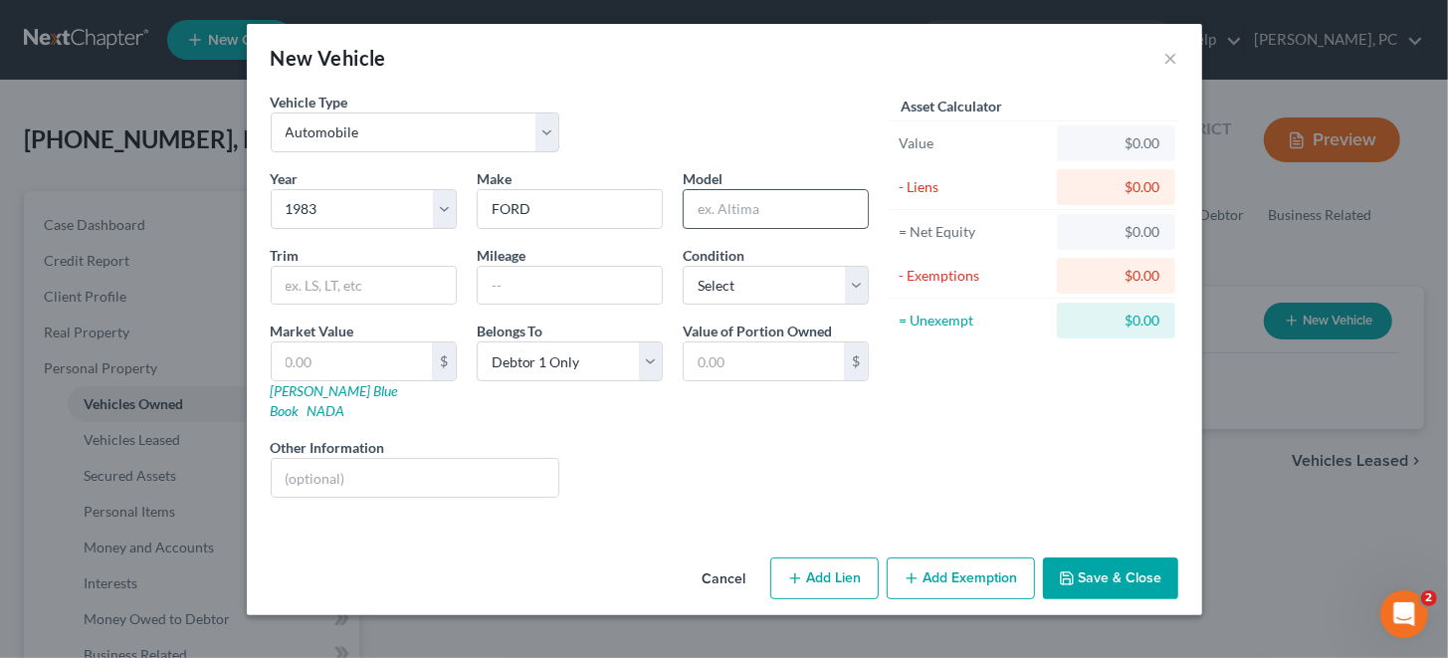
click at [719, 211] on input "text" at bounding box center [776, 209] width 184 height 38
type input "E-350"
click at [430, 134] on select "Select Automobile Truck Trailer Watercraft Aircraft Motor Home Atv Other Vehicle" at bounding box center [416, 132] width 290 height 40
select select "1"
click at [271, 112] on select "Select Automobile Truck Trailer Watercraft Aircraft Motor Home Atv Other Vehicle" at bounding box center [416, 132] width 290 height 40
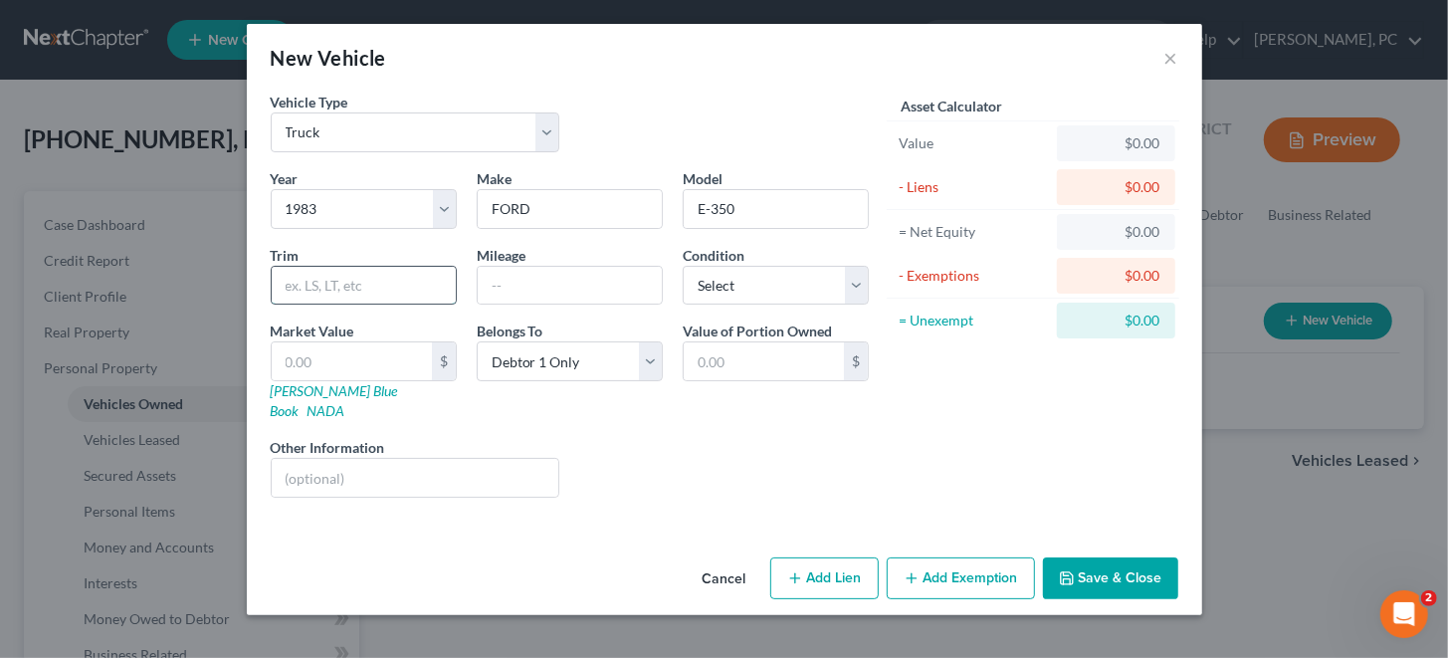
click at [361, 287] on input "text" at bounding box center [364, 286] width 184 height 38
type input "ECONOLINE VAN"
click at [747, 284] on select "Select Excellent Very Good Good Fair Poor" at bounding box center [776, 286] width 186 height 40
select select "4"
click at [683, 266] on select "Select Excellent Very Good Good Fair Poor" at bounding box center [776, 286] width 186 height 40
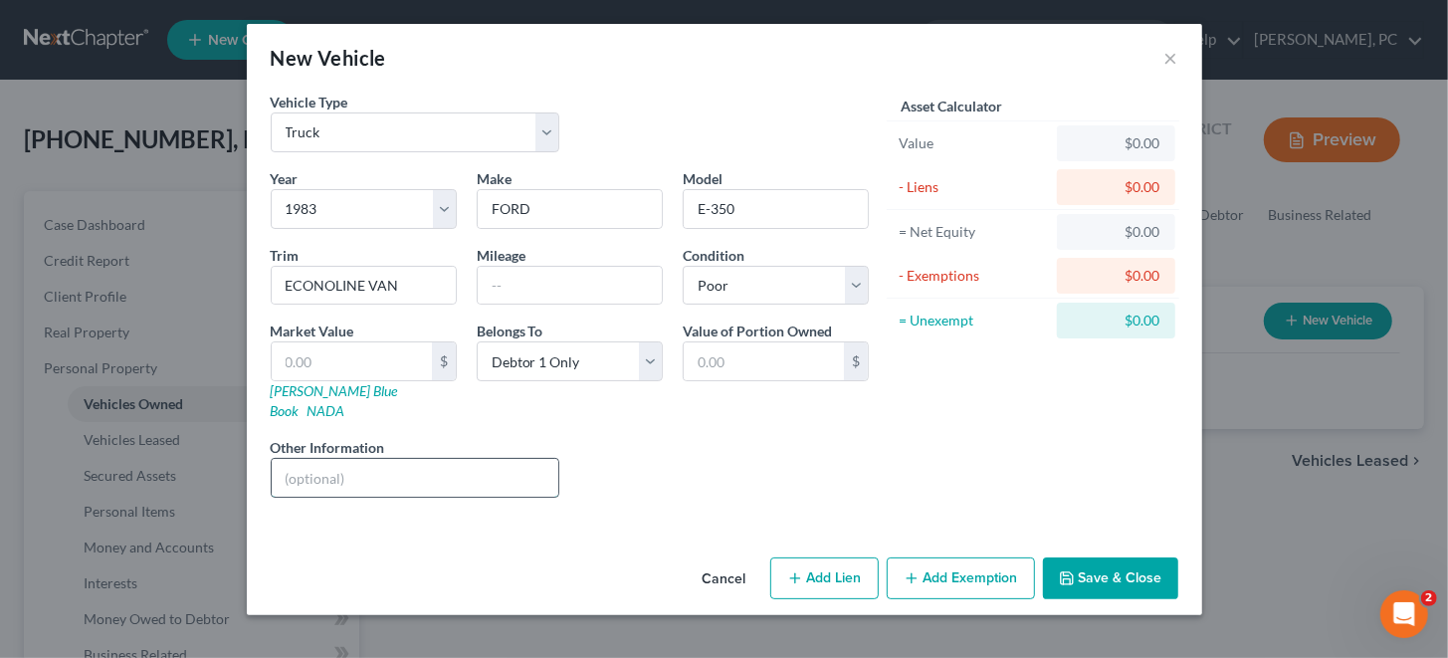
click at [295, 459] on input "text" at bounding box center [416, 478] width 288 height 38
type input "NON-OPERATIONAL, LIVING SPACE"
click at [946, 560] on button "Add Exemption" at bounding box center [961, 578] width 148 height 42
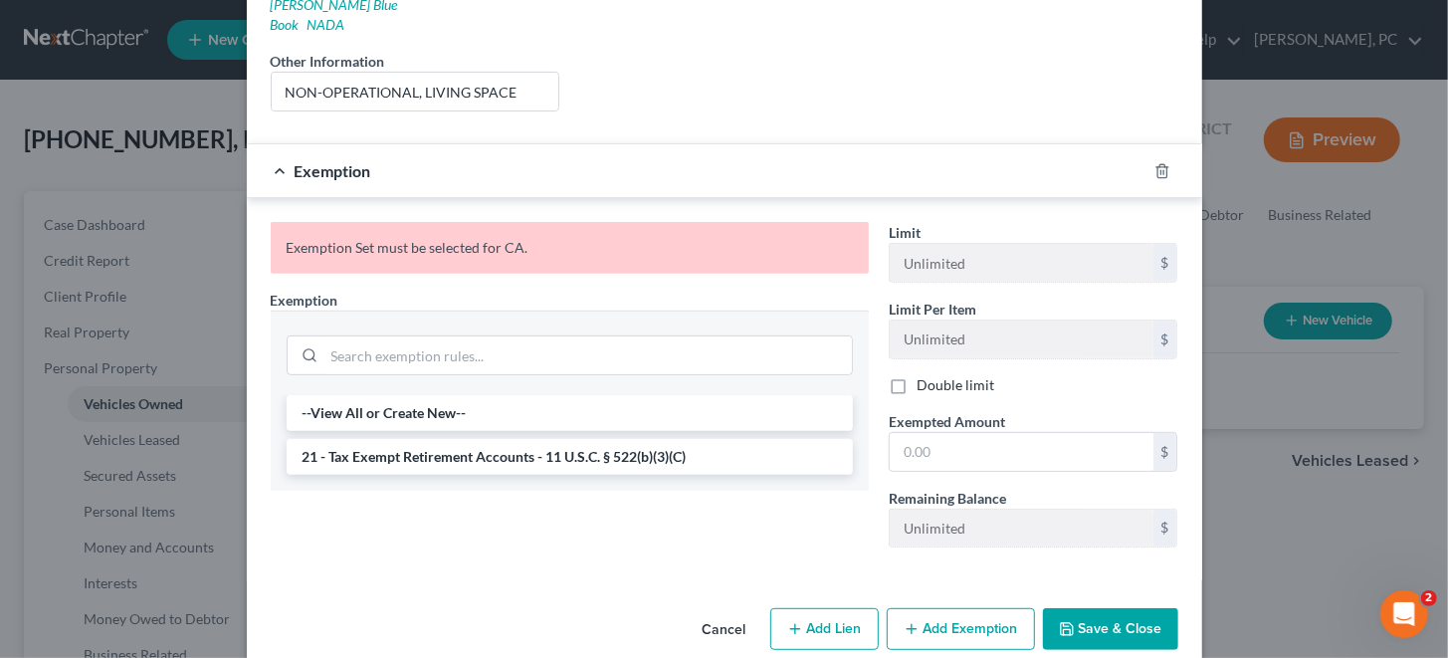
scroll to position [392, 0]
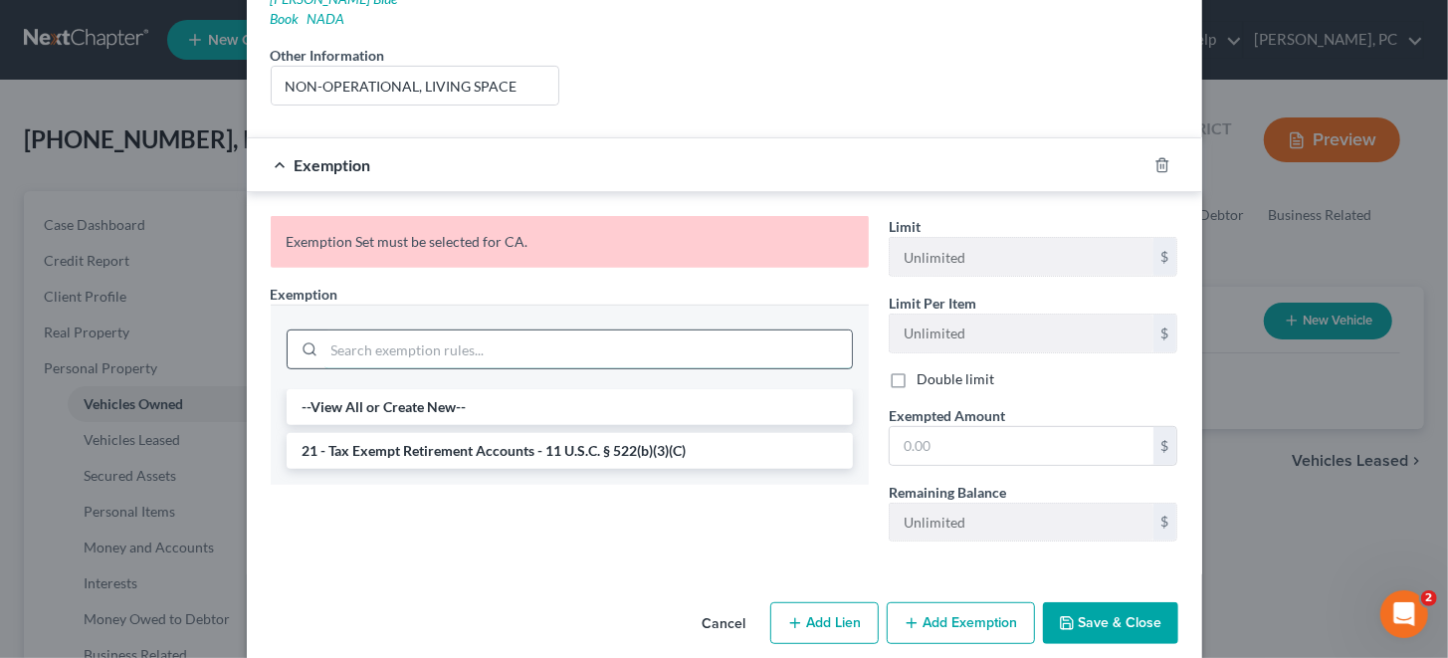
click at [518, 330] on input "search" at bounding box center [587, 349] width 527 height 38
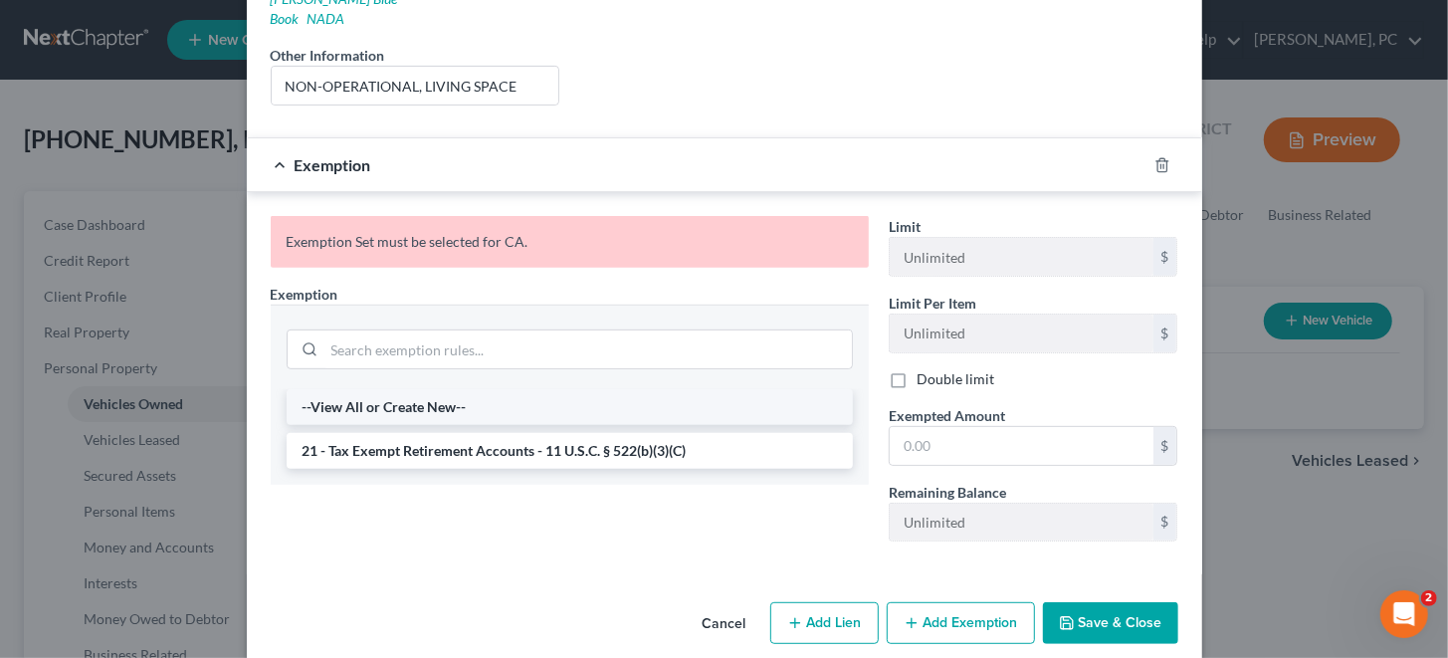
click at [394, 389] on li "--View All or Create New--" at bounding box center [570, 407] width 566 height 36
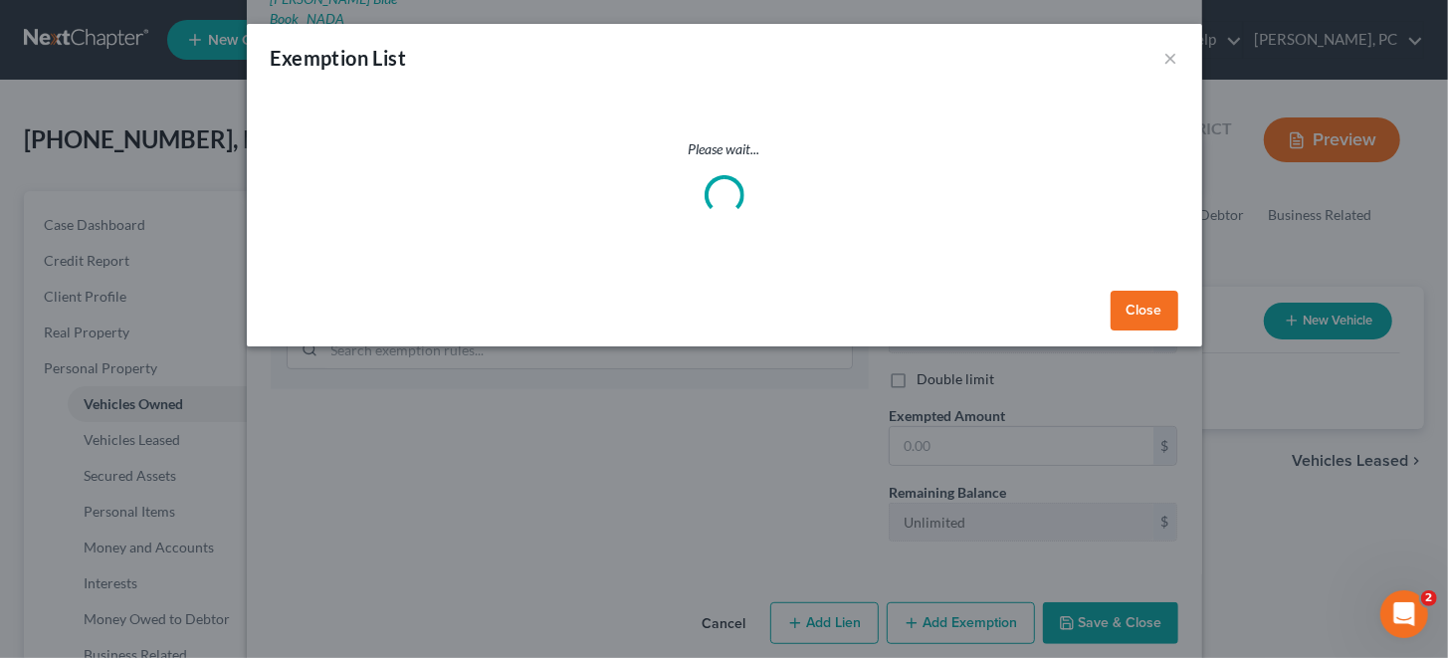
select select "5"
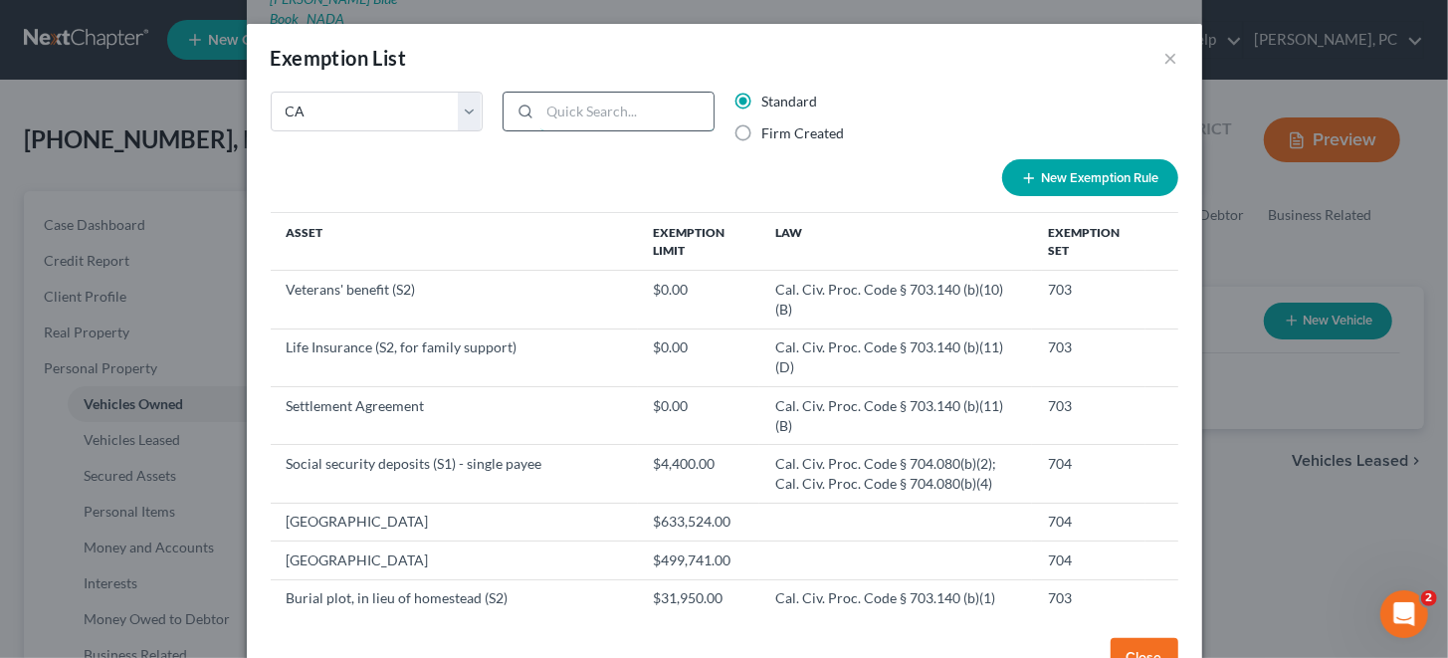
click at [550, 109] on input "search" at bounding box center [626, 112] width 173 height 38
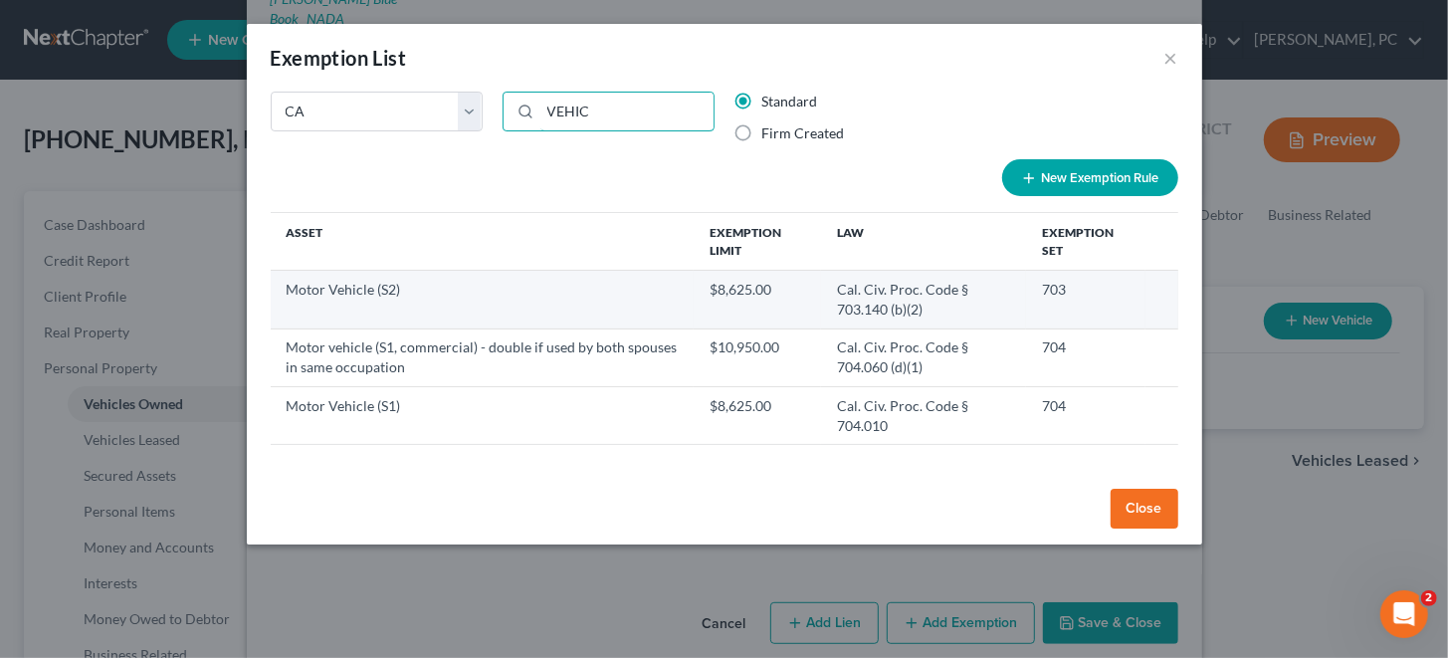
type input "VEHIC"
click at [332, 293] on td "Motor Vehicle (S2)" at bounding box center [482, 300] width 423 height 58
click at [544, 302] on td "Motor Vehicle (S2)" at bounding box center [482, 300] width 423 height 58
click at [375, 292] on td "Motor Vehicle (S2)" at bounding box center [482, 300] width 423 height 58
click at [375, 291] on td "Motor Vehicle (S2)" at bounding box center [482, 300] width 423 height 58
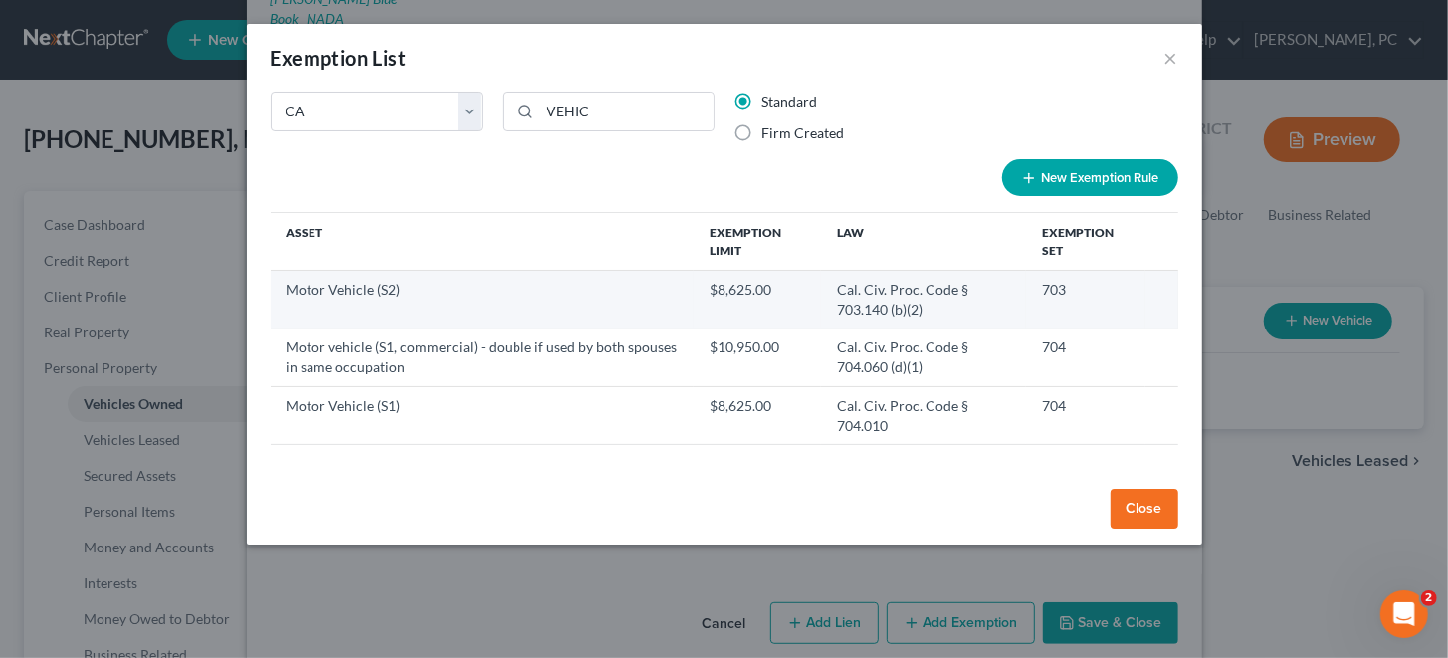
click at [1089, 287] on td "703" at bounding box center [1086, 300] width 120 height 58
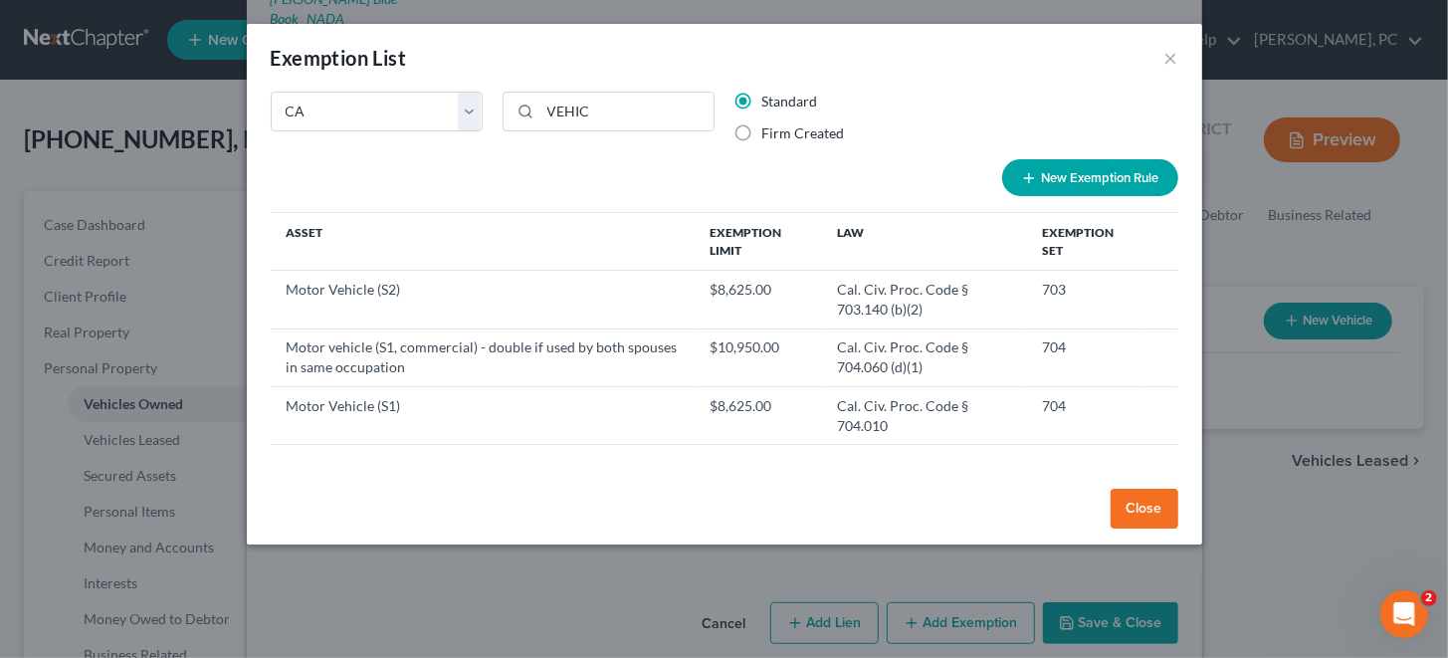
click at [1137, 502] on button "Close" at bounding box center [1144, 509] width 68 height 40
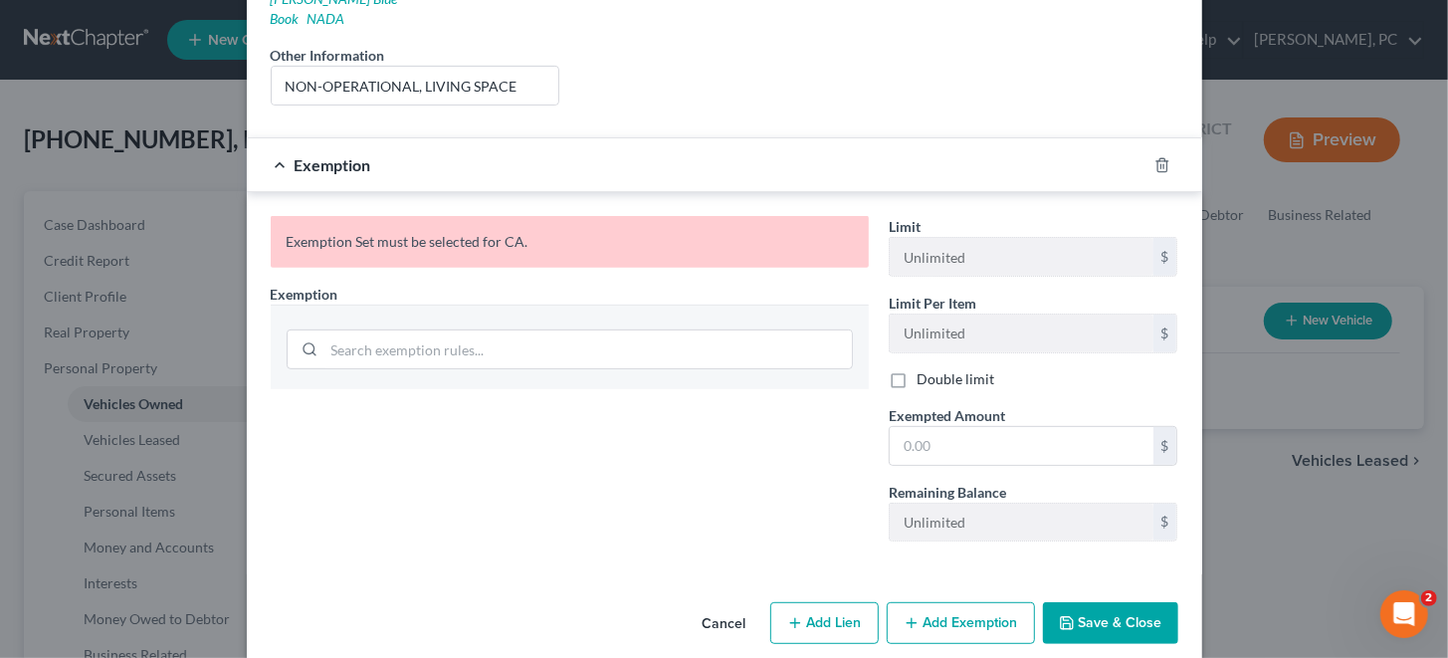
click at [914, 602] on button "Add Exemption" at bounding box center [961, 623] width 148 height 42
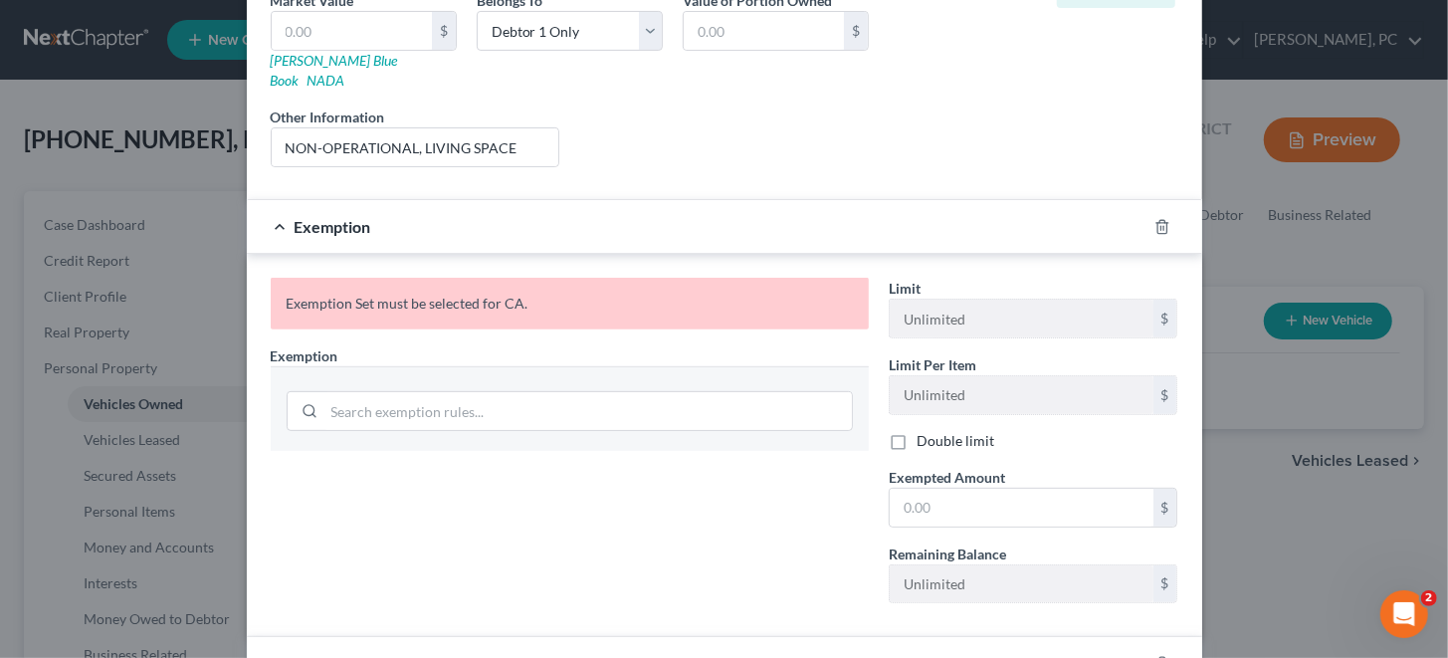
scroll to position [293, 0]
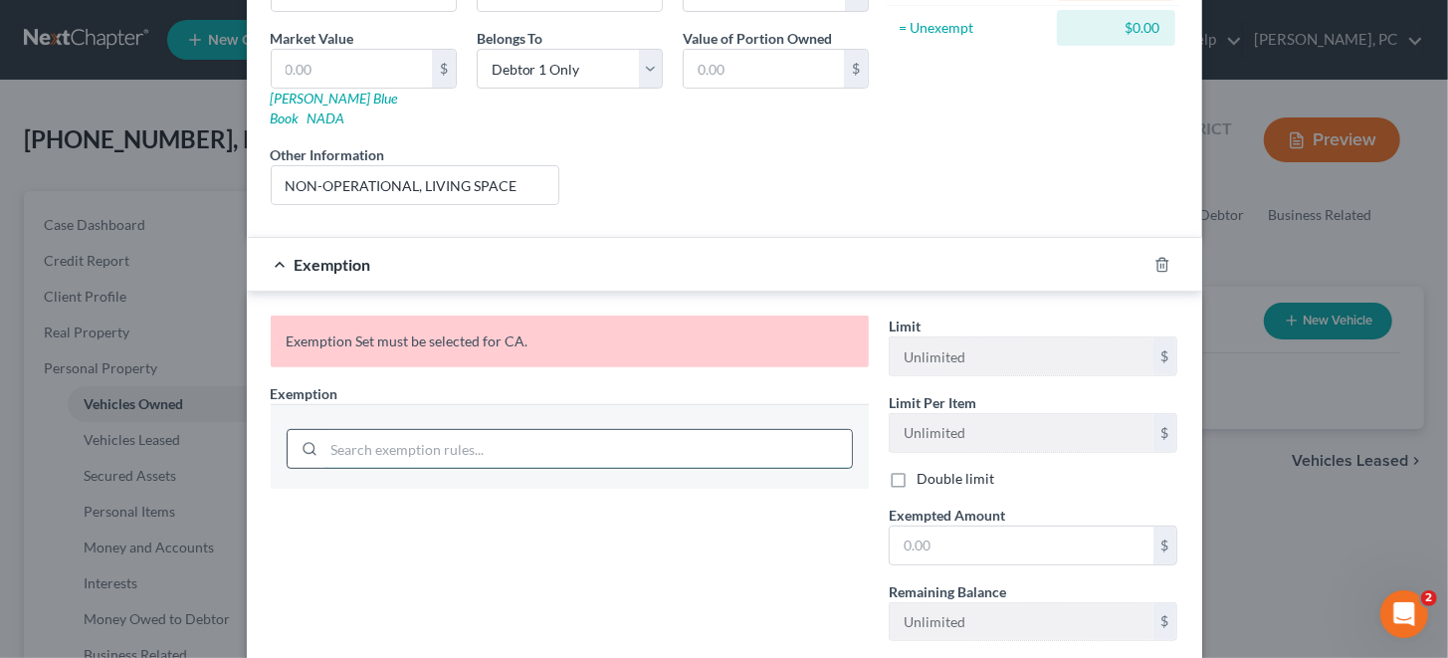
click at [350, 435] on input "search" at bounding box center [587, 449] width 527 height 38
drag, startPoint x: 351, startPoint y: 432, endPoint x: 297, endPoint y: 431, distance: 54.7
click at [297, 431] on div "CCP" at bounding box center [570, 449] width 566 height 40
type input "CCP"
click at [609, 334] on div "Exemption Set must be selected for CA." at bounding box center [570, 341] width 598 height 52
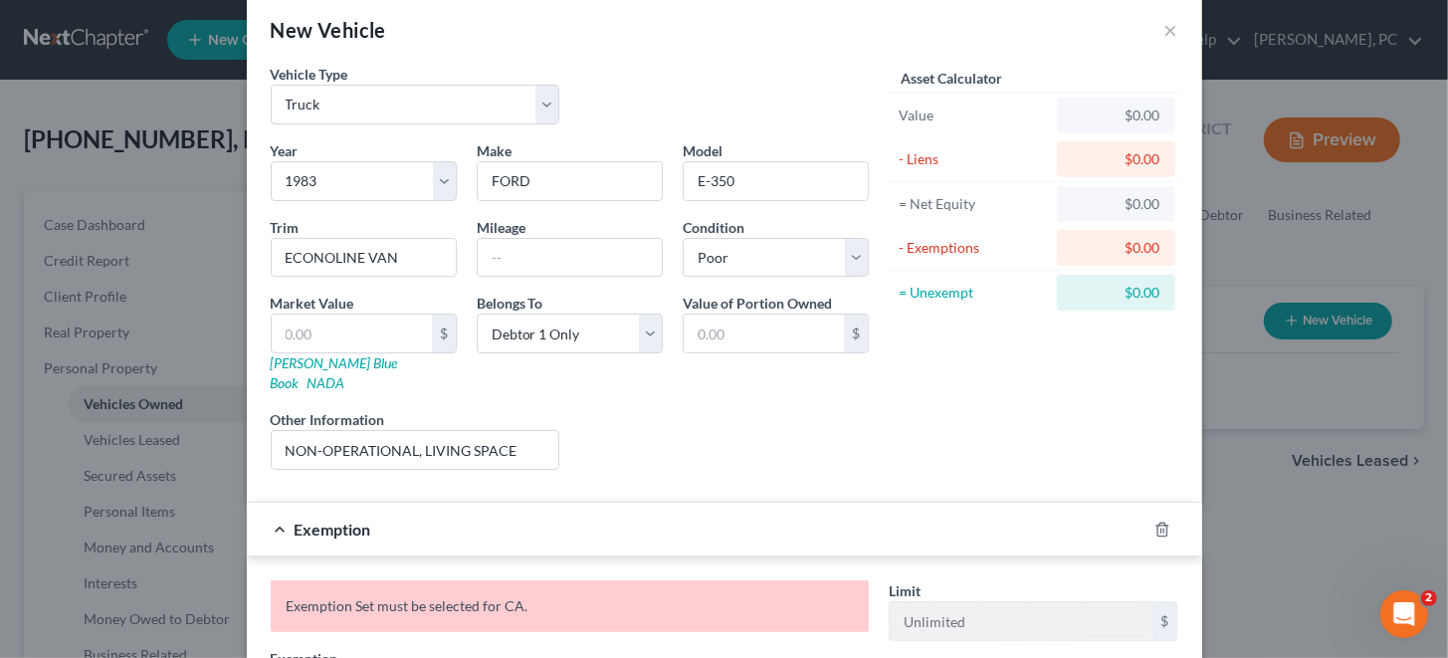
scroll to position [0, 0]
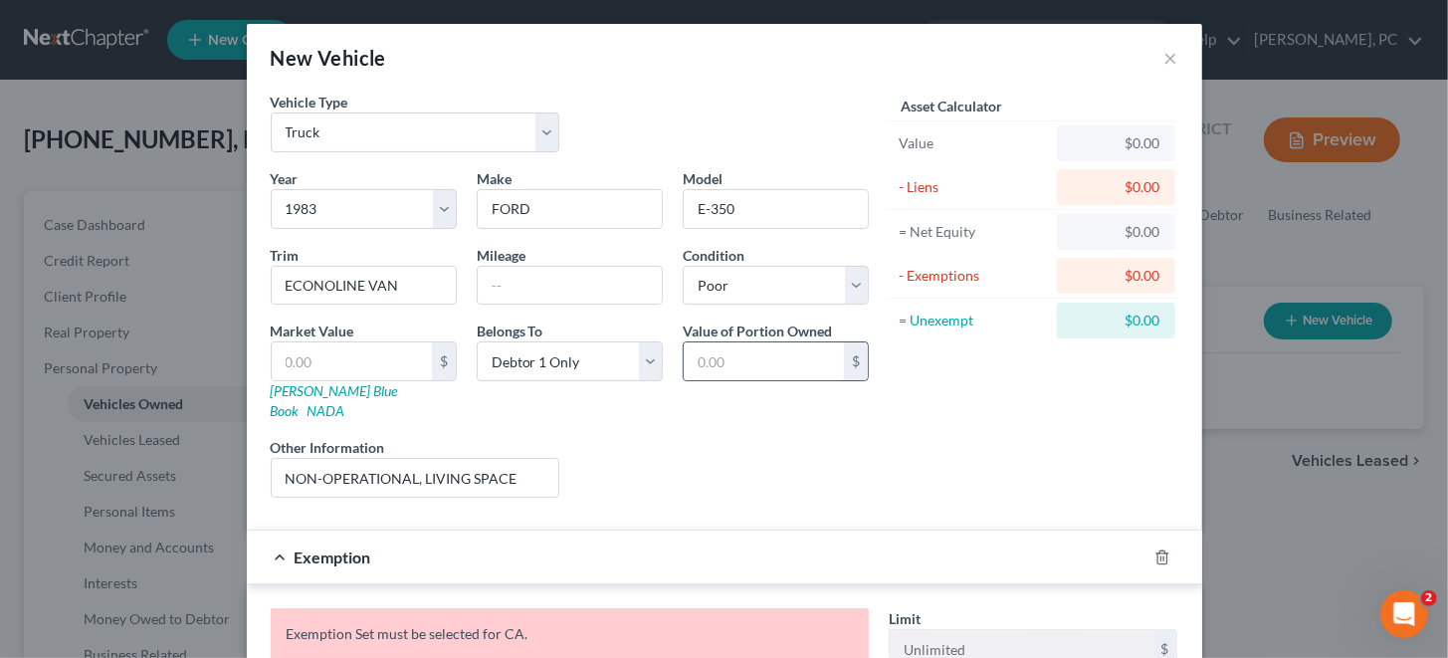
click at [852, 361] on div "$" at bounding box center [856, 361] width 24 height 38
click at [751, 366] on input "text" at bounding box center [764, 361] width 160 height 38
type input "500"
click at [730, 445] on div "Liens Select" at bounding box center [723, 467] width 309 height 61
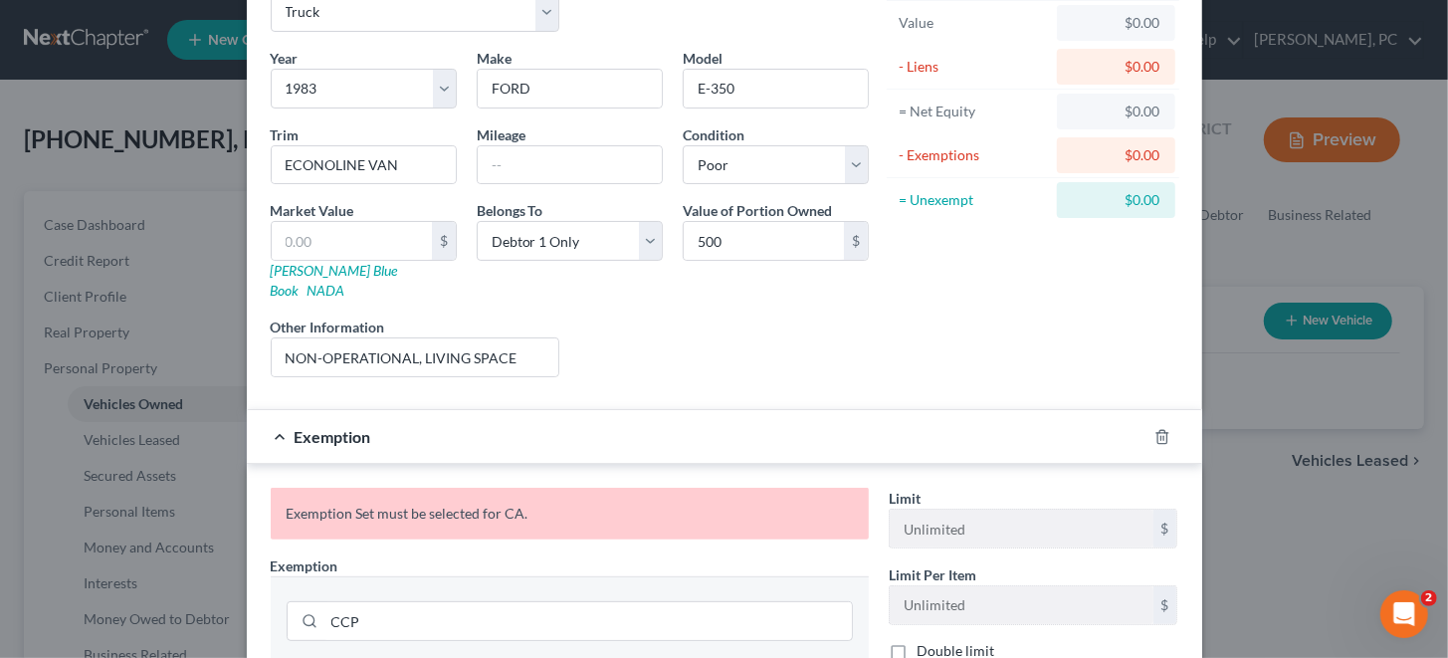
scroll to position [198, 0]
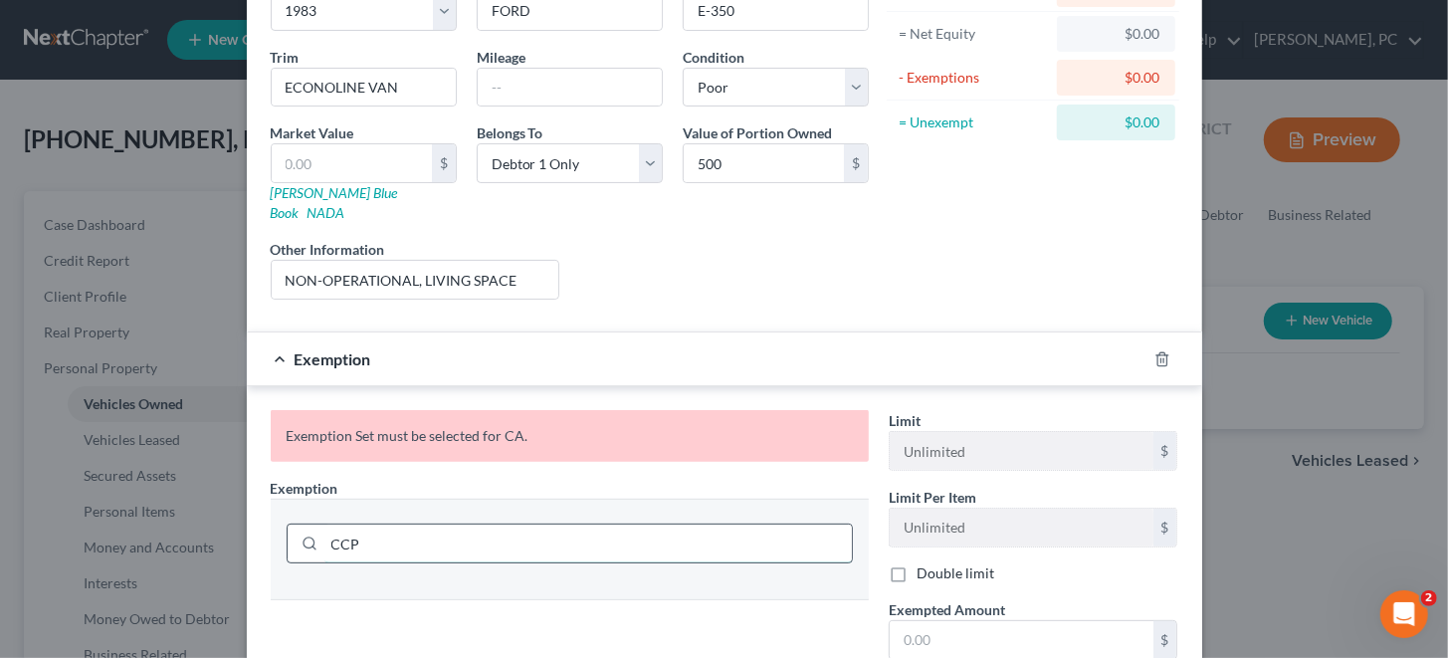
click at [539, 526] on input "CCP" at bounding box center [587, 543] width 527 height 38
drag, startPoint x: 459, startPoint y: 530, endPoint x: 293, endPoint y: 531, distance: 166.2
click at [293, 531] on div "CCP" at bounding box center [570, 543] width 566 height 40
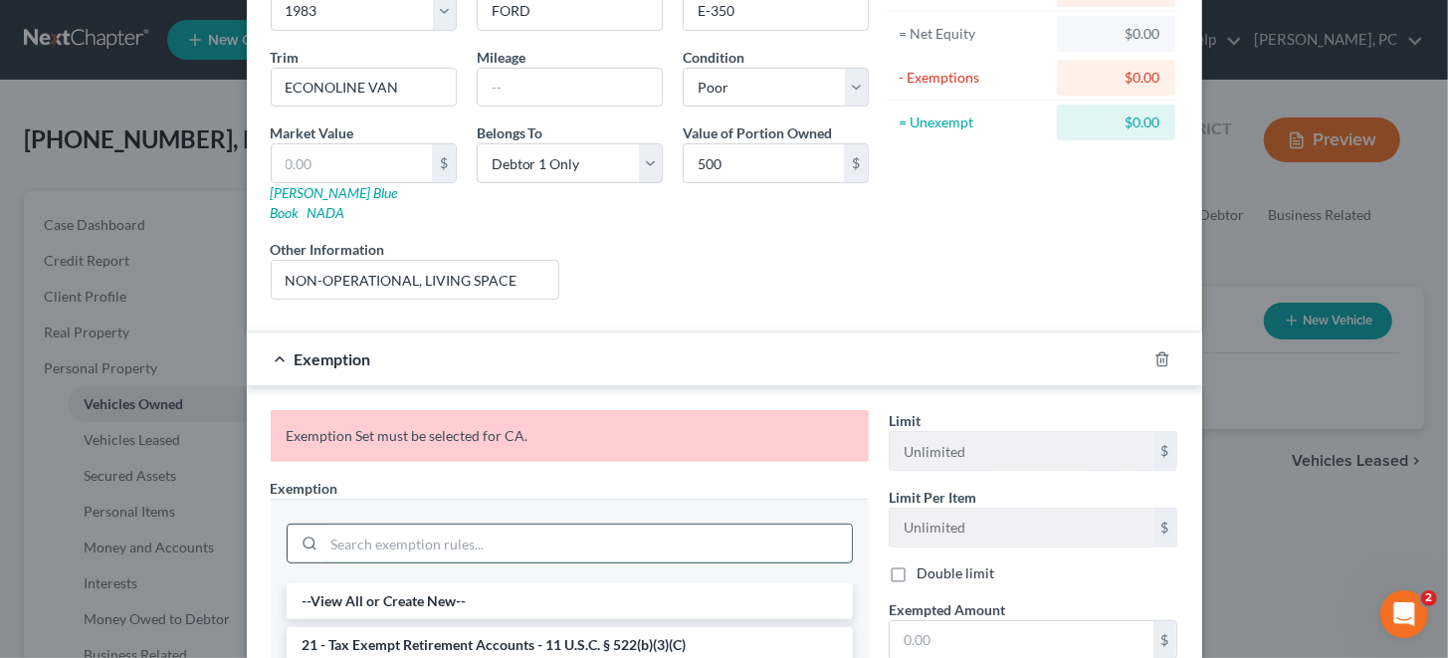
scroll to position [298, 0]
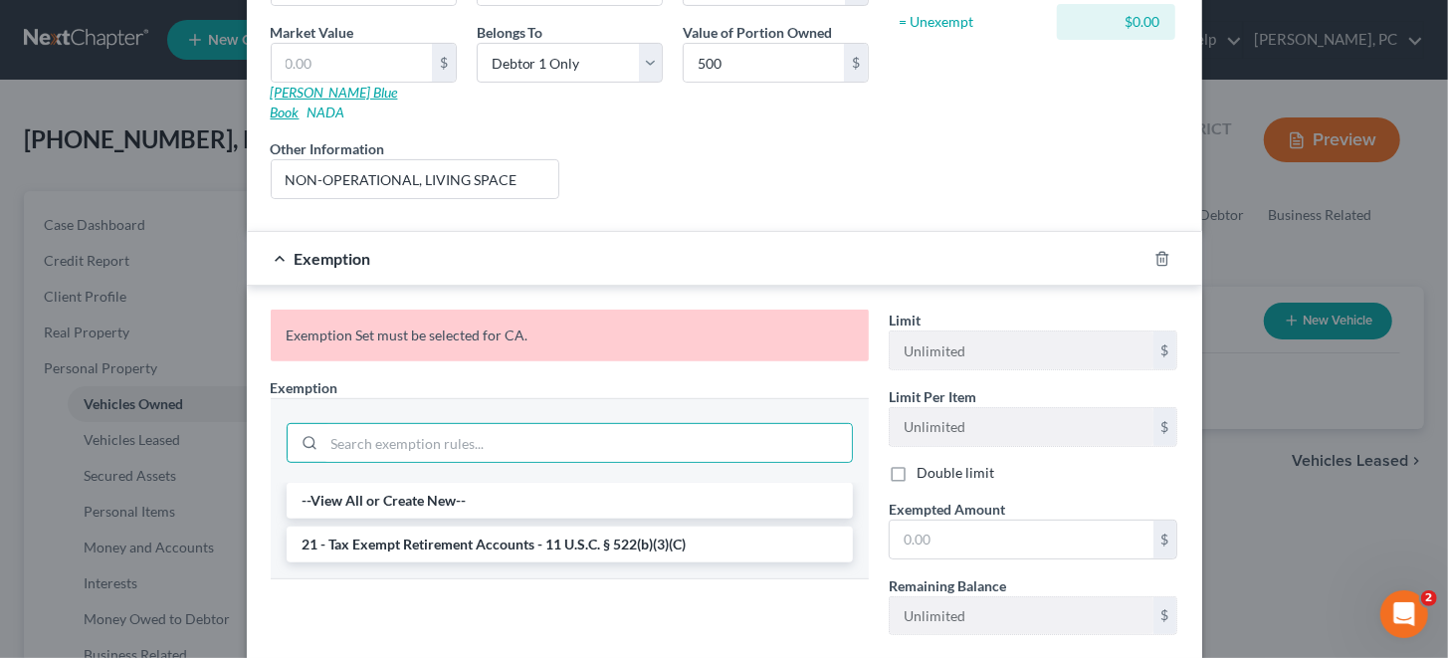
click at [333, 90] on link "[PERSON_NAME] Blue Book" at bounding box center [334, 102] width 127 height 37
drag, startPoint x: 269, startPoint y: 237, endPoint x: 382, endPoint y: 247, distance: 113.9
click at [270, 236] on div "Exemption" at bounding box center [696, 258] width 899 height 53
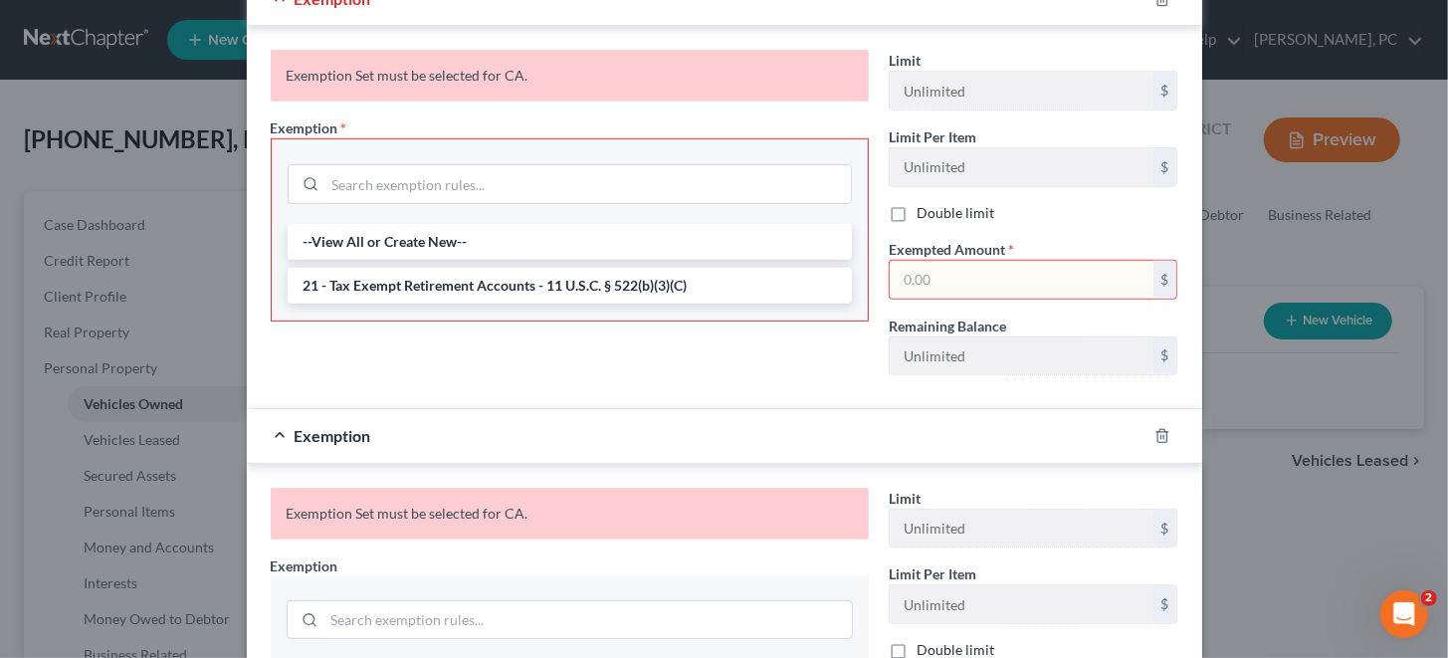
scroll to position [528, 0]
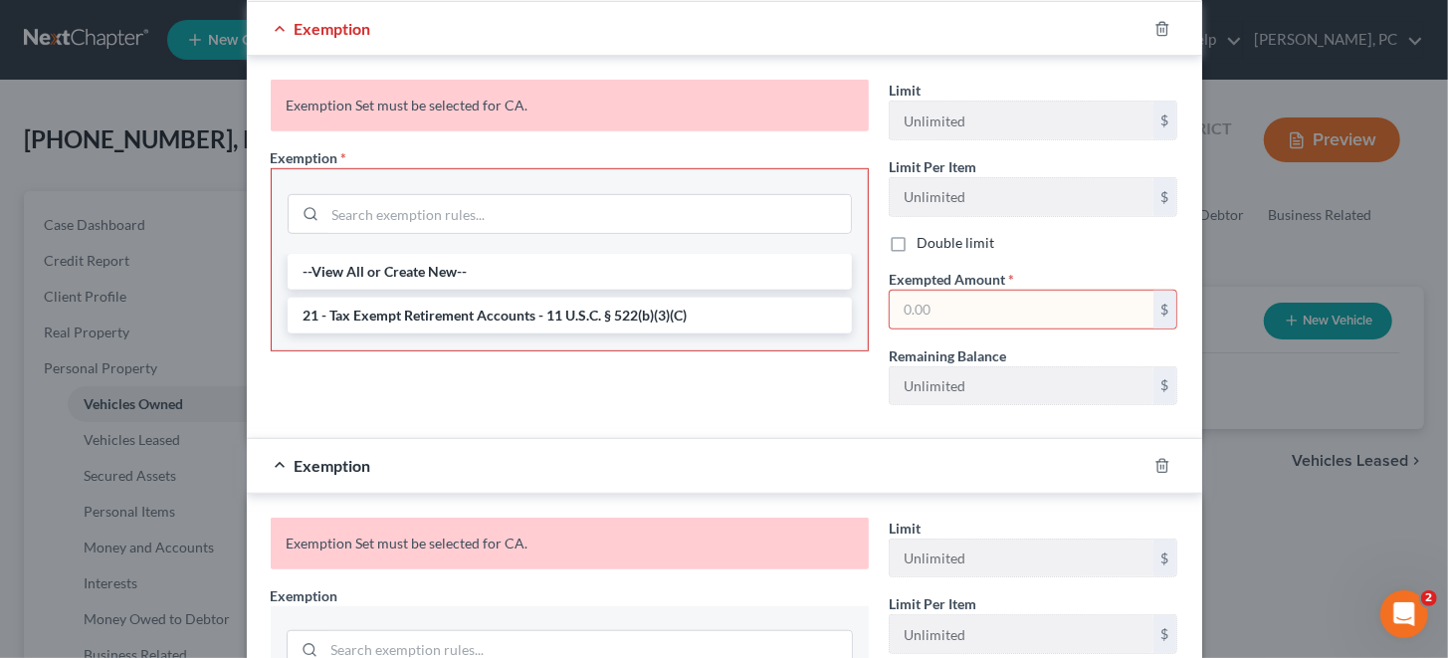
click at [1013, 291] on input "text" at bounding box center [1022, 310] width 264 height 38
type input "500.00"
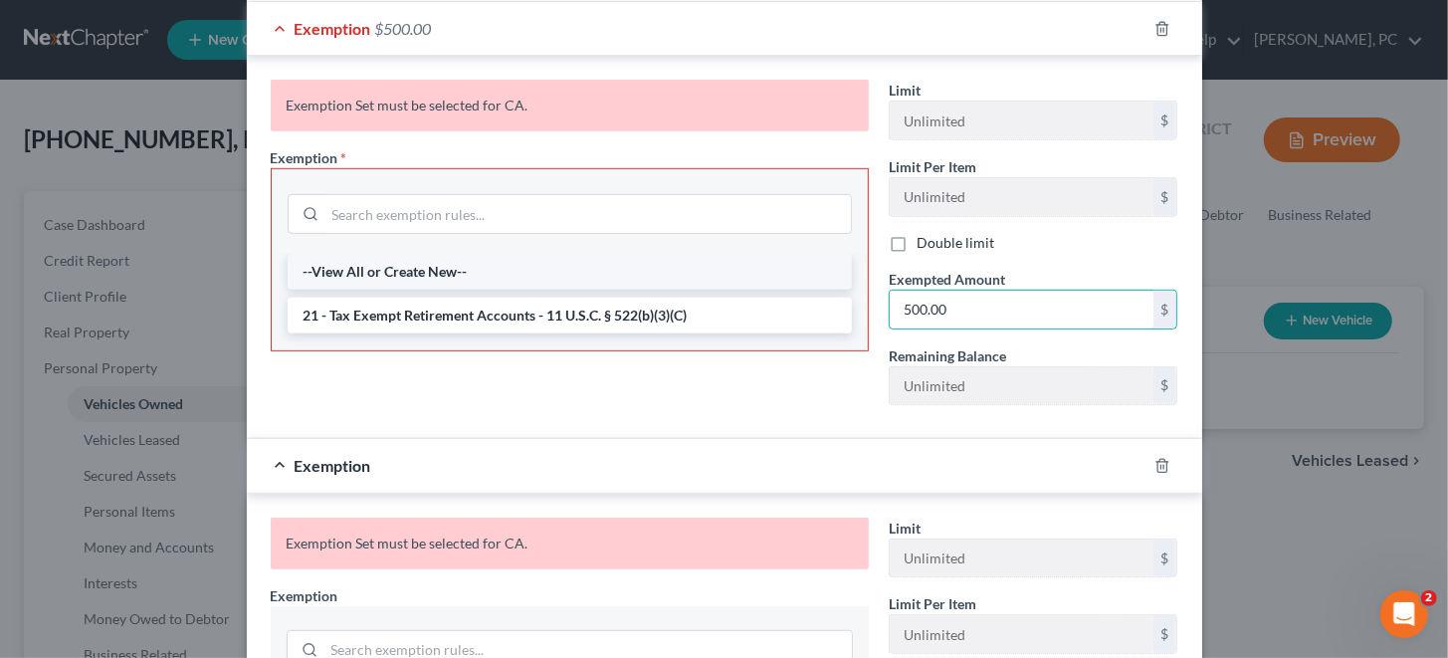
click at [483, 254] on li "--View All or Create New--" at bounding box center [570, 272] width 564 height 36
select select "5"
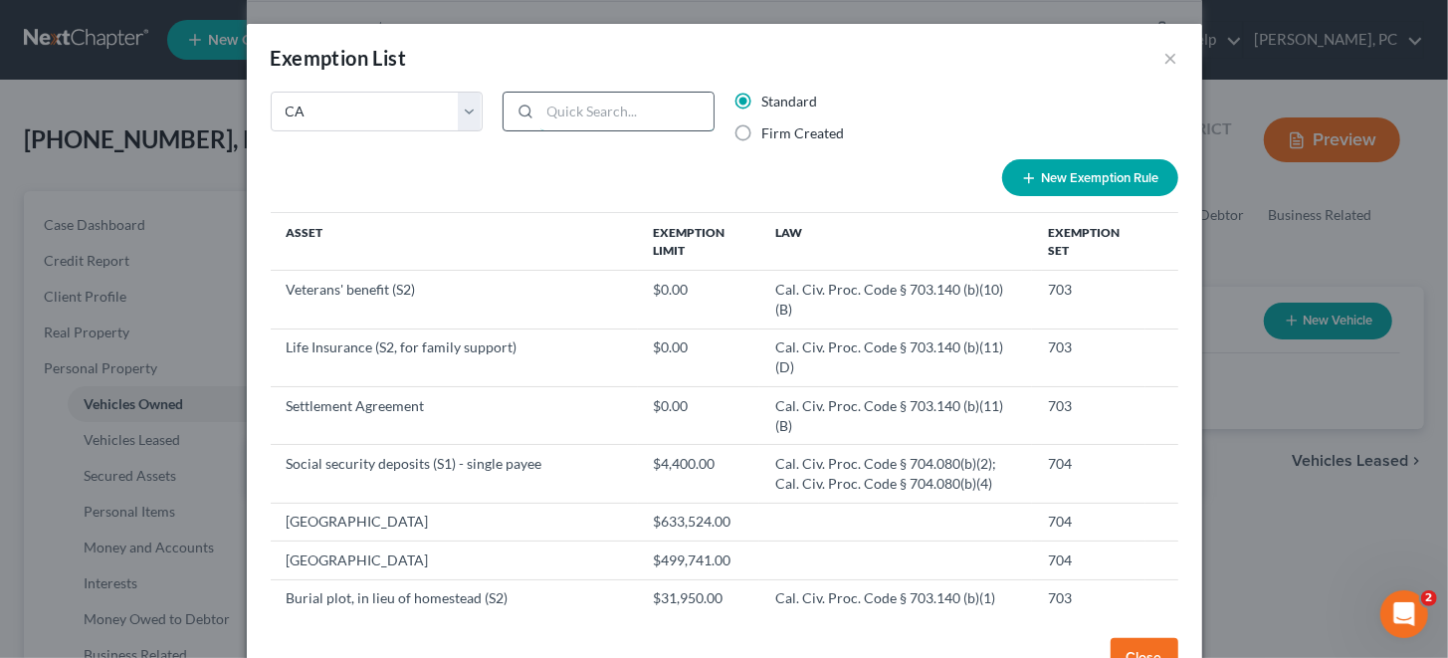
click at [540, 108] on input "search" at bounding box center [626, 112] width 173 height 38
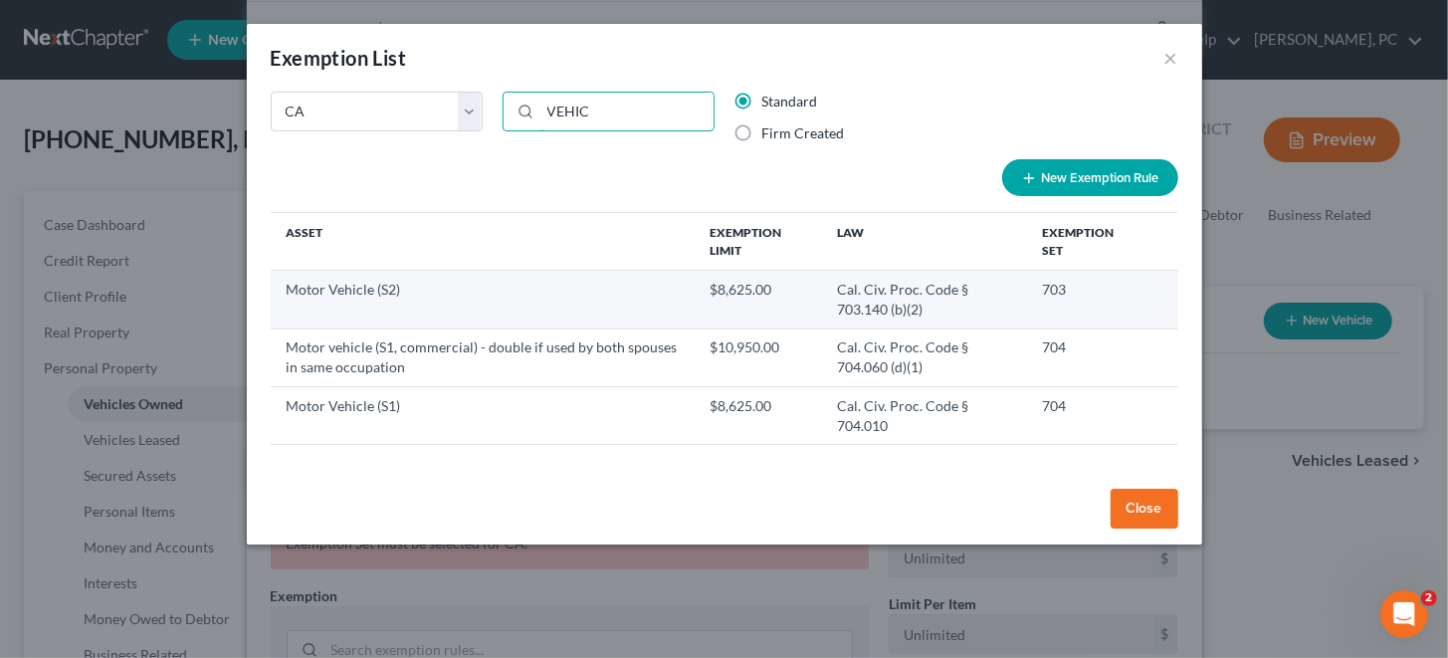
type input "VEHIC"
click at [392, 281] on td "Motor Vehicle (S2)" at bounding box center [482, 300] width 423 height 58
click at [388, 281] on td "Motor Vehicle (S2)" at bounding box center [482, 300] width 423 height 58
click at [1057, 280] on td "703" at bounding box center [1086, 300] width 120 height 58
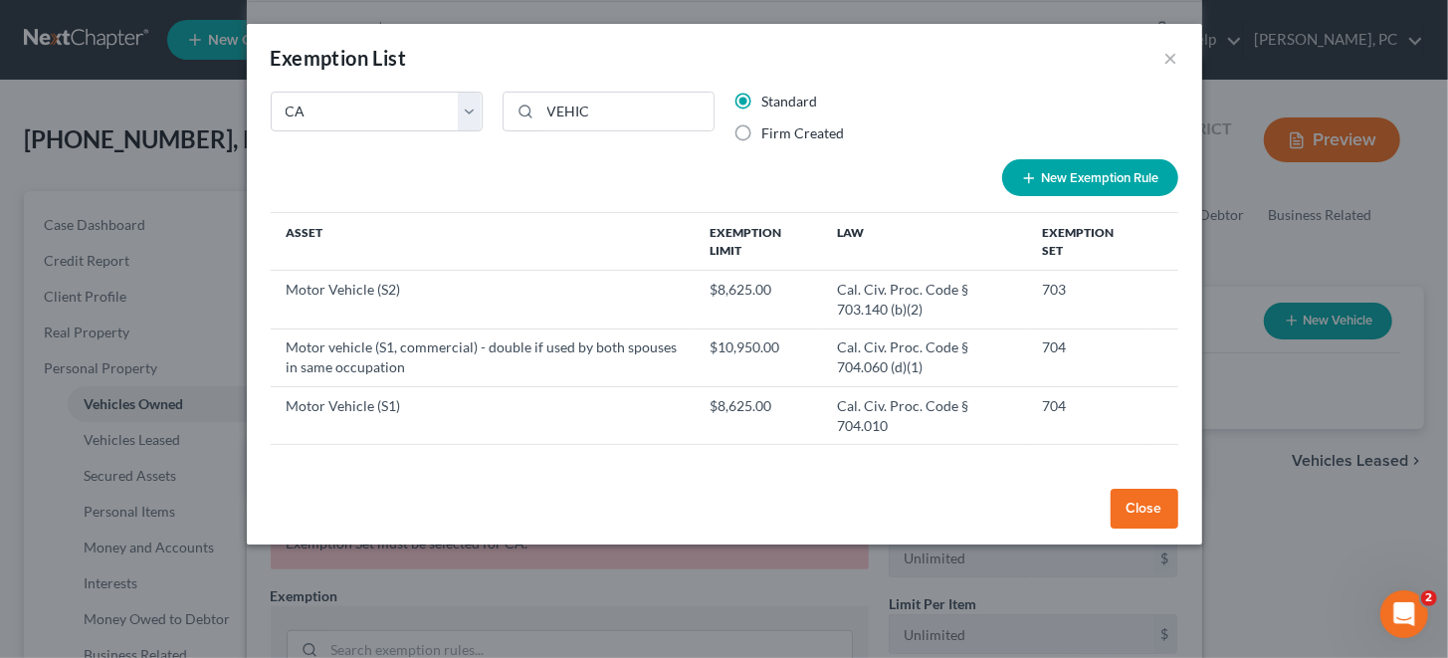
click at [1109, 186] on button "New Exemption Rule" at bounding box center [1090, 177] width 176 height 37
select select "5"
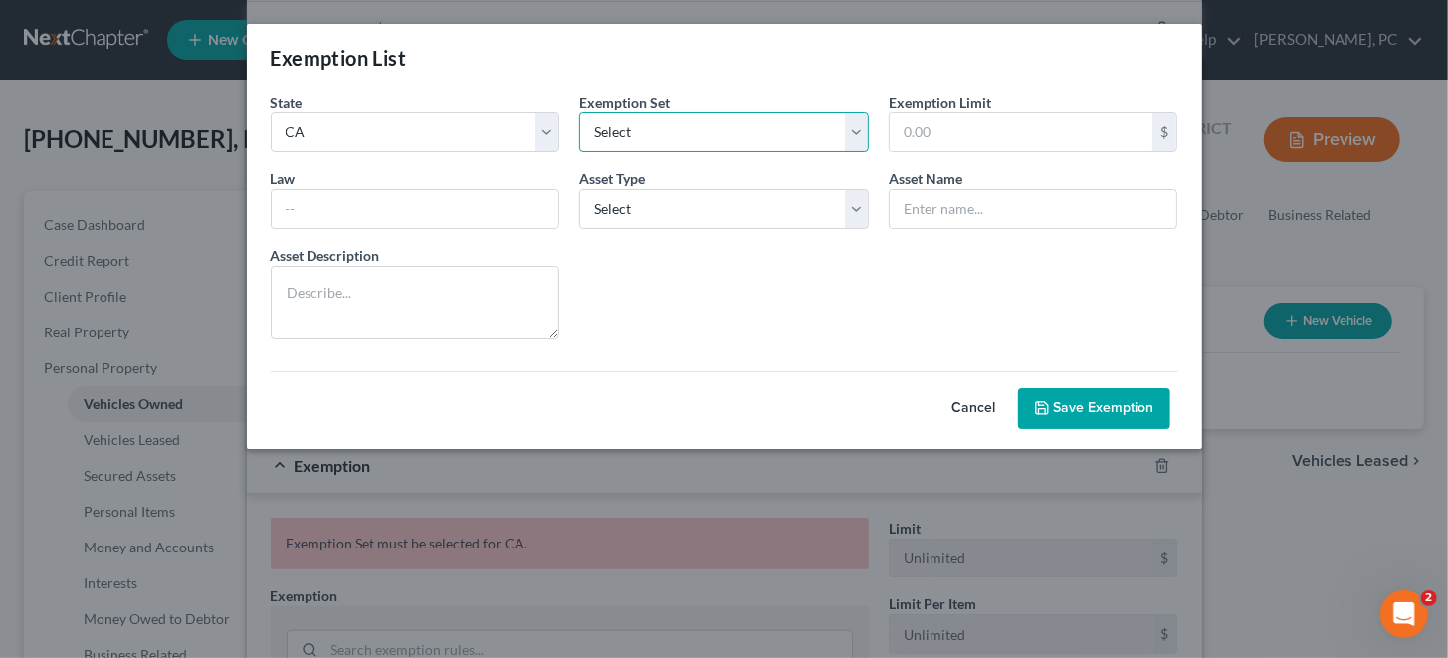
click at [855, 138] on select "Select 703 704" at bounding box center [724, 132] width 290 height 40
select select "0"
click at [579, 112] on select "Select 703 704" at bounding box center [724, 132] width 290 height 40
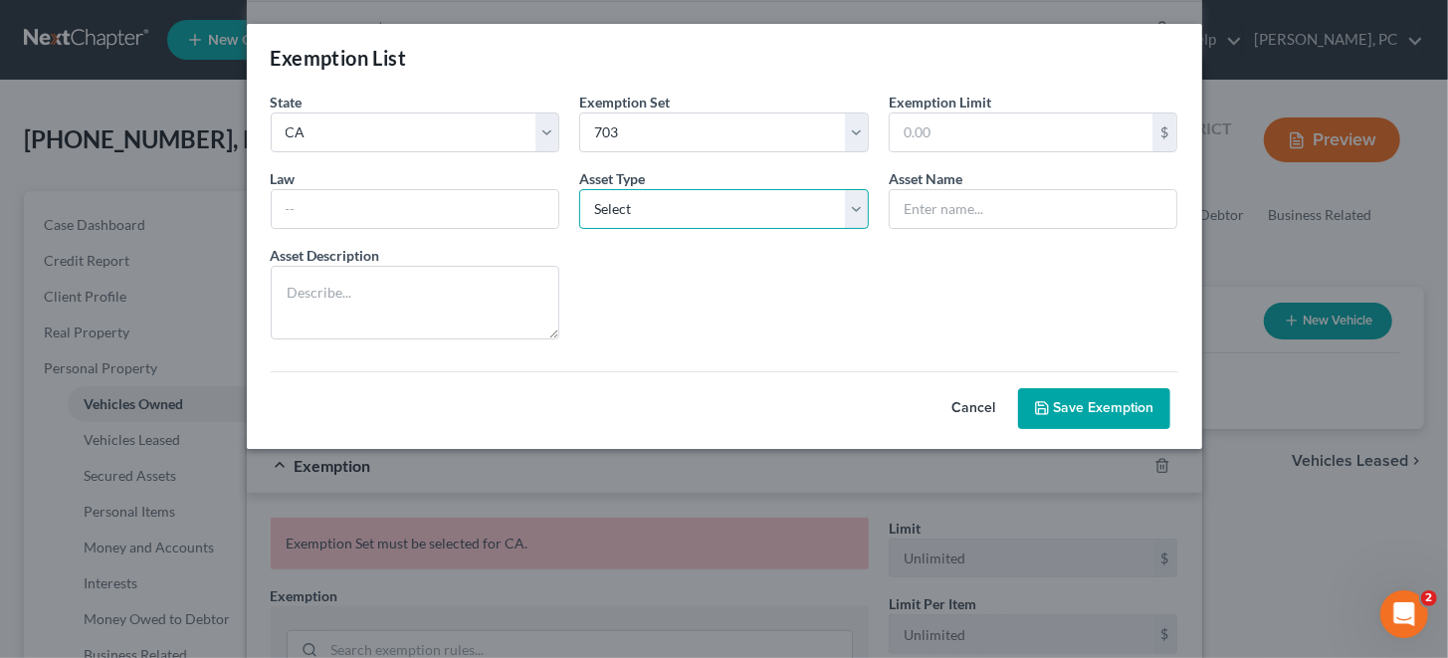
click at [864, 209] on select "Select Homestead Other" at bounding box center [724, 209] width 290 height 40
click at [977, 260] on form "State State Federal AL AK AR AZ CA CO [GEOGRAPHIC_DATA] DE DC [GEOGRAPHIC_DATA]…" at bounding box center [724, 260] width 927 height 337
click at [436, 221] on input "text" at bounding box center [416, 209] width 288 height 38
click at [965, 404] on button "Cancel" at bounding box center [974, 409] width 88 height 40
select select "5"
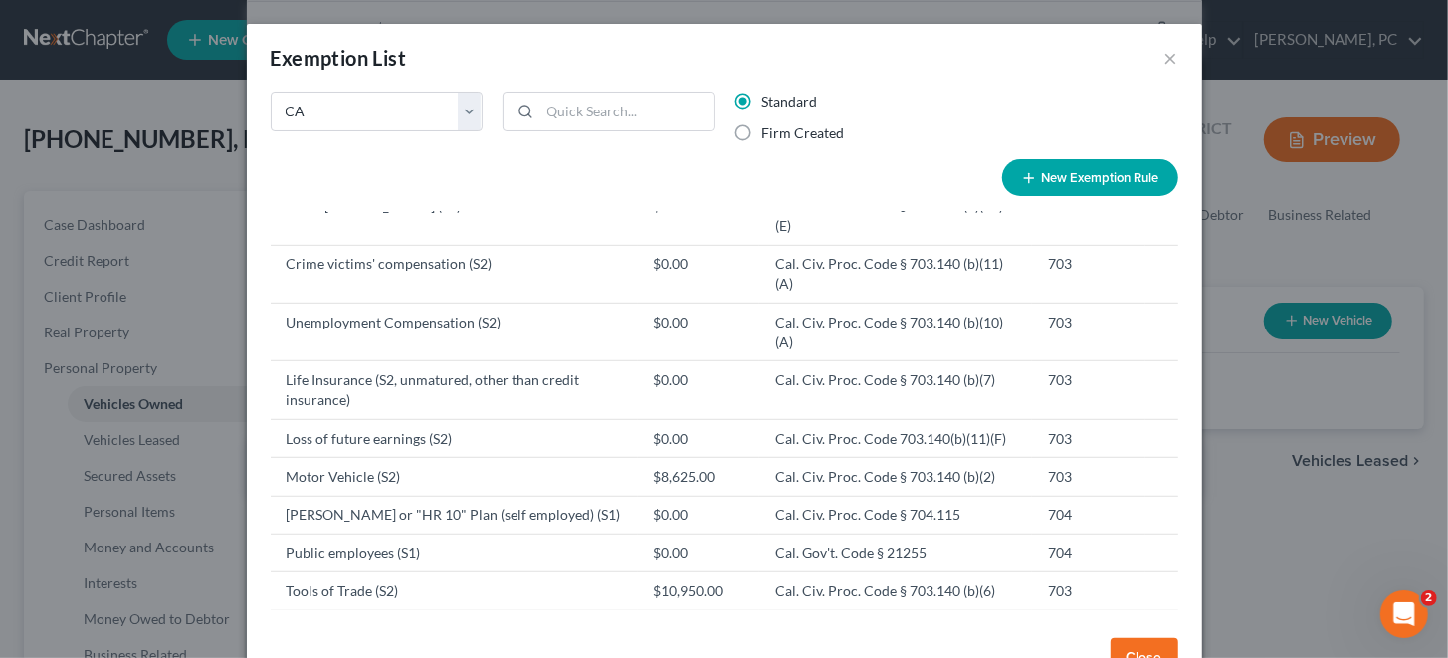
scroll to position [894, 0]
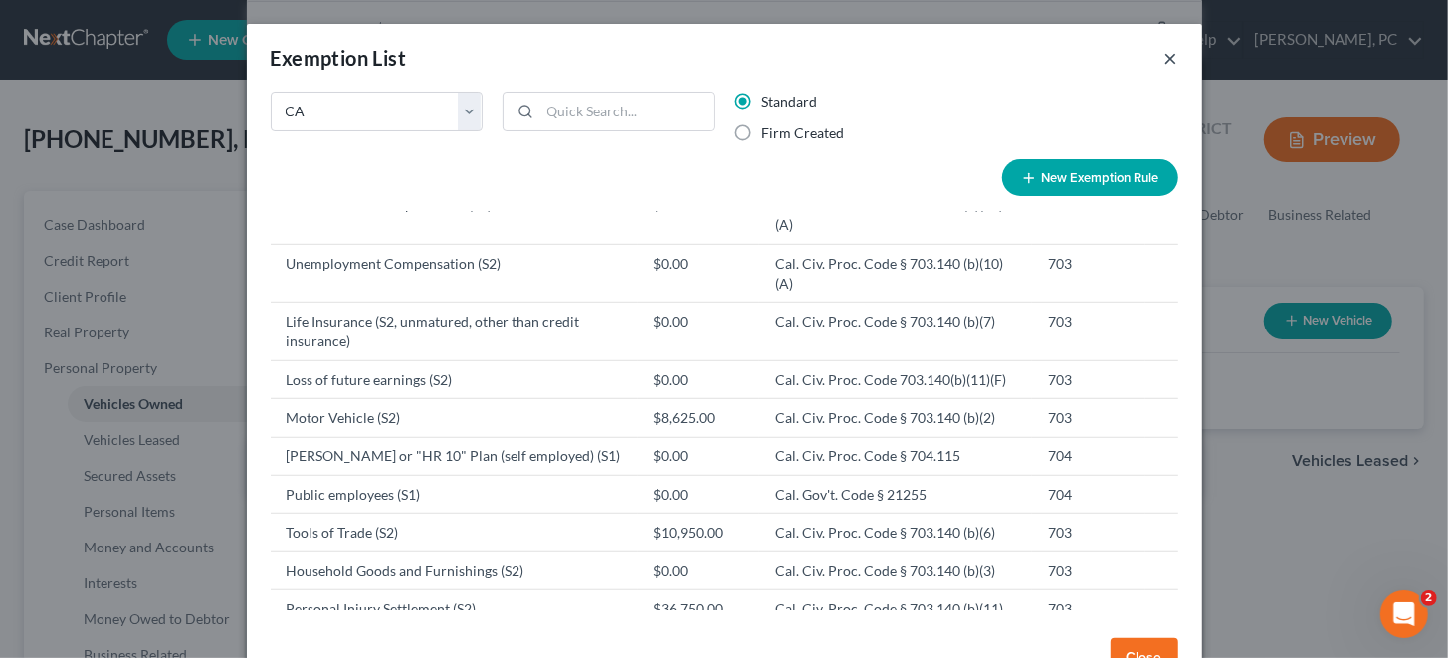
click at [1164, 63] on button "×" at bounding box center [1171, 58] width 14 height 24
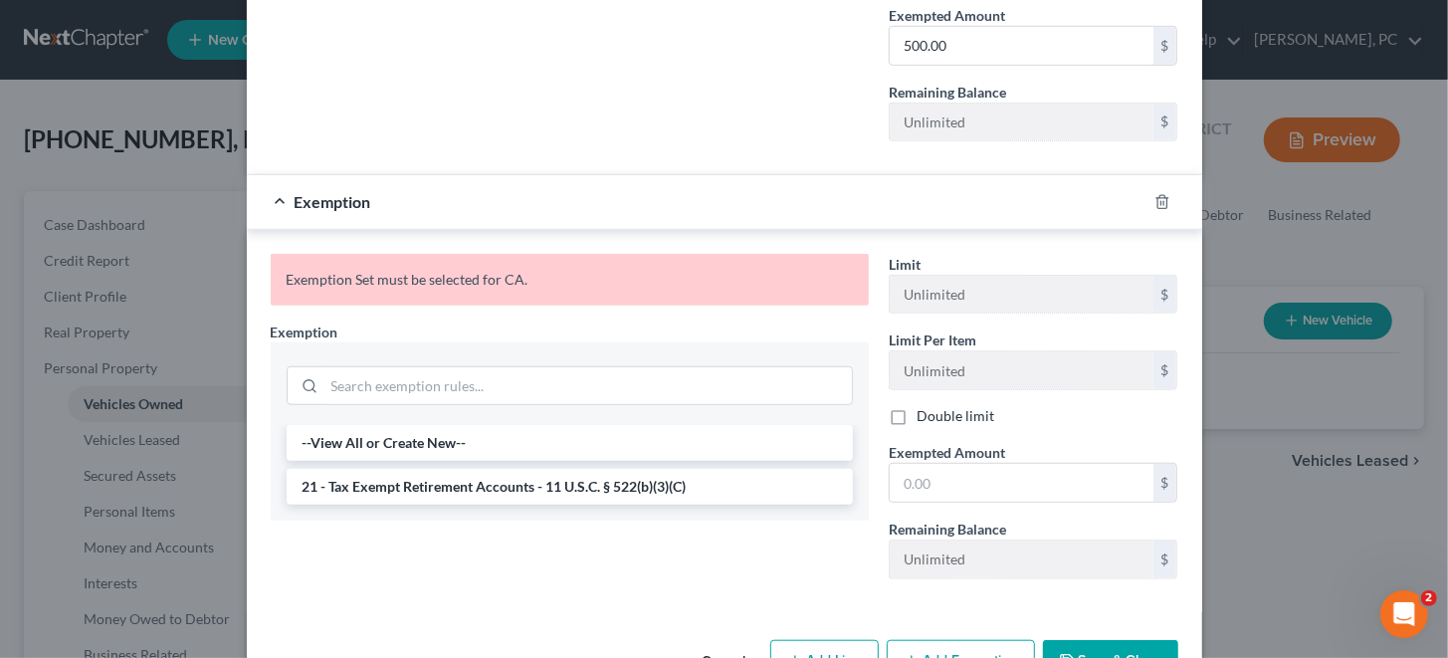
scroll to position [827, 0]
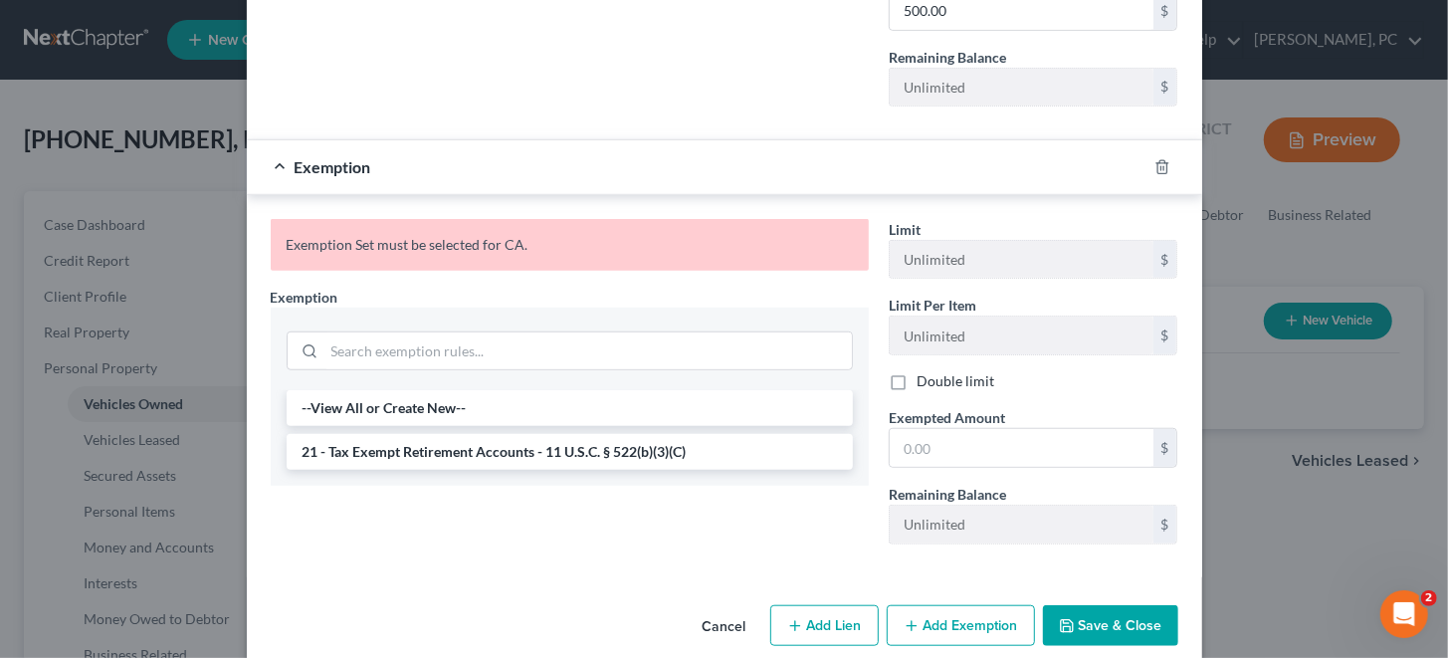
click at [1103, 607] on button "Save & Close" at bounding box center [1110, 626] width 135 height 42
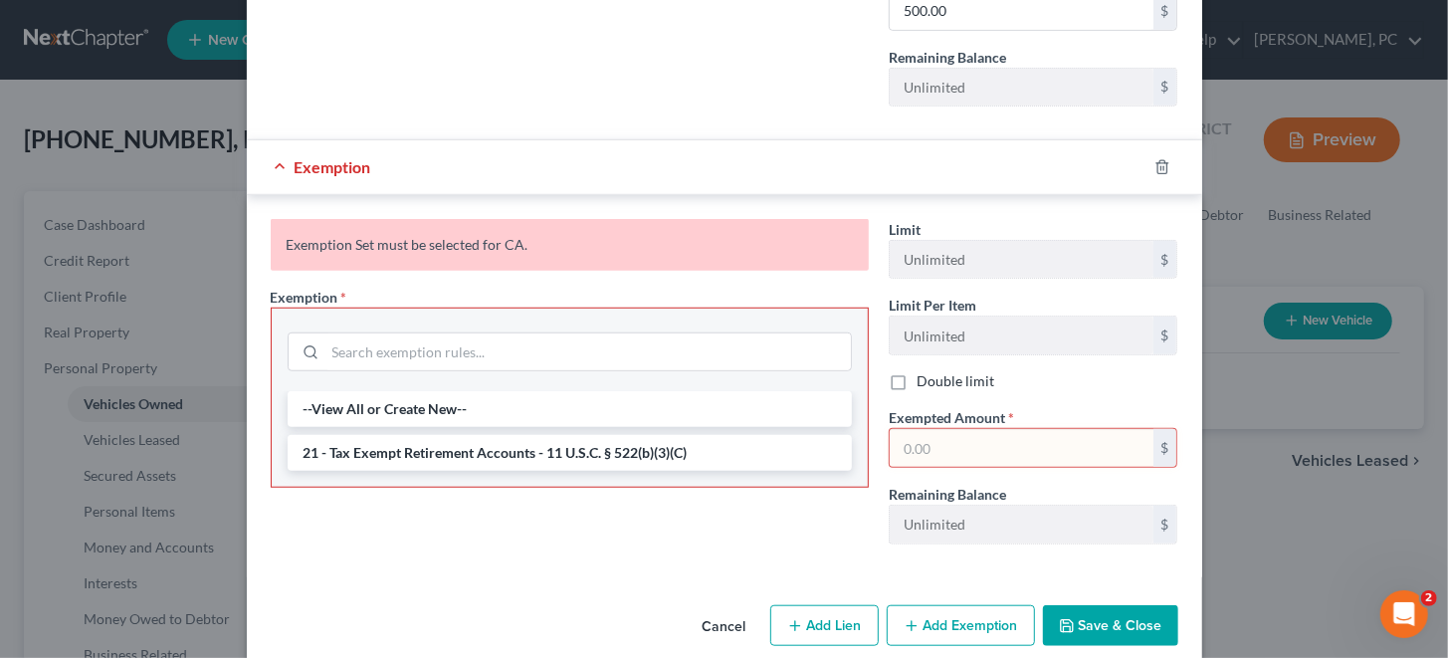
click at [466, 221] on div "Exemption Set must be selected for CA." at bounding box center [570, 245] width 598 height 52
click at [273, 140] on div "Exemption" at bounding box center [696, 166] width 899 height 53
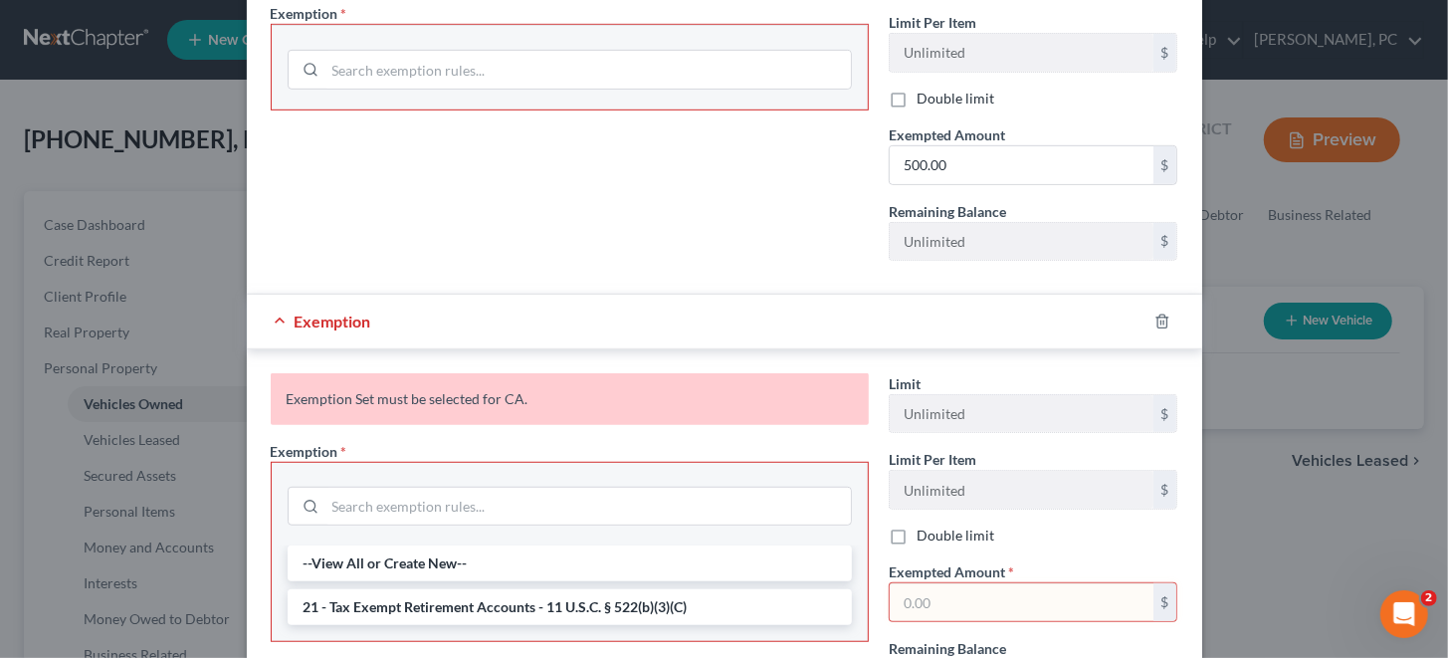
scroll to position [727, 0]
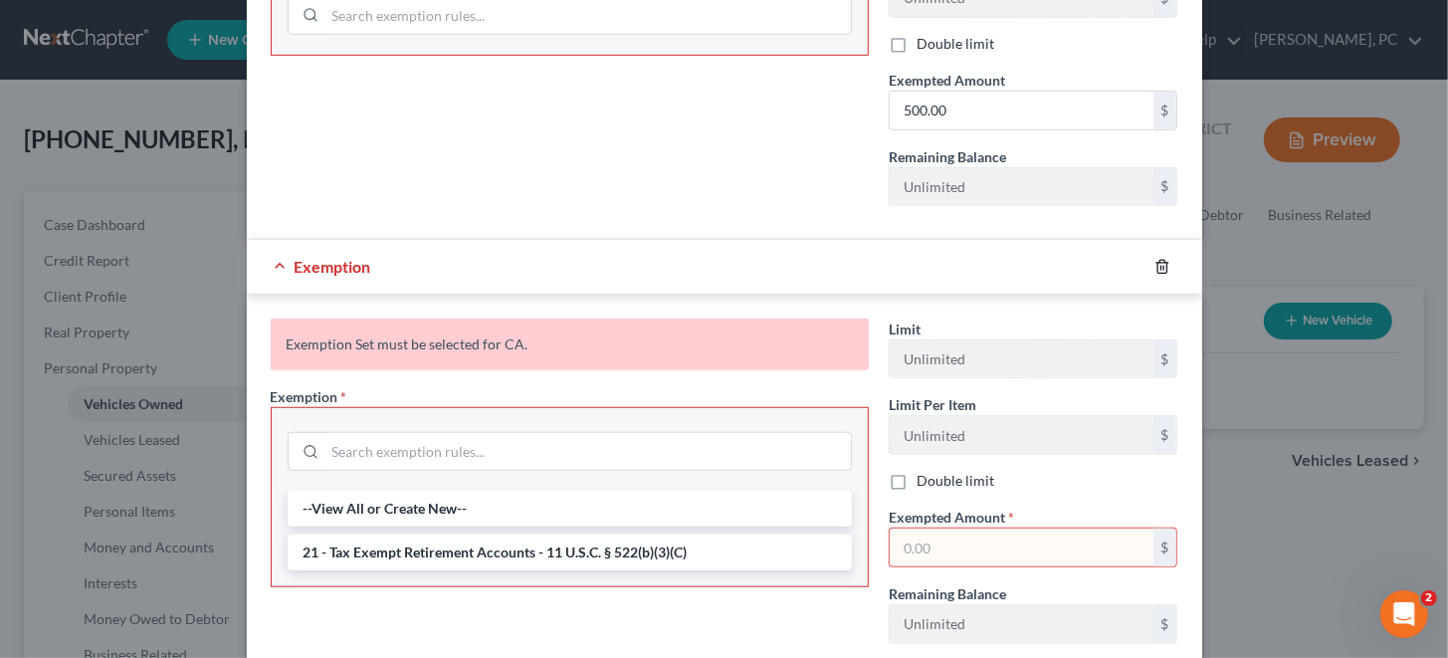
click at [1157, 259] on icon "button" at bounding box center [1162, 267] width 16 height 16
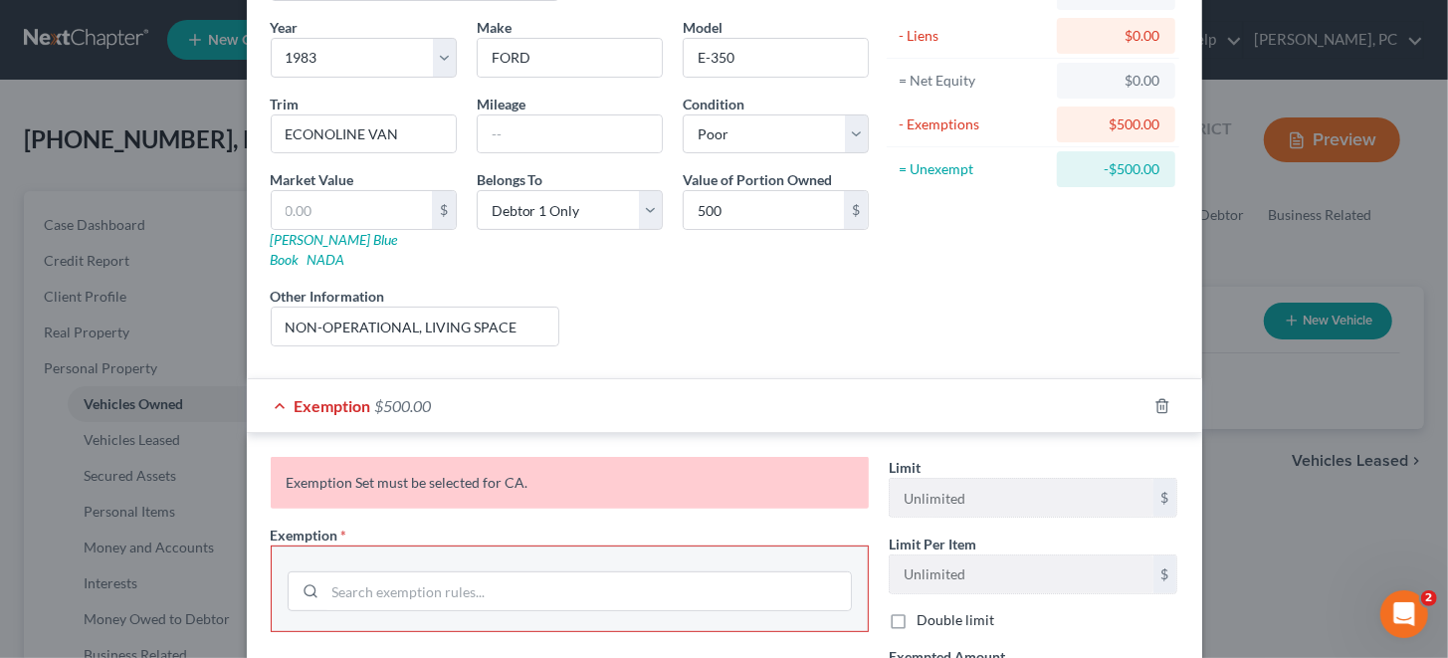
scroll to position [198, 0]
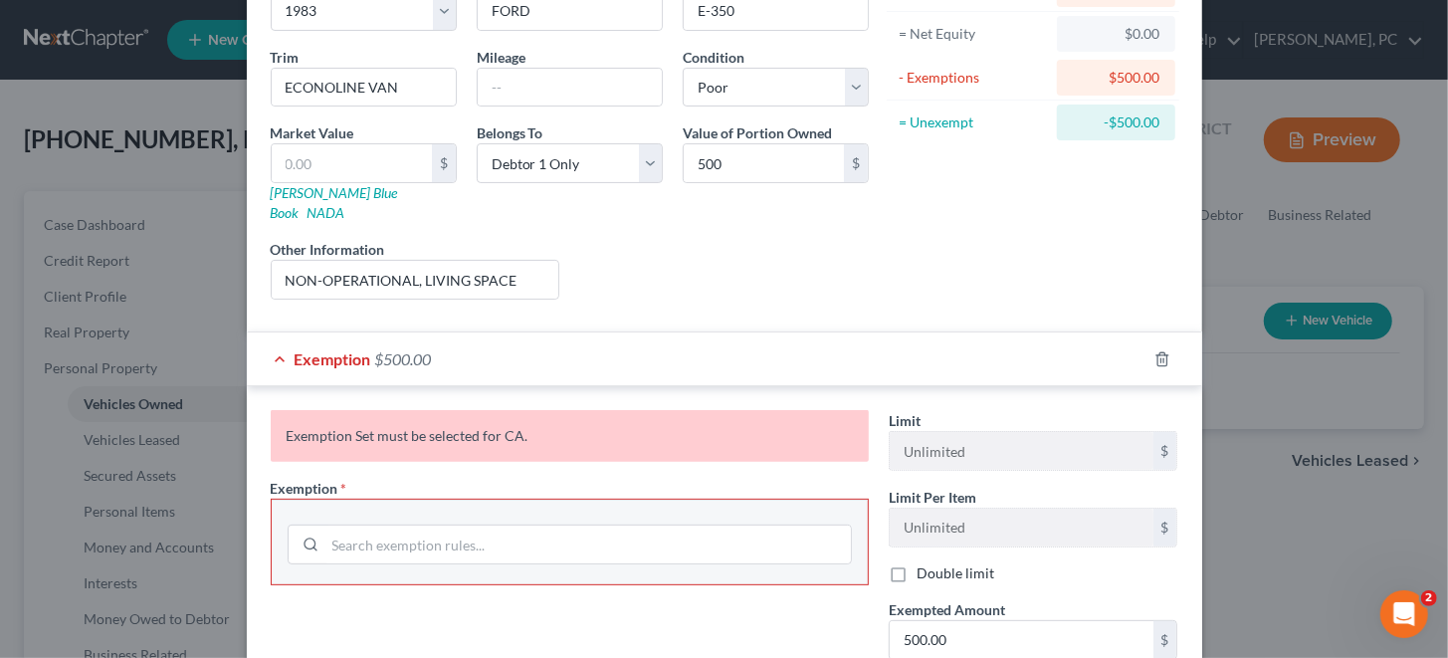
click at [936, 82] on div "- Exemptions" at bounding box center [973, 78] width 150 height 20
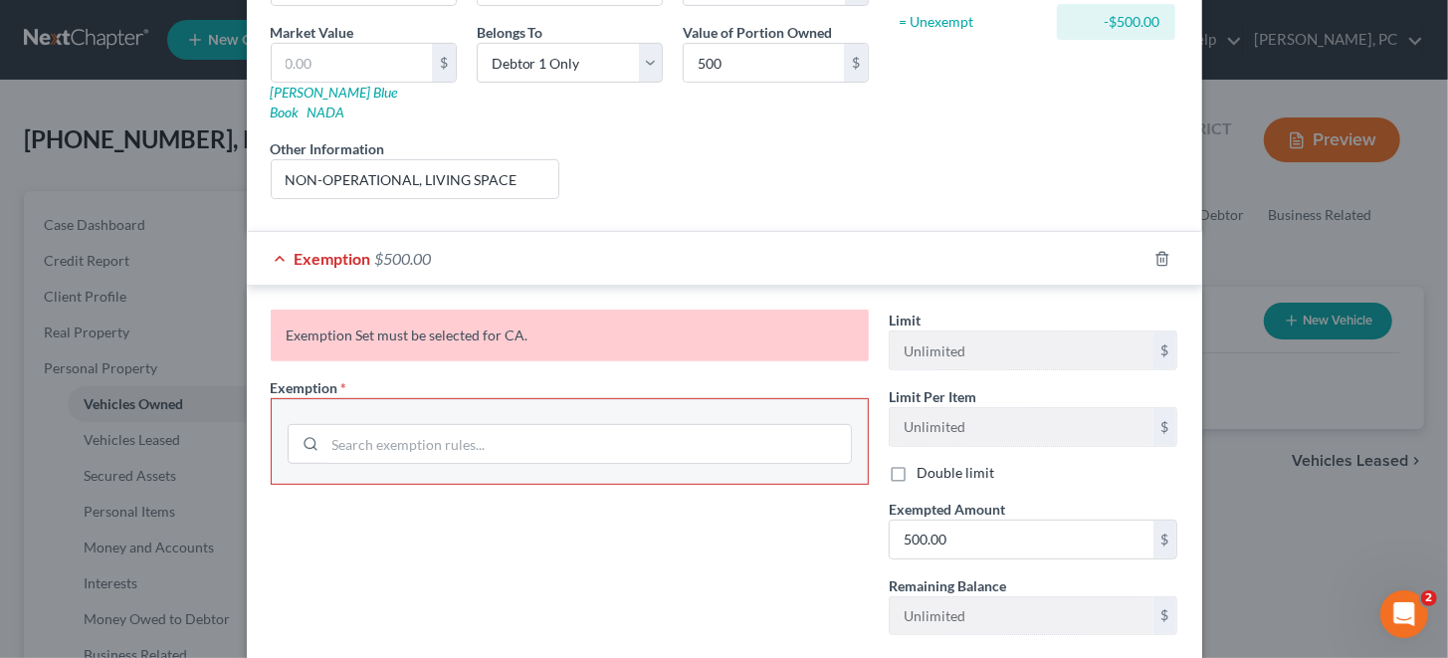
click at [448, 321] on div "Exemption Set must be selected for CA." at bounding box center [570, 335] width 598 height 52
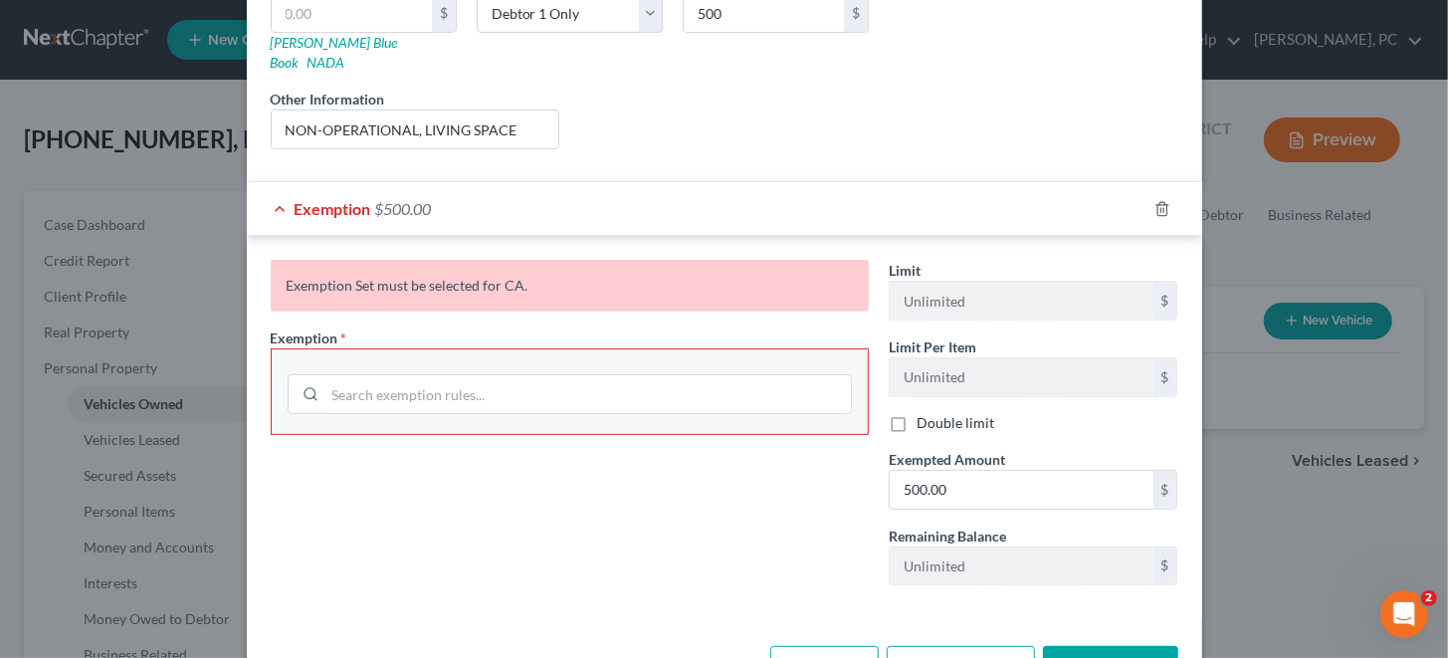
scroll to position [392, 0]
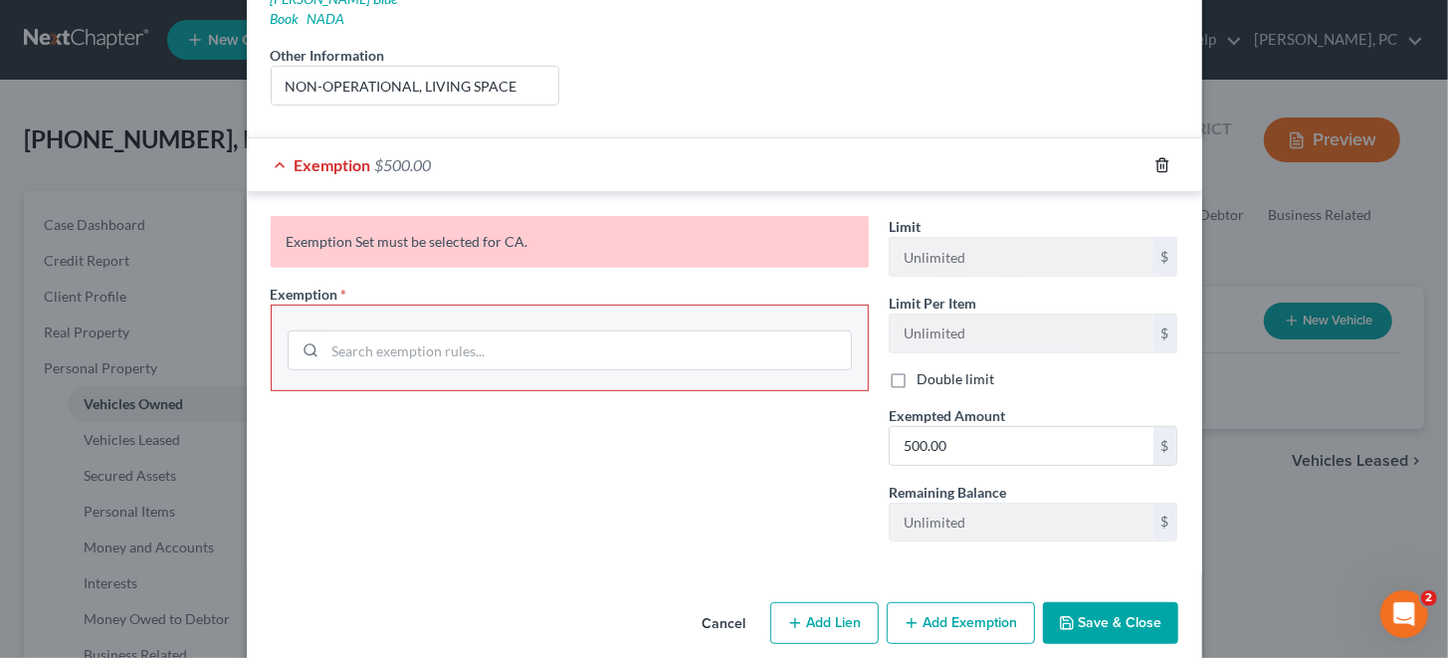
click at [1154, 157] on icon "button" at bounding box center [1162, 165] width 16 height 16
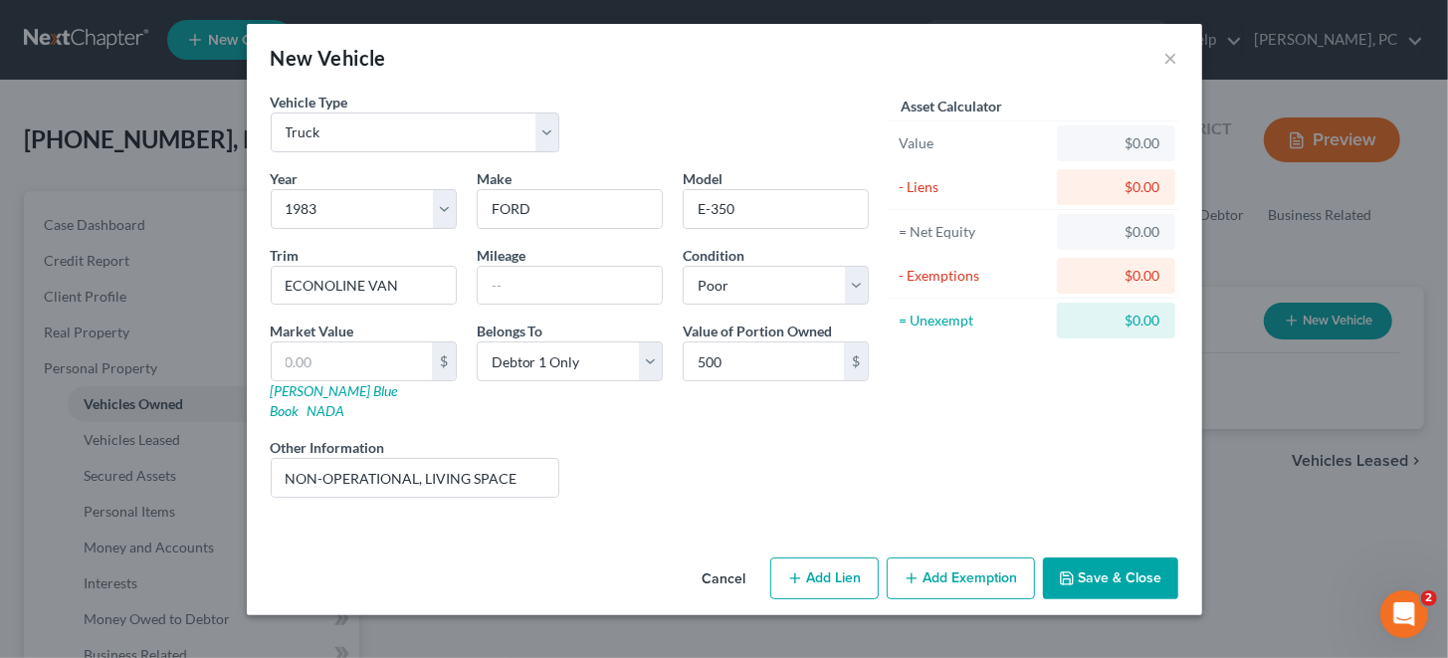
click at [1088, 558] on button "Save & Close" at bounding box center [1110, 578] width 135 height 42
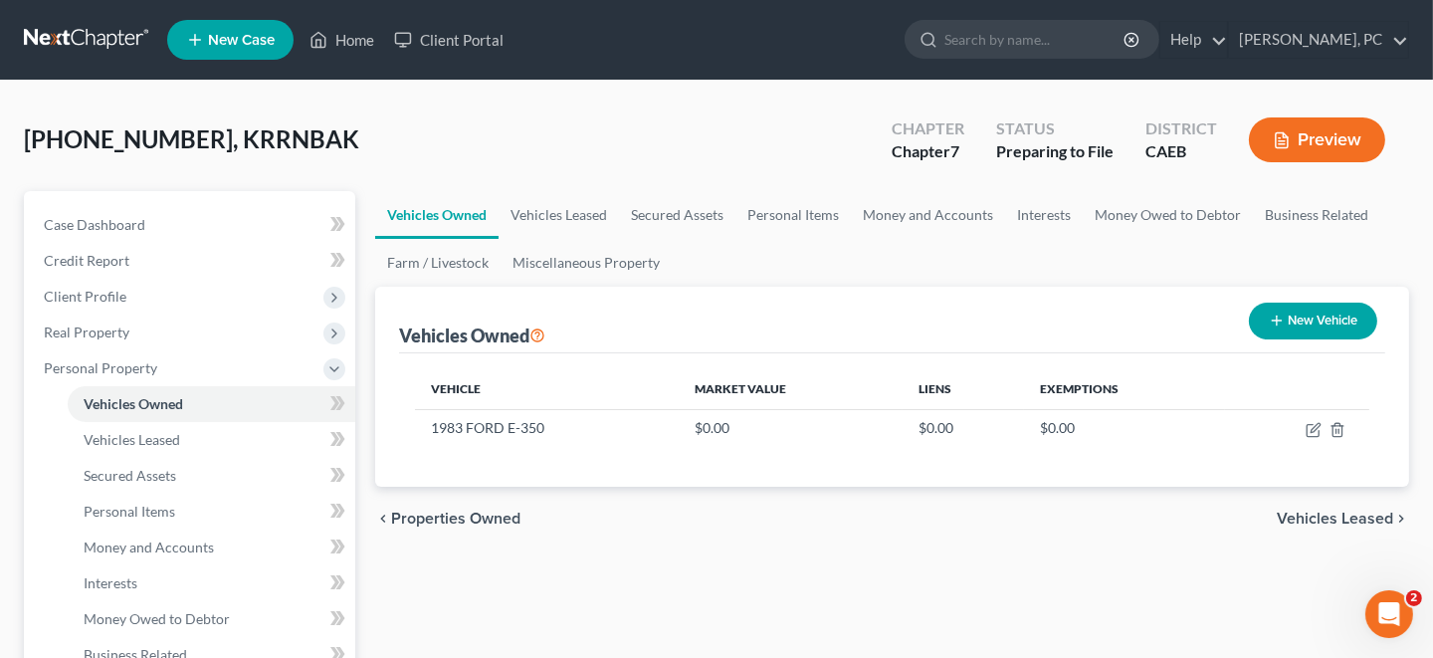
click at [1308, 327] on button "New Vehicle" at bounding box center [1313, 320] width 128 height 37
select select "0"
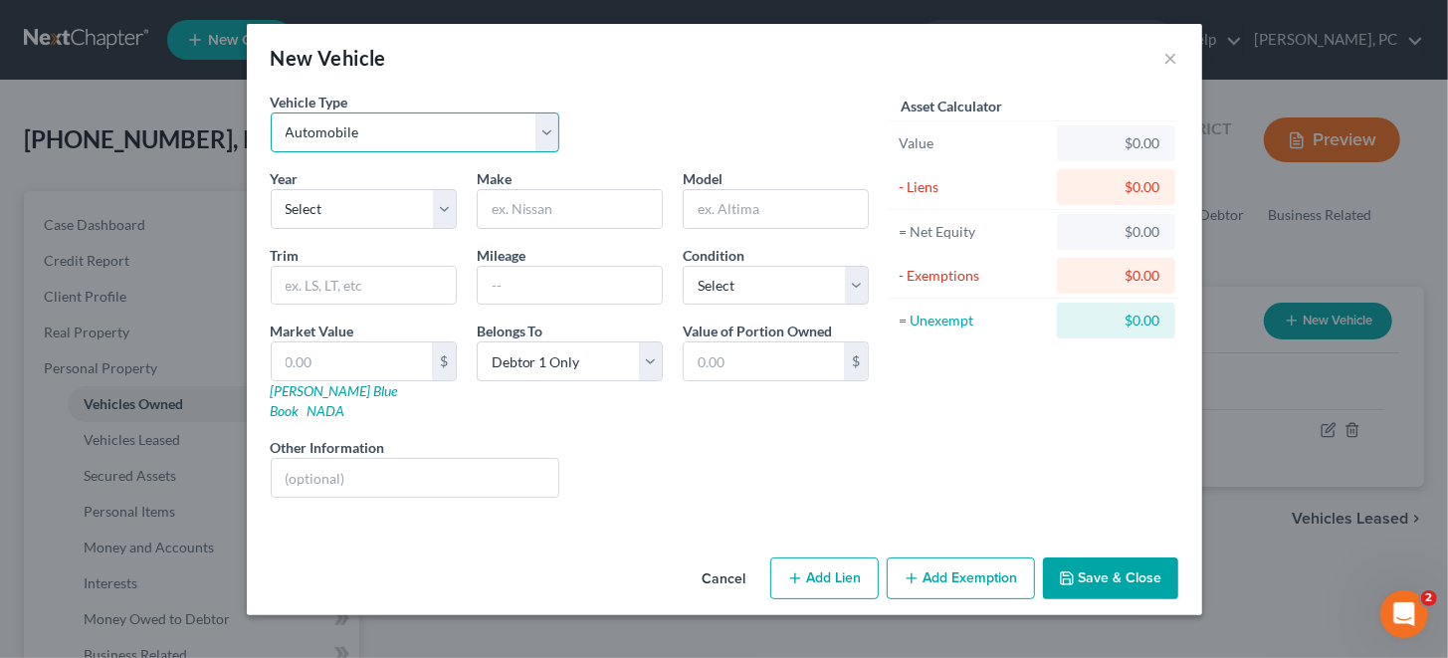
click at [366, 140] on select "Select Automobile Truck Trailer Watercraft Aircraft Motor Home Atv Other Vehicle" at bounding box center [416, 132] width 290 height 40
select select "2"
click at [271, 112] on select "Select Automobile Truck Trailer Watercraft Aircraft Motor Home Atv Other Vehicle" at bounding box center [416, 132] width 290 height 40
click at [332, 218] on select "Select 2026 2025 2024 2023 2022 2021 2020 2019 2018 2017 2016 2015 2014 2013 20…" at bounding box center [364, 209] width 186 height 40
select select "7"
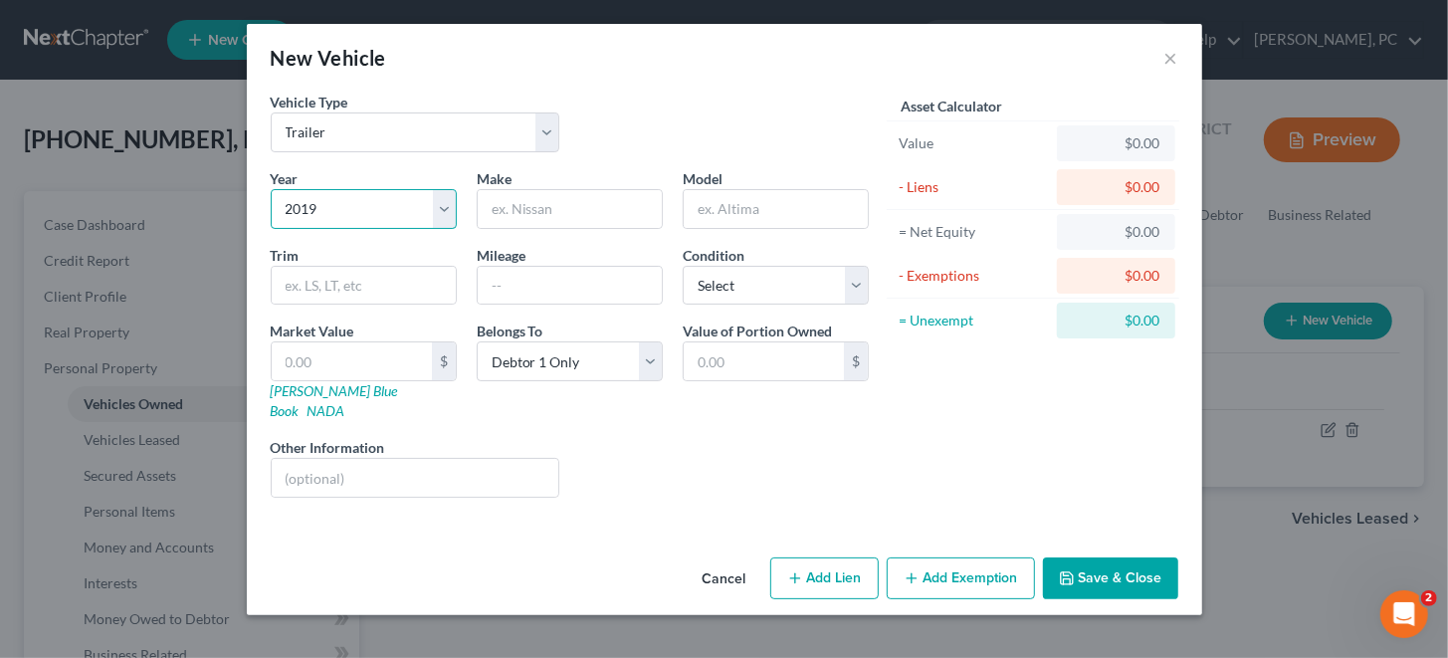
click at [271, 189] on select "Select 2026 2025 2024 2023 2022 2021 2020 2019 2018 2017 2016 2015 2014 2013 20…" at bounding box center [364, 209] width 186 height 40
click at [533, 207] on input "text" at bounding box center [570, 209] width 184 height 38
paste input "Utility Trailer Manufacturing Co."
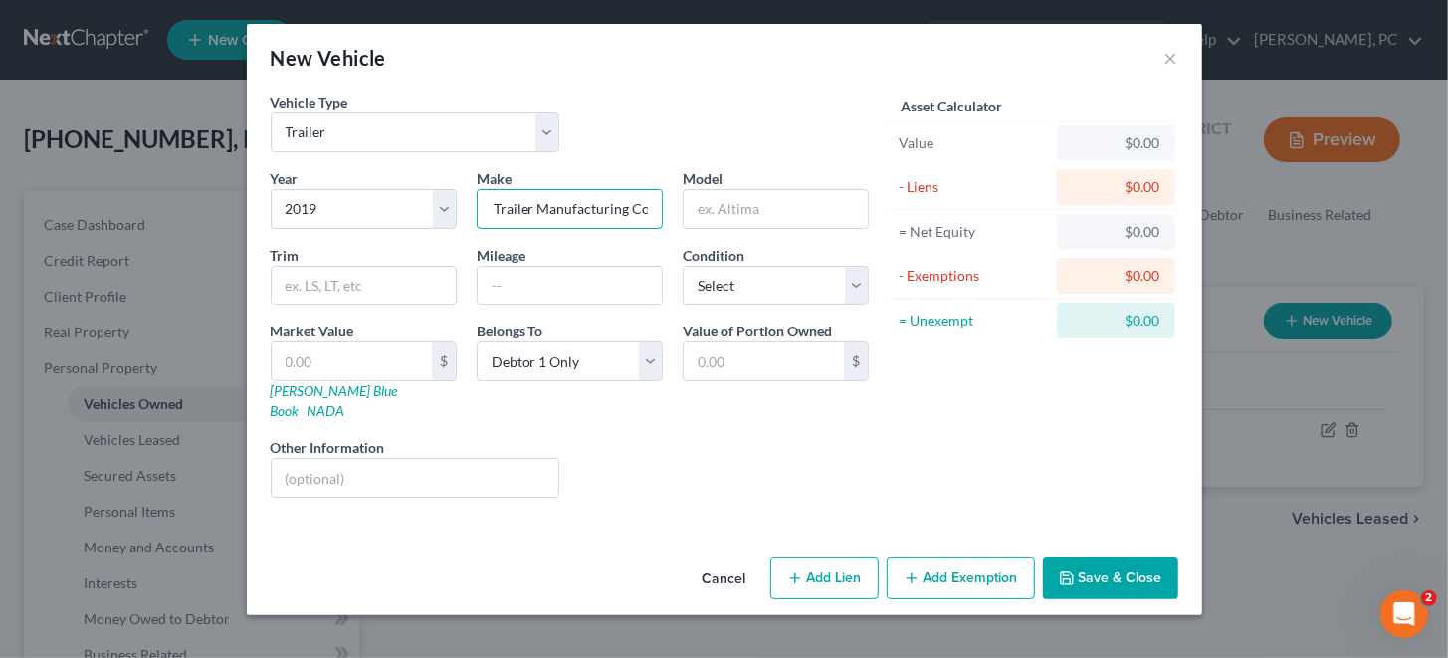
type input "Utility Trailer Manufacturing Co."
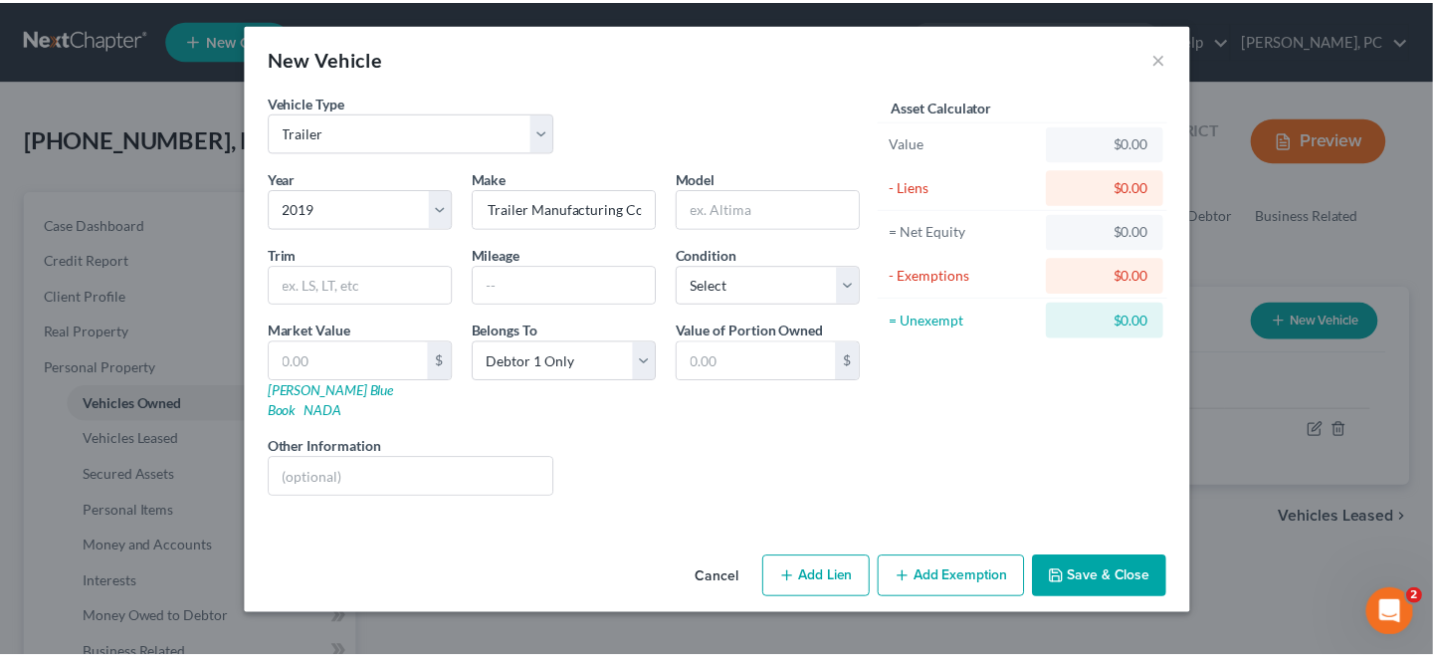
scroll to position [0, 0]
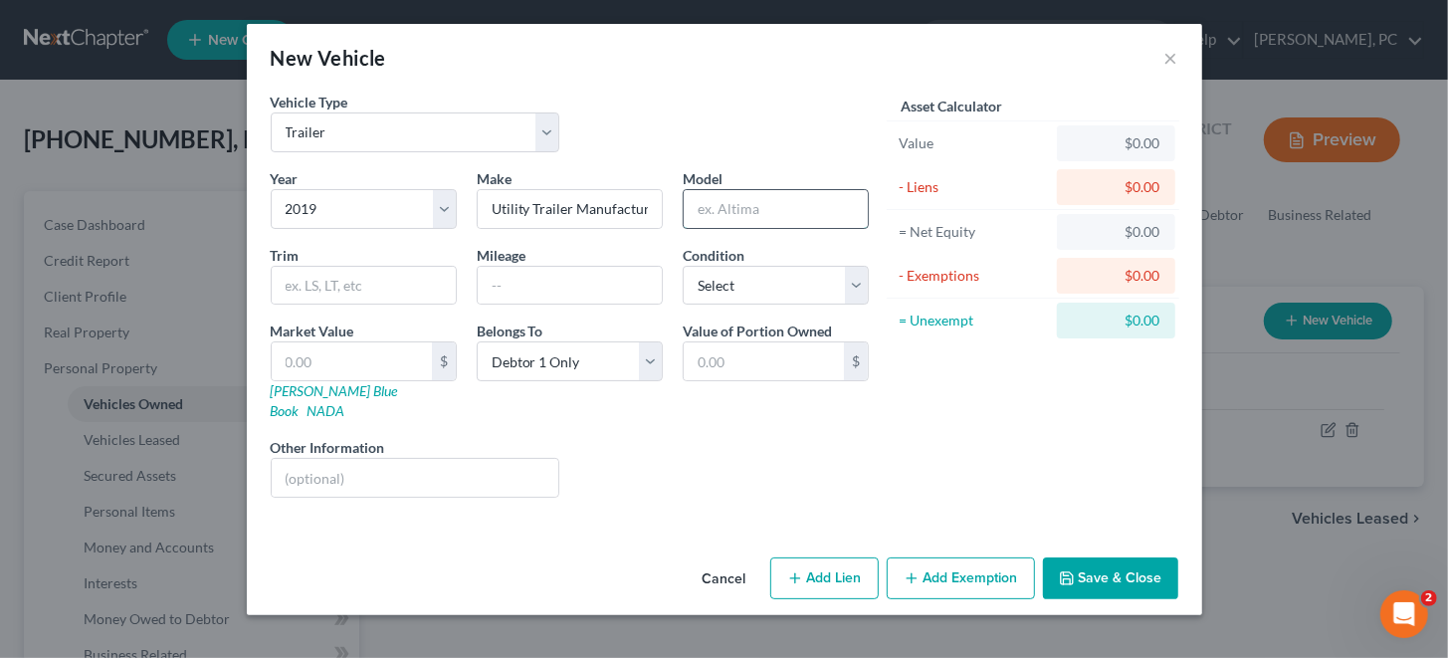
click at [710, 207] on input "text" at bounding box center [776, 209] width 184 height 38
click at [693, 208] on input "uTILITY tRAILER" at bounding box center [776, 209] width 184 height 38
type input "UTILITY TRAILER"
drag, startPoint x: 783, startPoint y: 357, endPoint x: 682, endPoint y: 357, distance: 101.5
click at [683, 357] on div "$" at bounding box center [776, 361] width 186 height 40
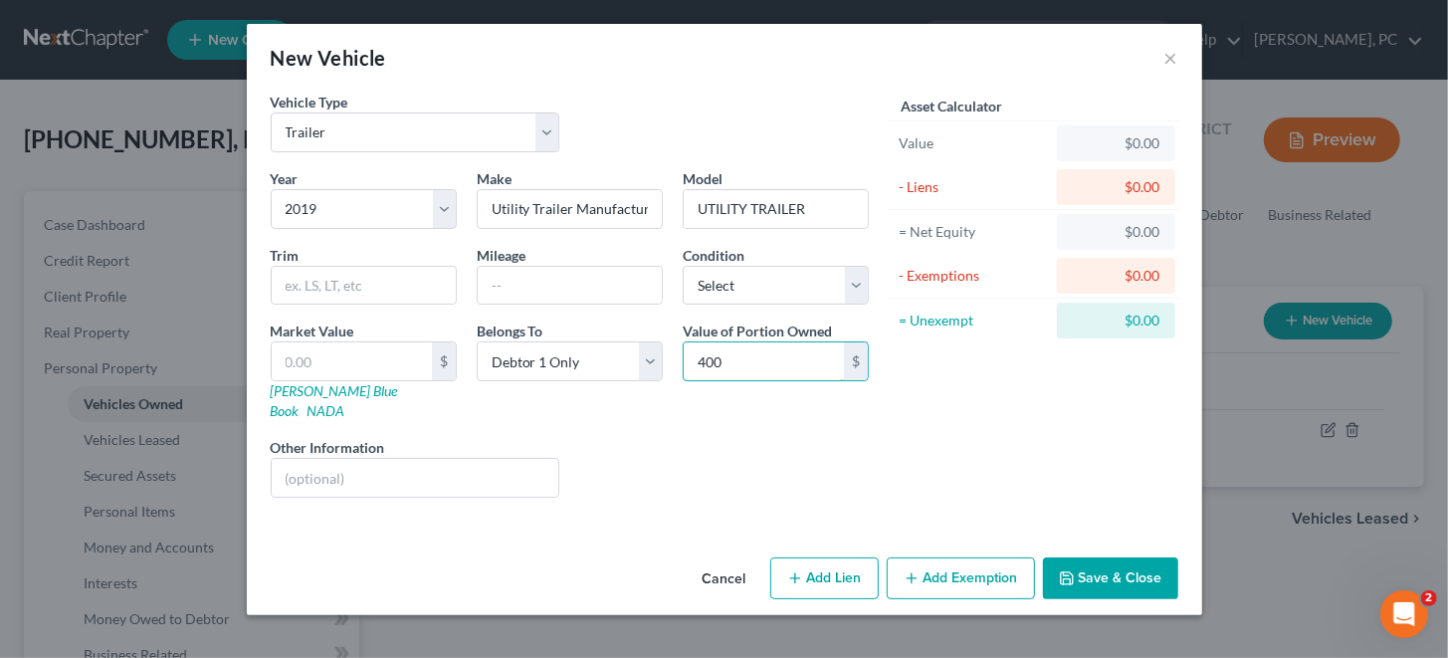
type input "400"
click at [1098, 557] on button "Save & Close" at bounding box center [1110, 578] width 135 height 42
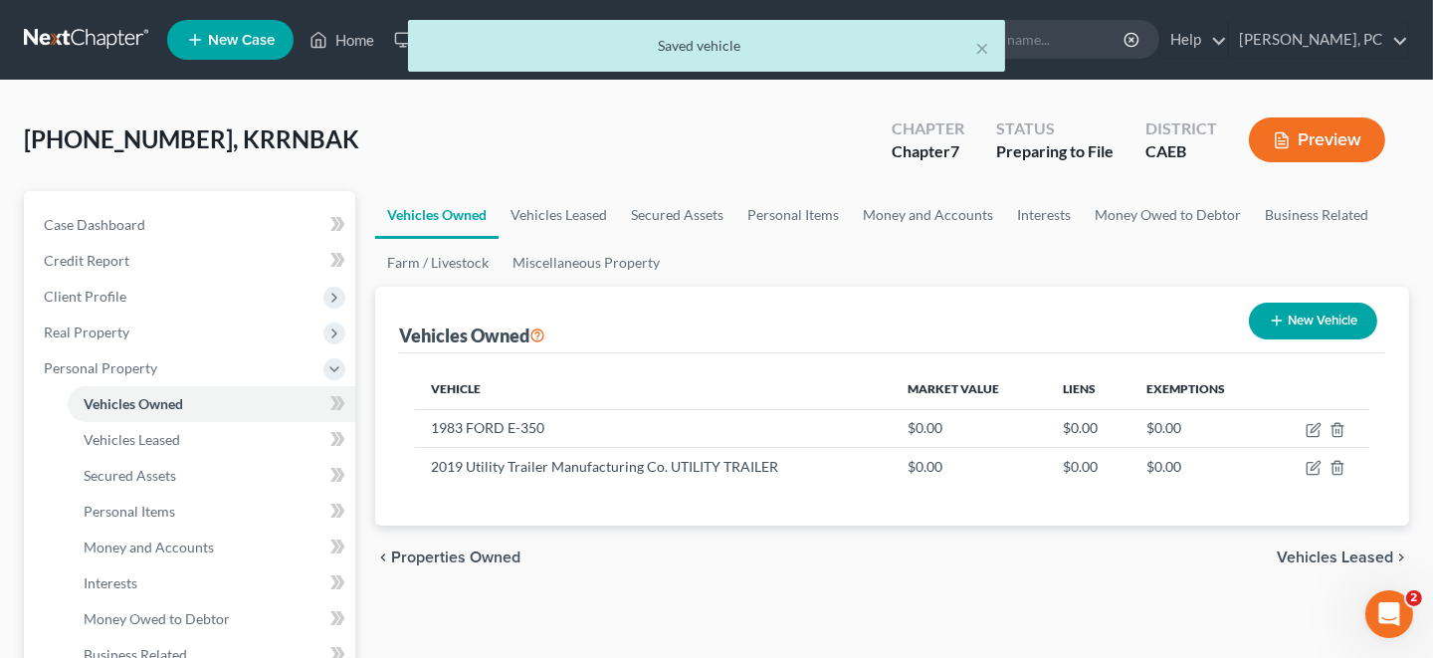
click at [1318, 315] on button "New Vehicle" at bounding box center [1313, 320] width 128 height 37
select select "0"
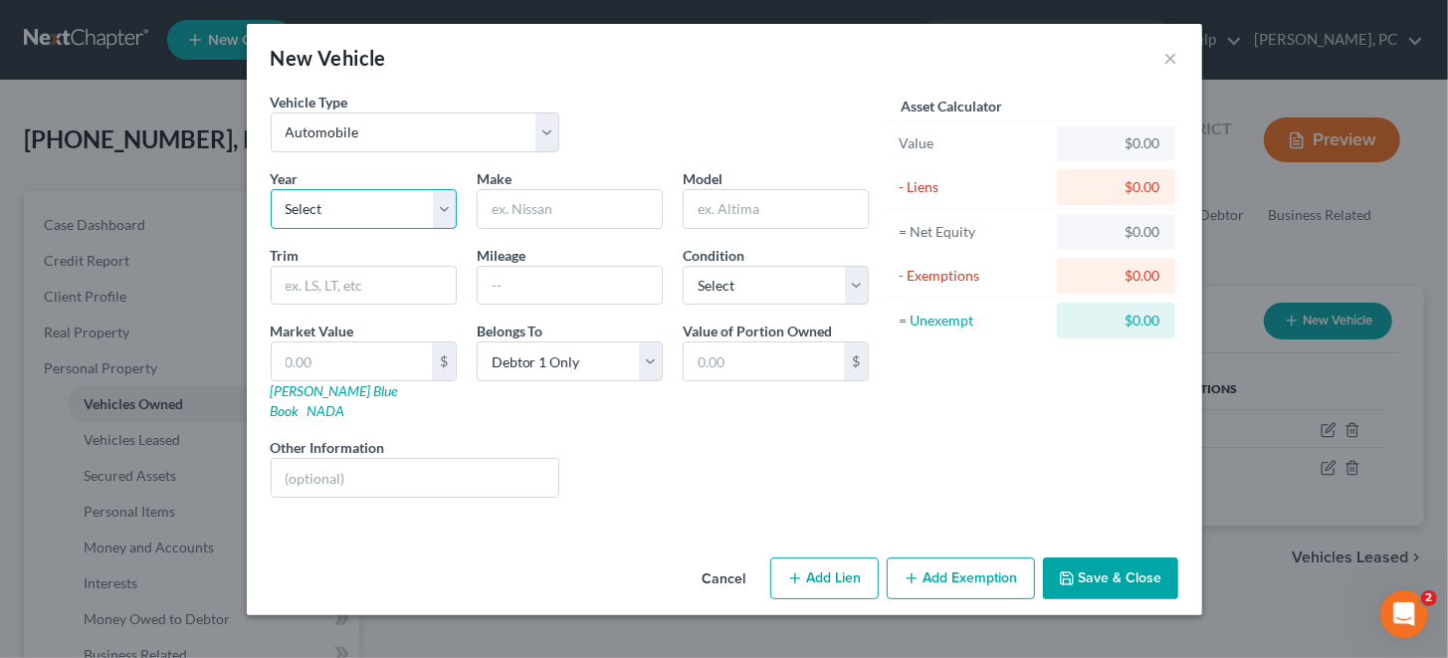
click at [444, 208] on select "Select 2026 2025 2024 2023 2022 2021 2020 2019 2018 2017 2016 2015 2014 2013 20…" at bounding box center [364, 209] width 186 height 40
select select "20"
click at [271, 189] on select "Select 2026 2025 2024 2023 2022 2021 2020 2019 2018 2017 2016 2015 2014 2013 20…" at bounding box center [364, 209] width 186 height 40
drag, startPoint x: 516, startPoint y: 212, endPoint x: 547, endPoint y: 209, distance: 31.0
click at [516, 212] on input "text" at bounding box center [570, 209] width 184 height 38
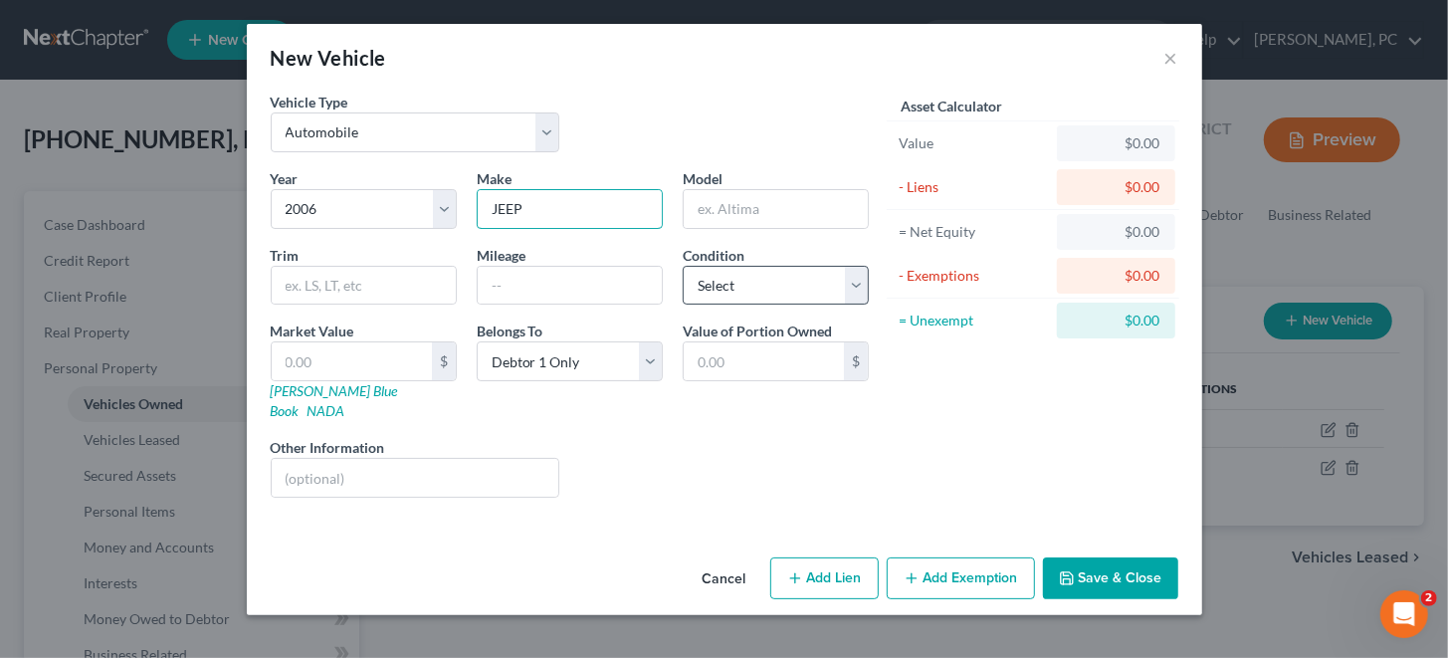
type input "JEEP"
click at [719, 281] on select "Select Excellent Very Good Good Fair Poor" at bounding box center [776, 286] width 186 height 40
select select "4"
click at [683, 266] on select "Select Excellent Very Good Good Fair Poor" at bounding box center [776, 286] width 186 height 40
click at [348, 459] on input "text" at bounding box center [416, 478] width 288 height 38
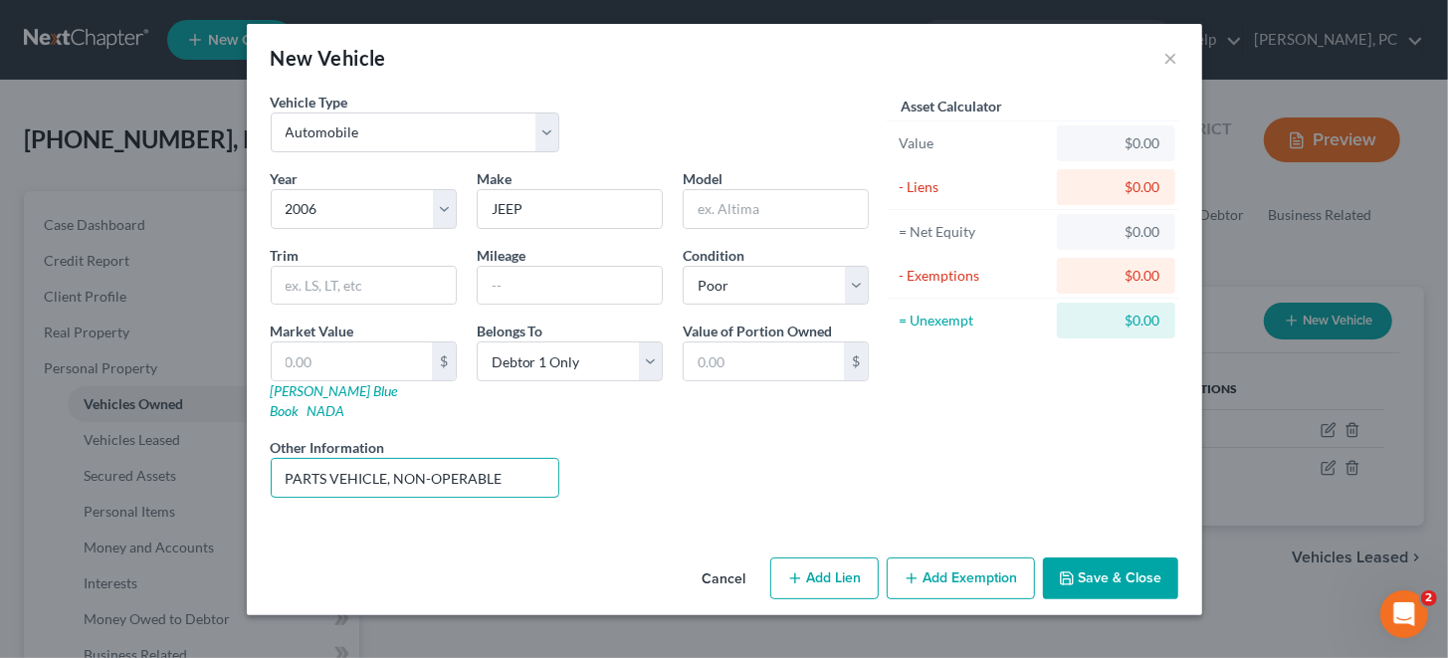
type input "PARTS VEHICLE, NON-OPERABLE"
click at [712, 210] on input "text" at bounding box center [776, 209] width 184 height 38
click at [716, 208] on input "text" at bounding box center [776, 209] width 184 height 38
paste input "Grand Cherokee"
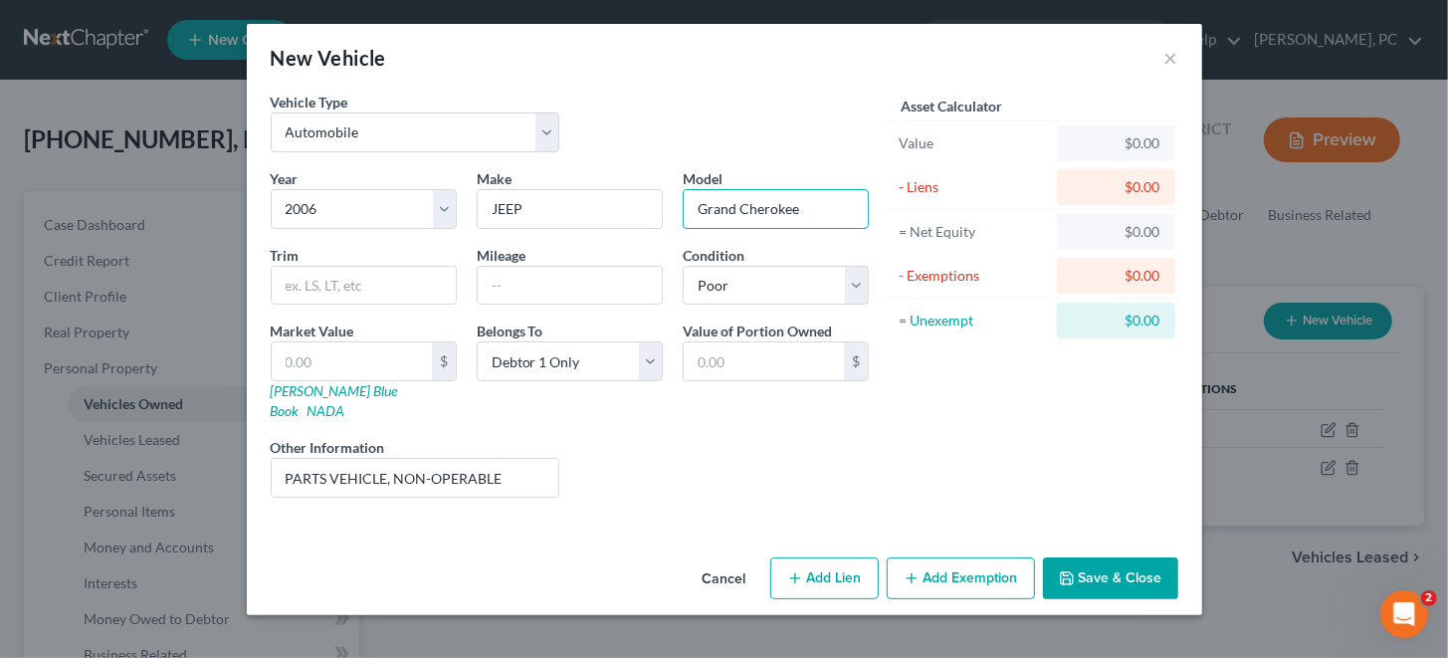
type input "Grand Cherokee"
drag, startPoint x: 310, startPoint y: 288, endPoint x: 353, endPoint y: 284, distance: 43.0
click at [310, 288] on input "text" at bounding box center [364, 286] width 184 height 38
paste input "Laredo/Limited"
type input "Laredo/Limited"
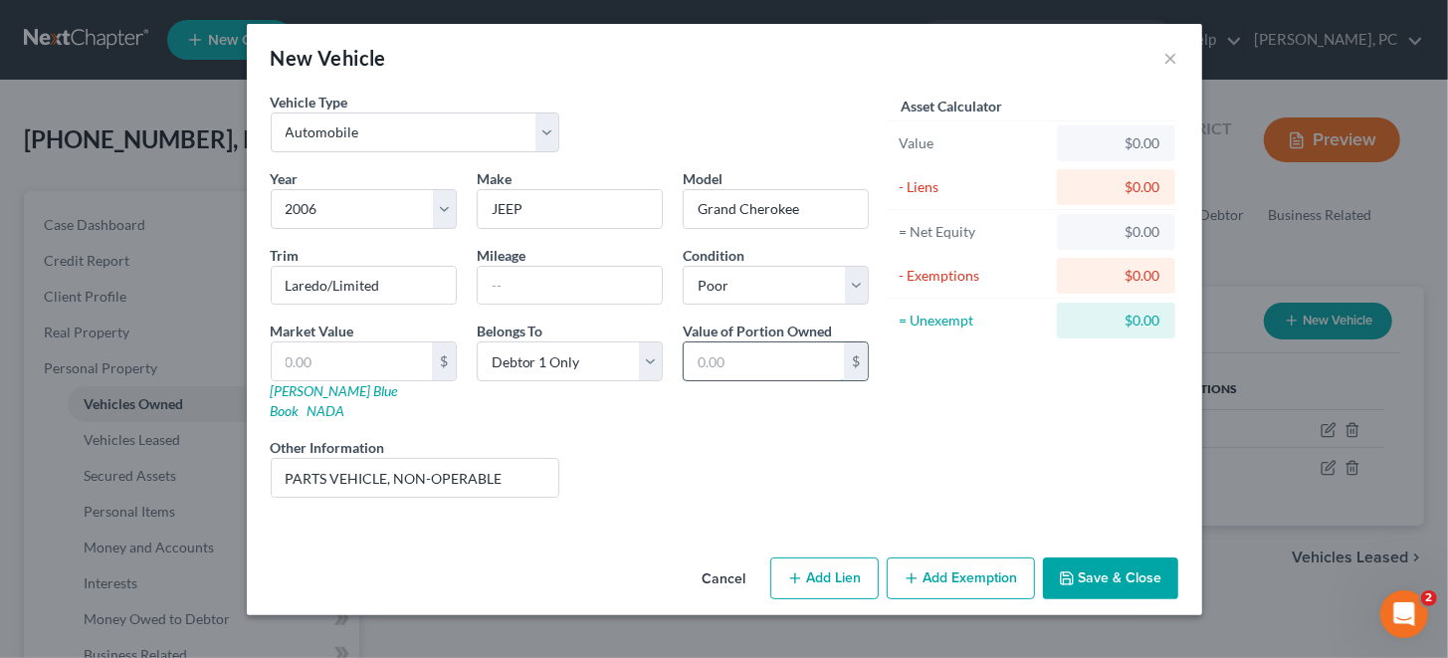
click at [780, 357] on input "text" at bounding box center [764, 361] width 160 height 38
type input "500"
click at [341, 357] on input "text" at bounding box center [352, 361] width 160 height 38
type input "5"
type input "5.00"
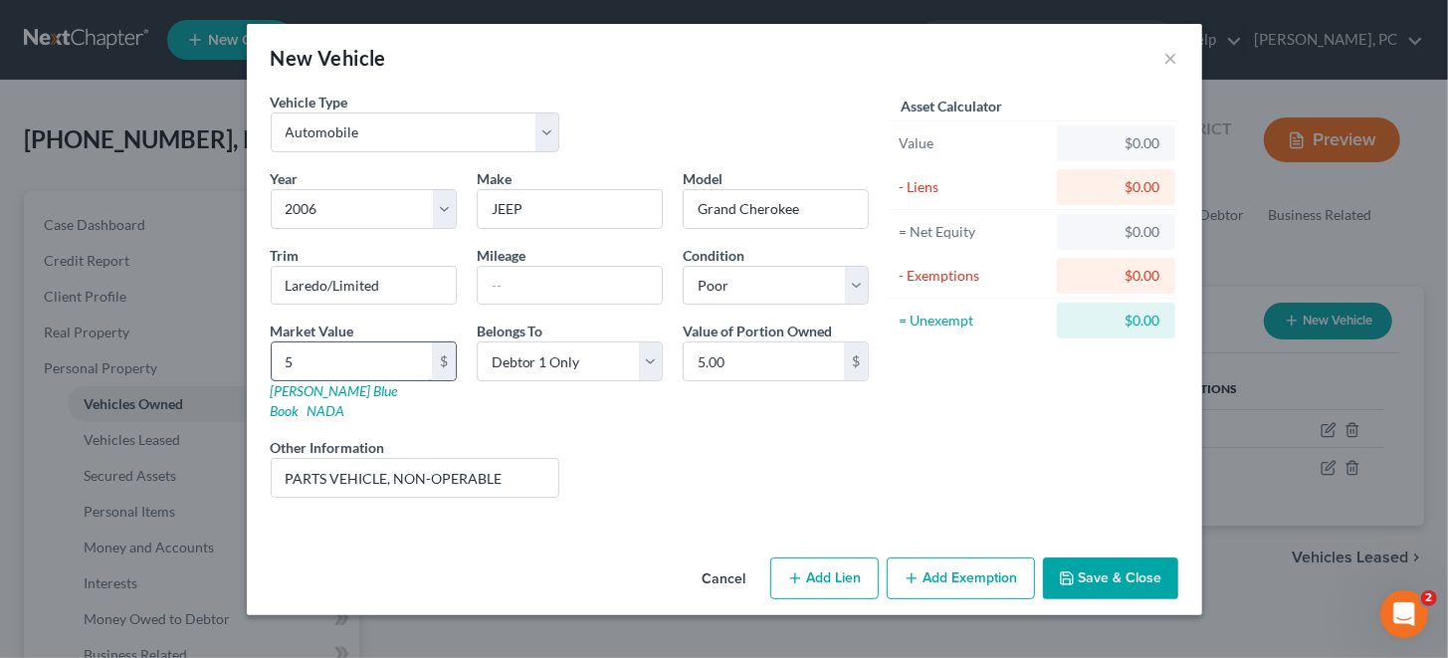
type input "50"
type input "50.00"
type input "500"
type input "500.00"
type input "500"
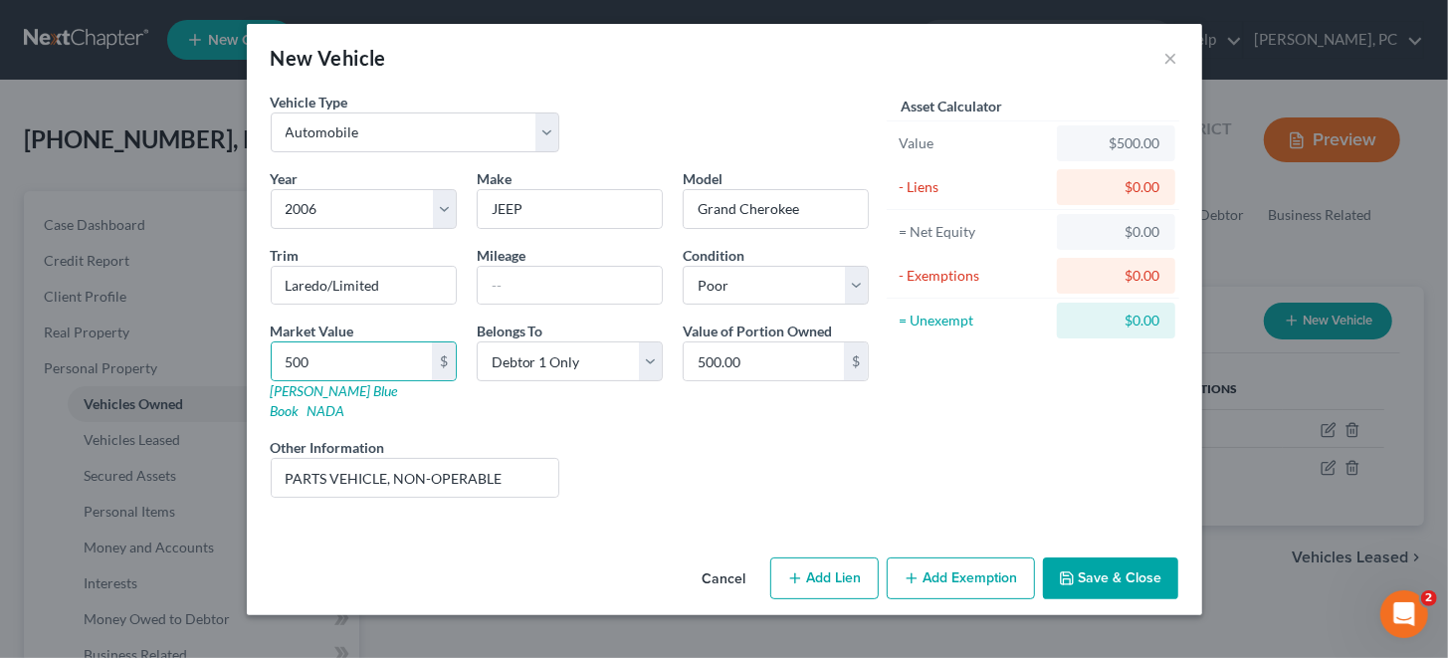
click at [1081, 560] on button "Save & Close" at bounding box center [1110, 578] width 135 height 42
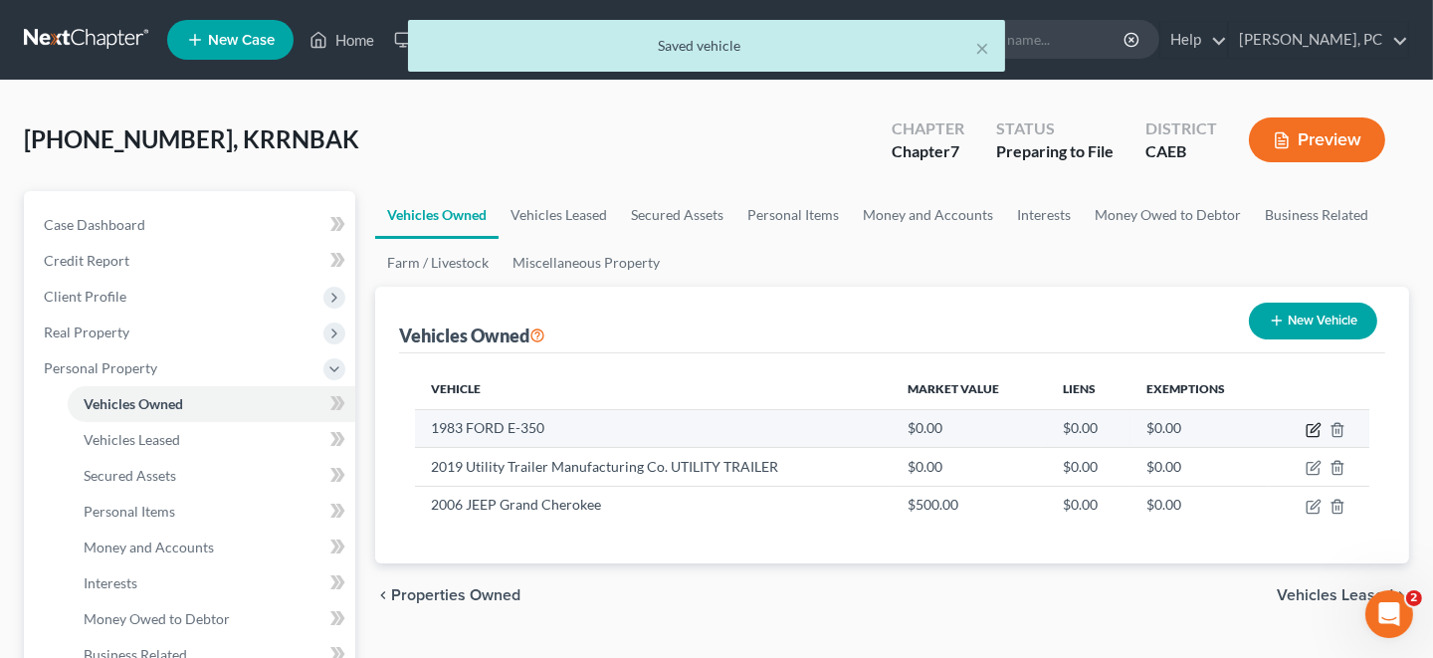
click at [1311, 429] on icon "button" at bounding box center [1313, 430] width 16 height 16
select select "1"
select select "43"
select select "4"
select select "0"
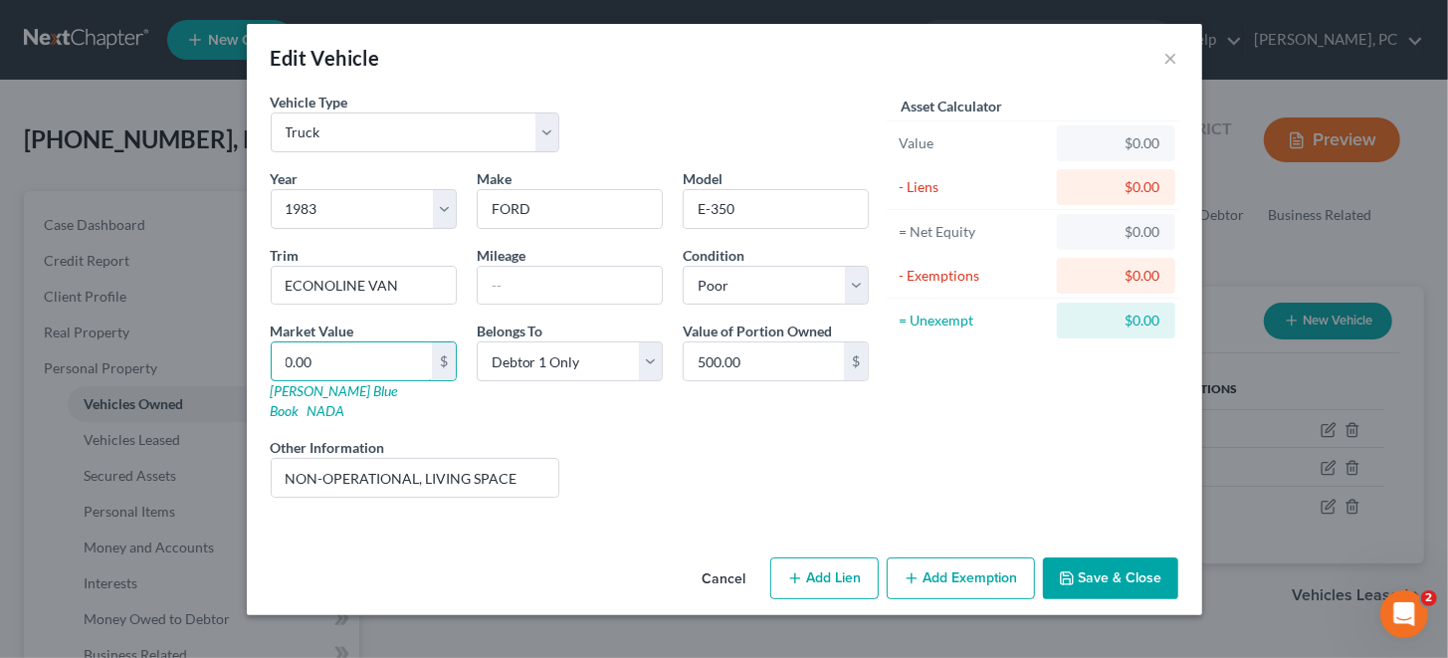
type input "5"
type input "5.00"
type input "50"
type input "50.00"
type input "500"
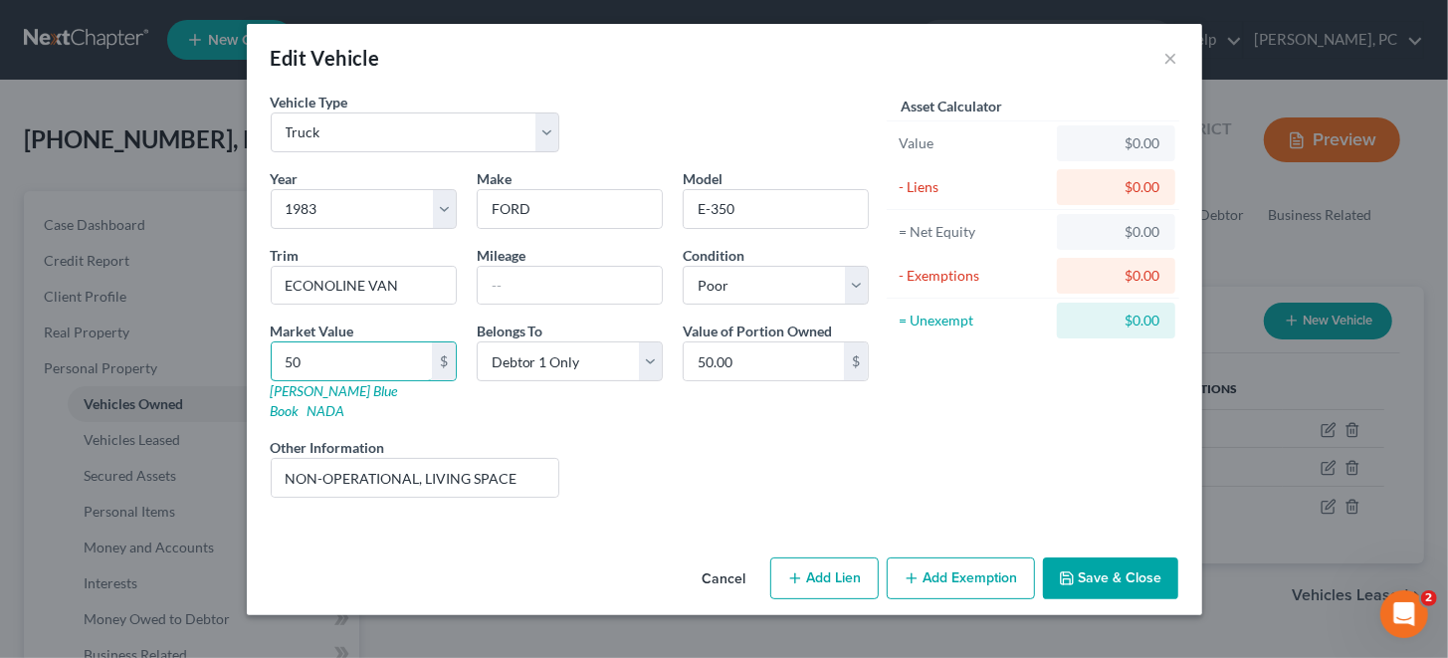
type input "500.00"
type input "500"
click at [1070, 570] on icon "button" at bounding box center [1067, 578] width 16 height 16
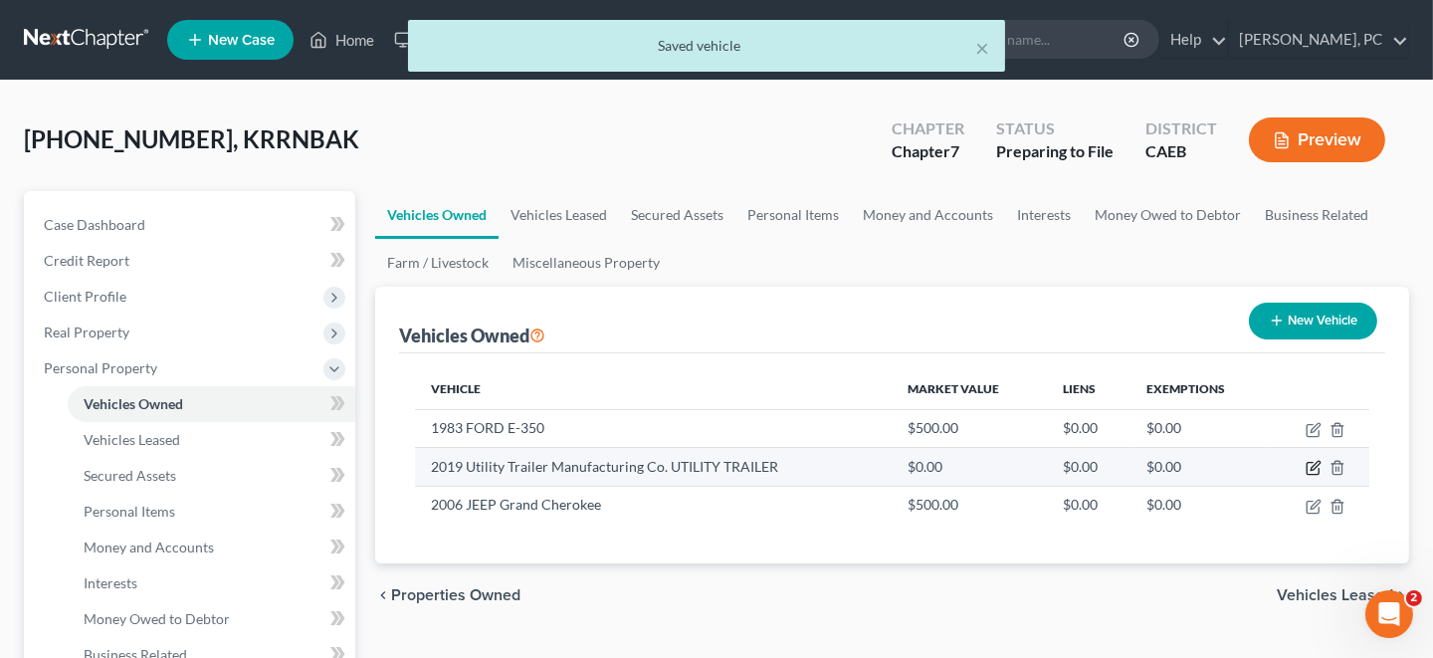
click at [1314, 468] on icon "button" at bounding box center [1314, 466] width 9 height 9
select select "2"
select select "7"
select select "0"
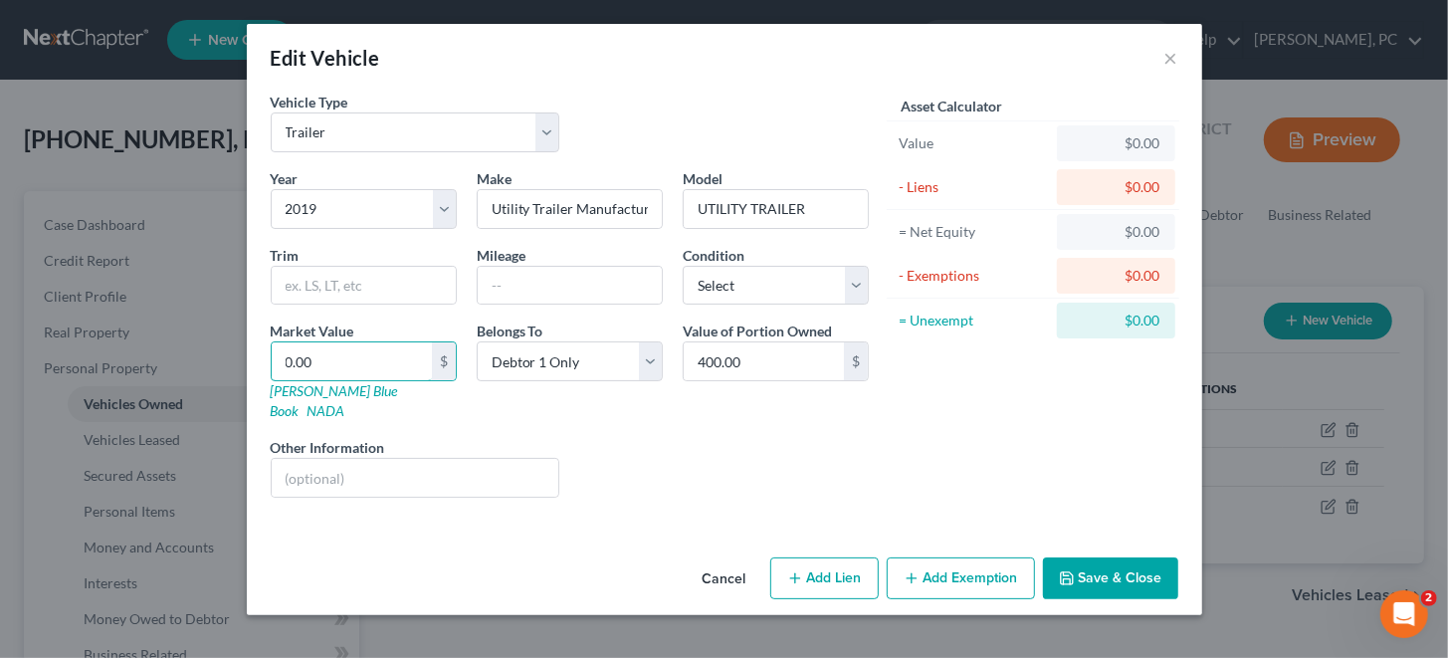
type input "4"
type input "4.00"
type input "40"
type input "40.00"
type input "400"
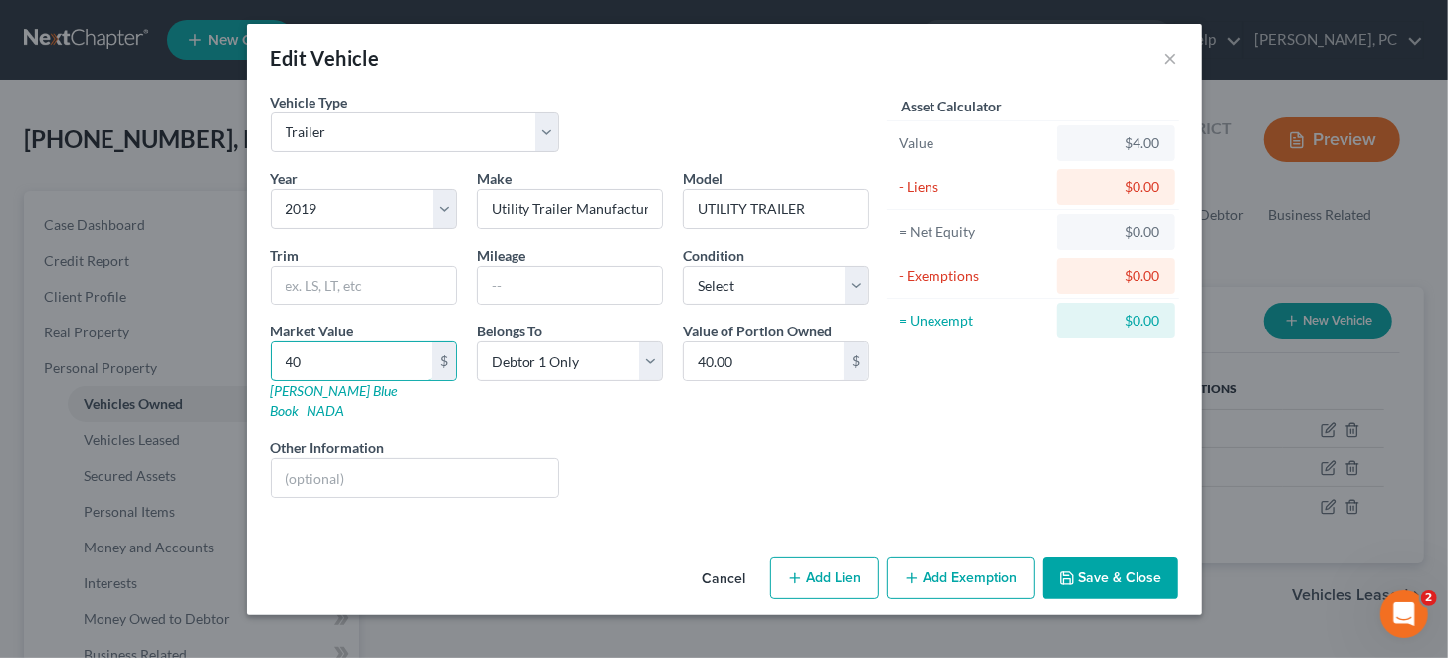
type input "400.00"
type input "400"
click at [1112, 559] on button "Save & Close" at bounding box center [1110, 578] width 135 height 42
